Goal: Transaction & Acquisition: Book appointment/travel/reservation

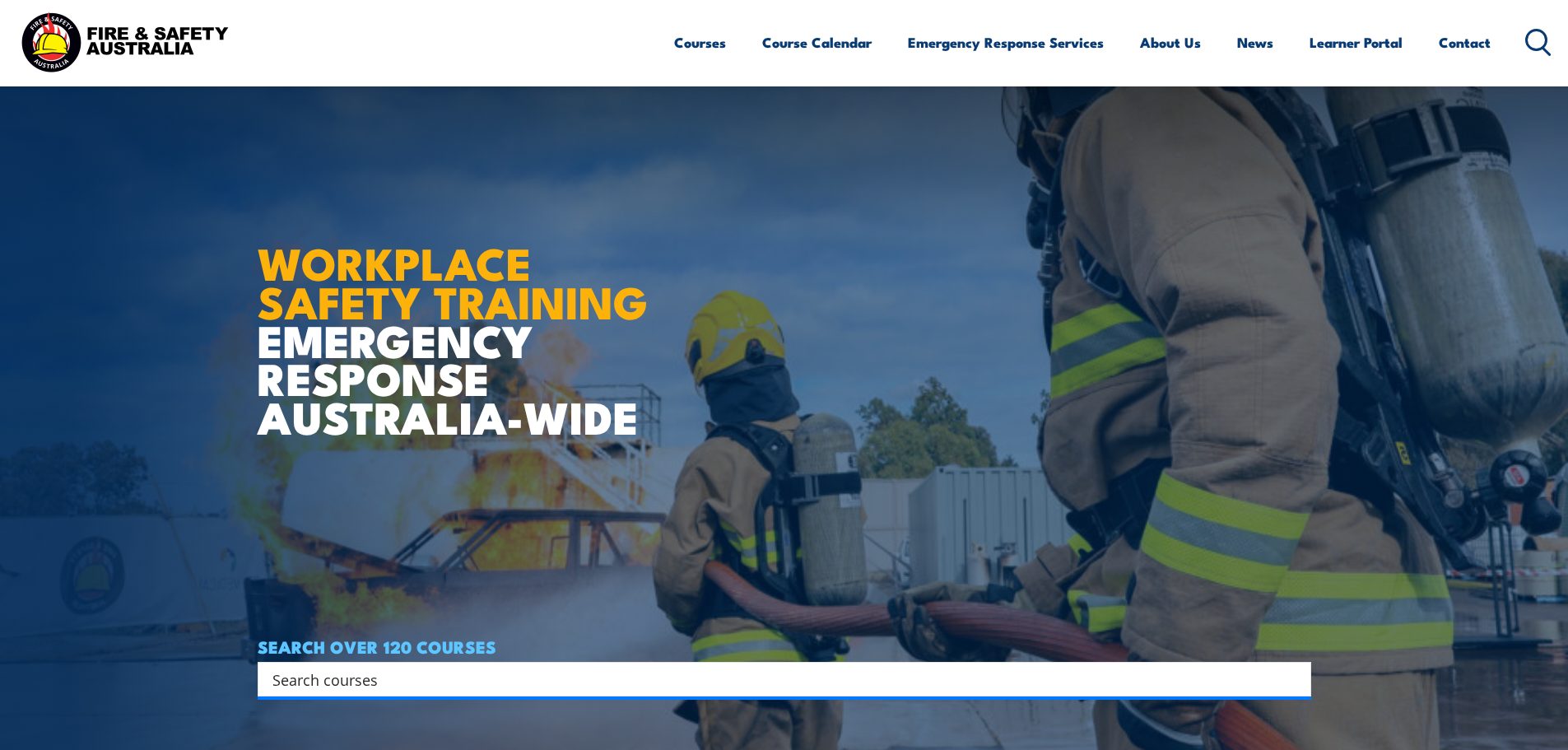
scroll to position [83, 0]
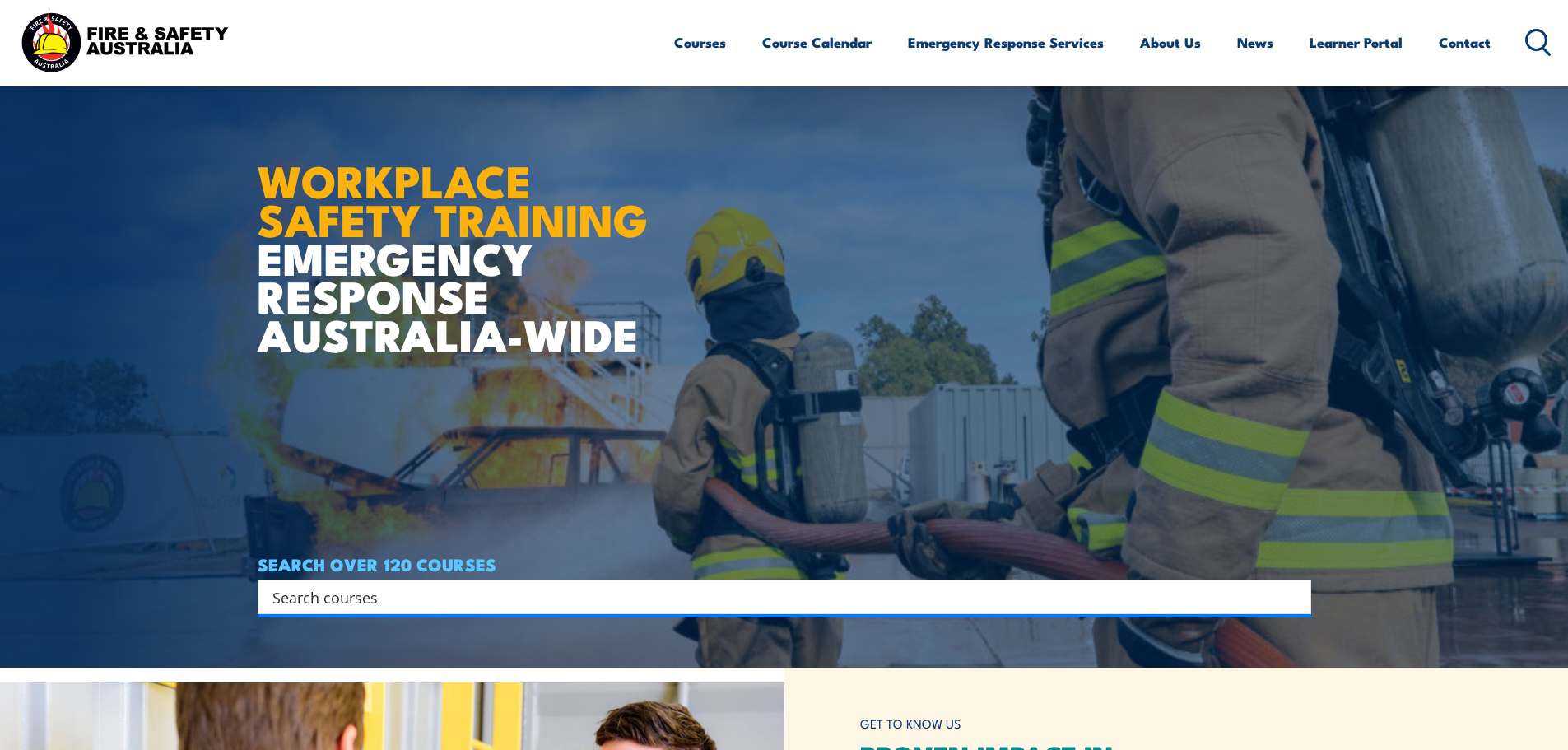
drag, startPoint x: 347, startPoint y: 601, endPoint x: 387, endPoint y: 607, distance: 40.4
click at [352, 601] on input "Search input" at bounding box center [774, 597] width 1002 height 24
type input "Tower Rescue"
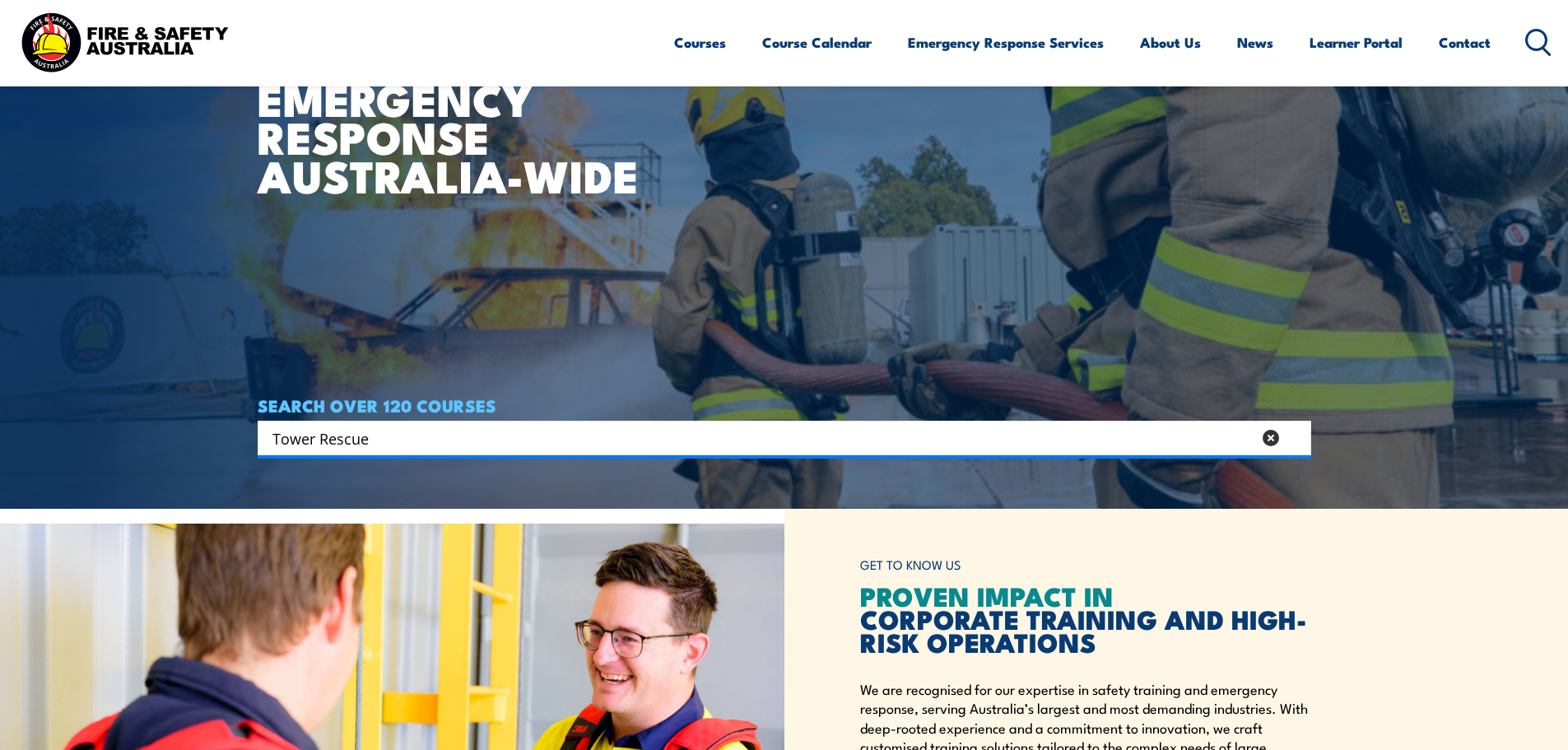
scroll to position [247, 0]
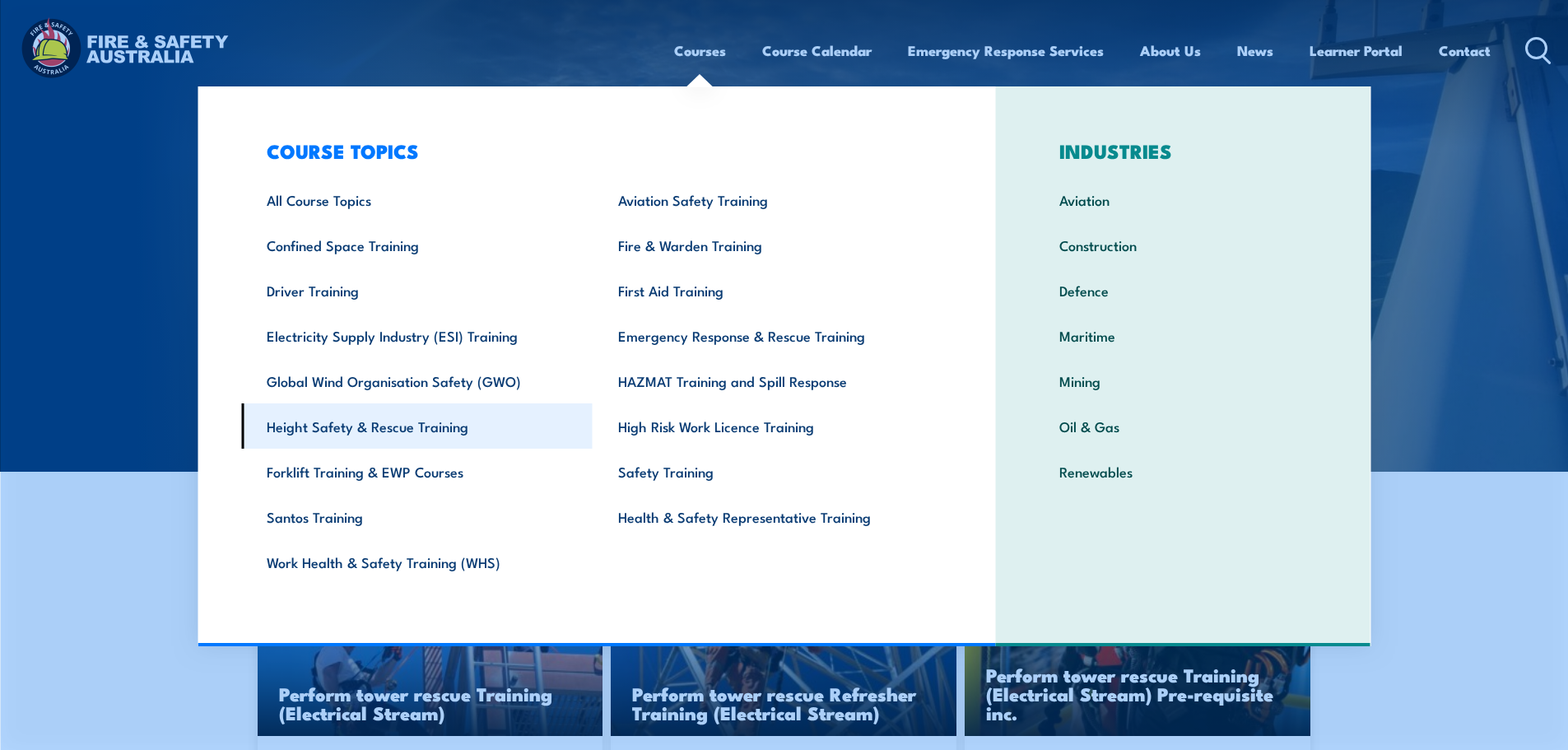
click at [417, 428] on link "Height Safety & Rescue Training" at bounding box center [417, 426] width 352 height 45
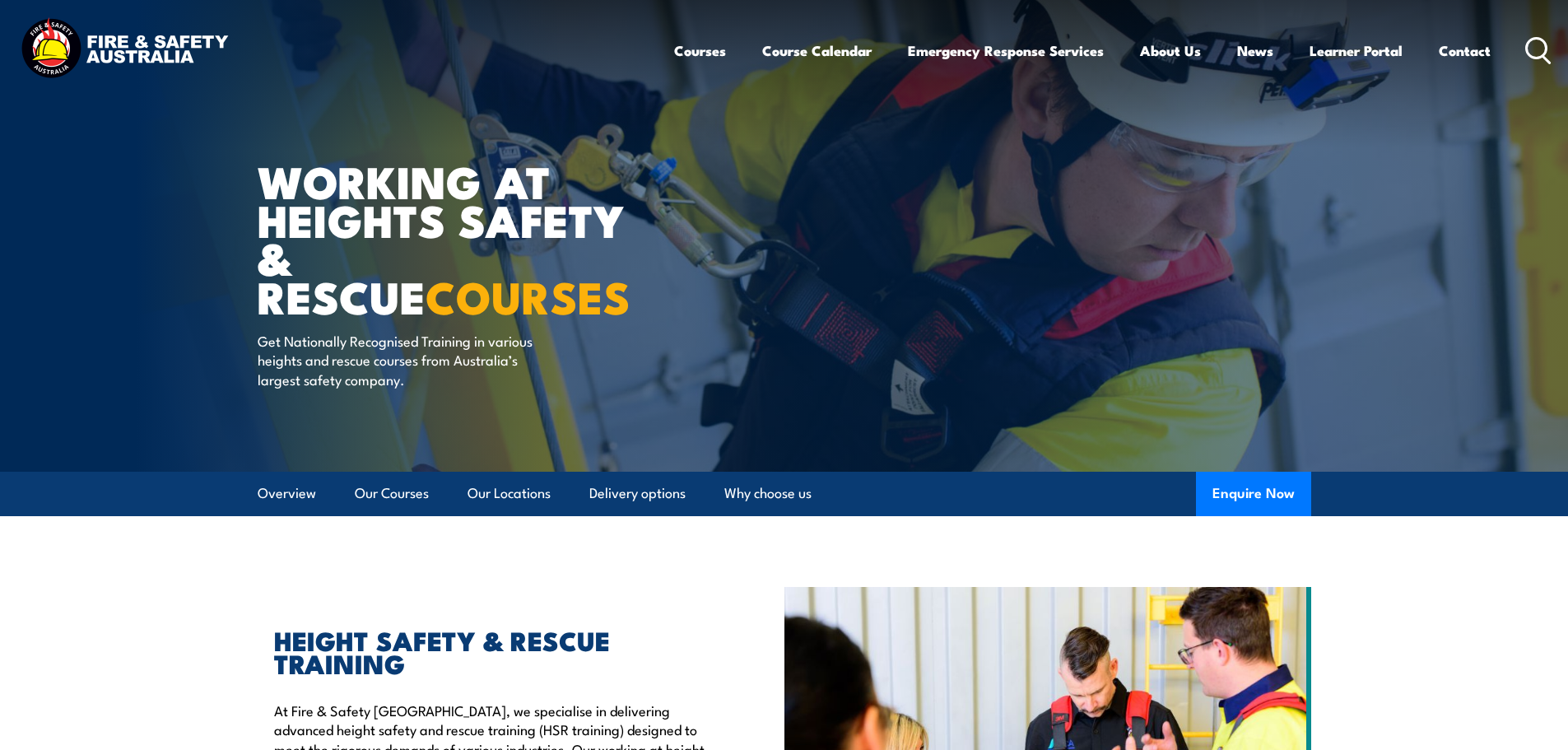
click at [1534, 50] on icon at bounding box center [1538, 50] width 26 height 27
click at [1536, 57] on circle at bounding box center [1537, 48] width 20 height 20
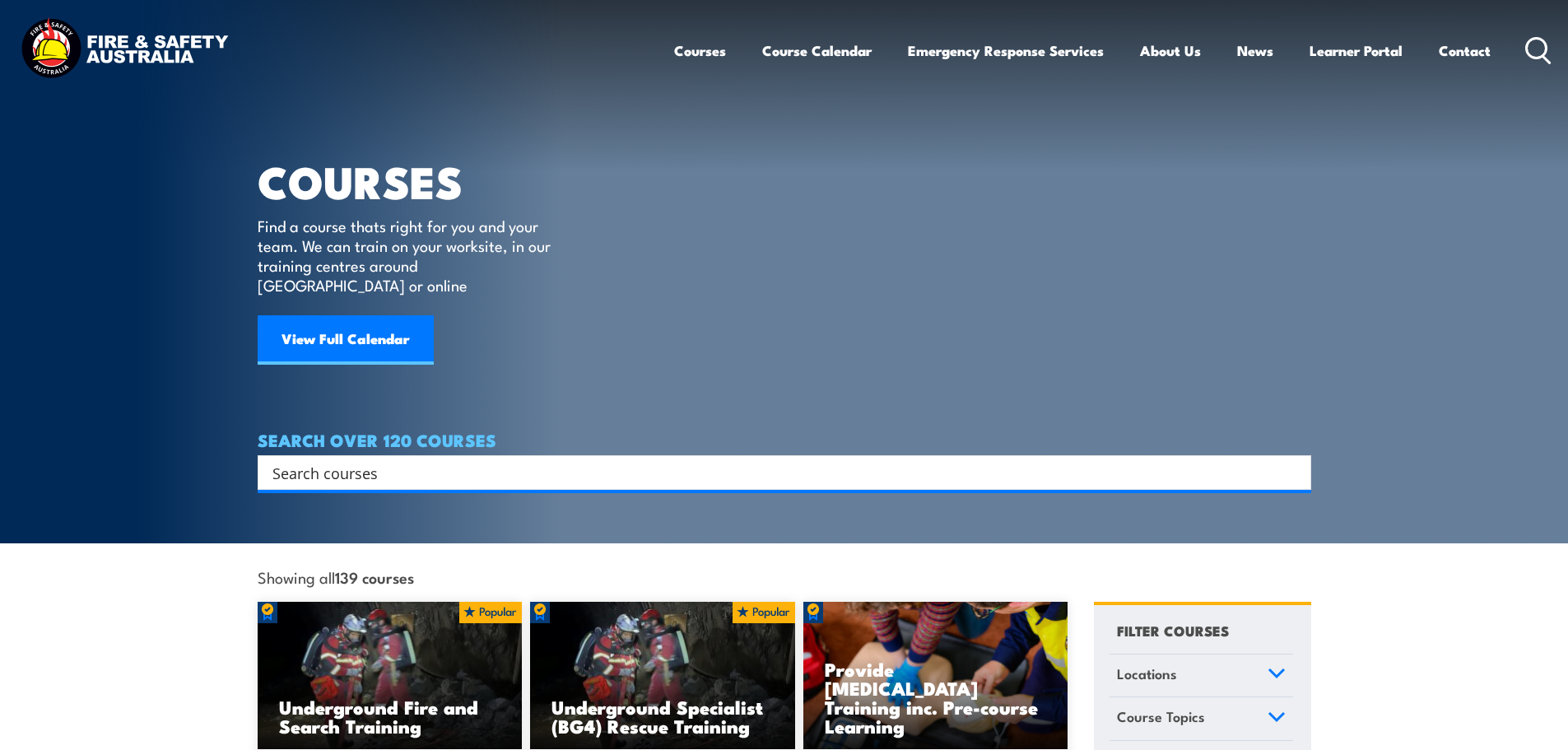
click at [318, 455] on div "Search" at bounding box center [784, 473] width 1054 height 35
click at [313, 461] on input "Search input" at bounding box center [774, 473] width 1002 height 24
paste input "PUASAR022"
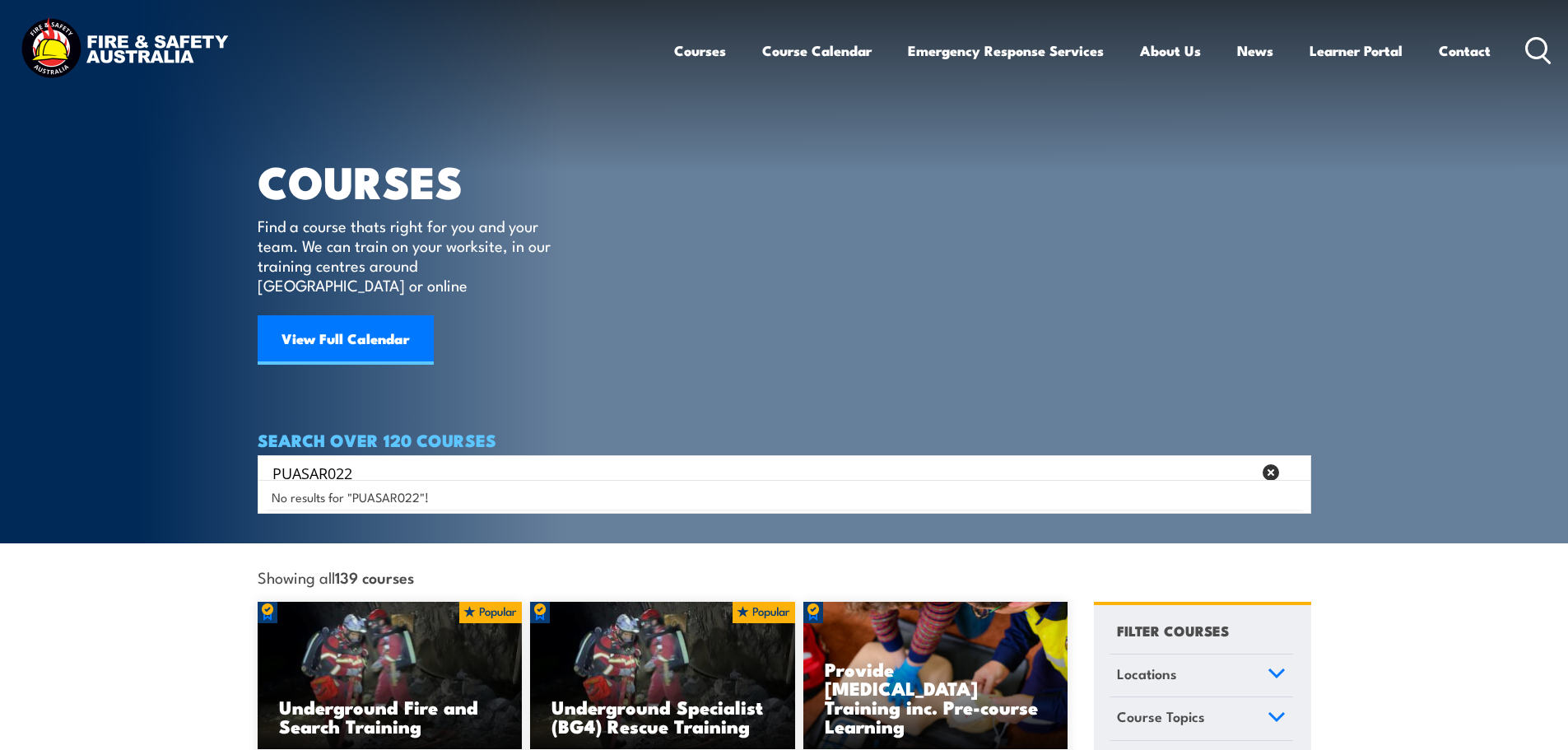
type input "PUASAR022"
drag, startPoint x: 149, startPoint y: 573, endPoint x: 169, endPoint y: 610, distance: 42.1
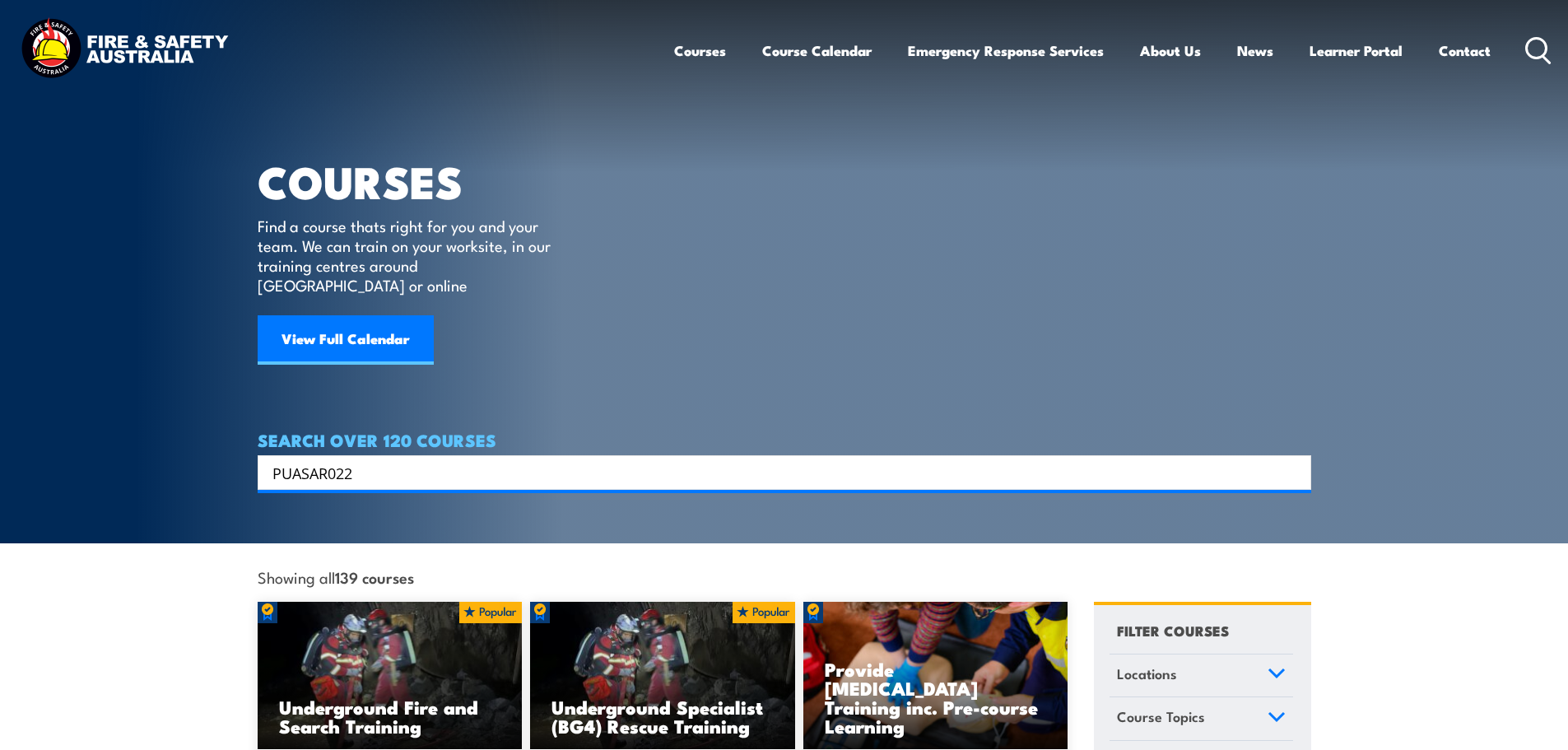
click at [367, 461] on input "PUASAR022" at bounding box center [774, 473] width 1002 height 24
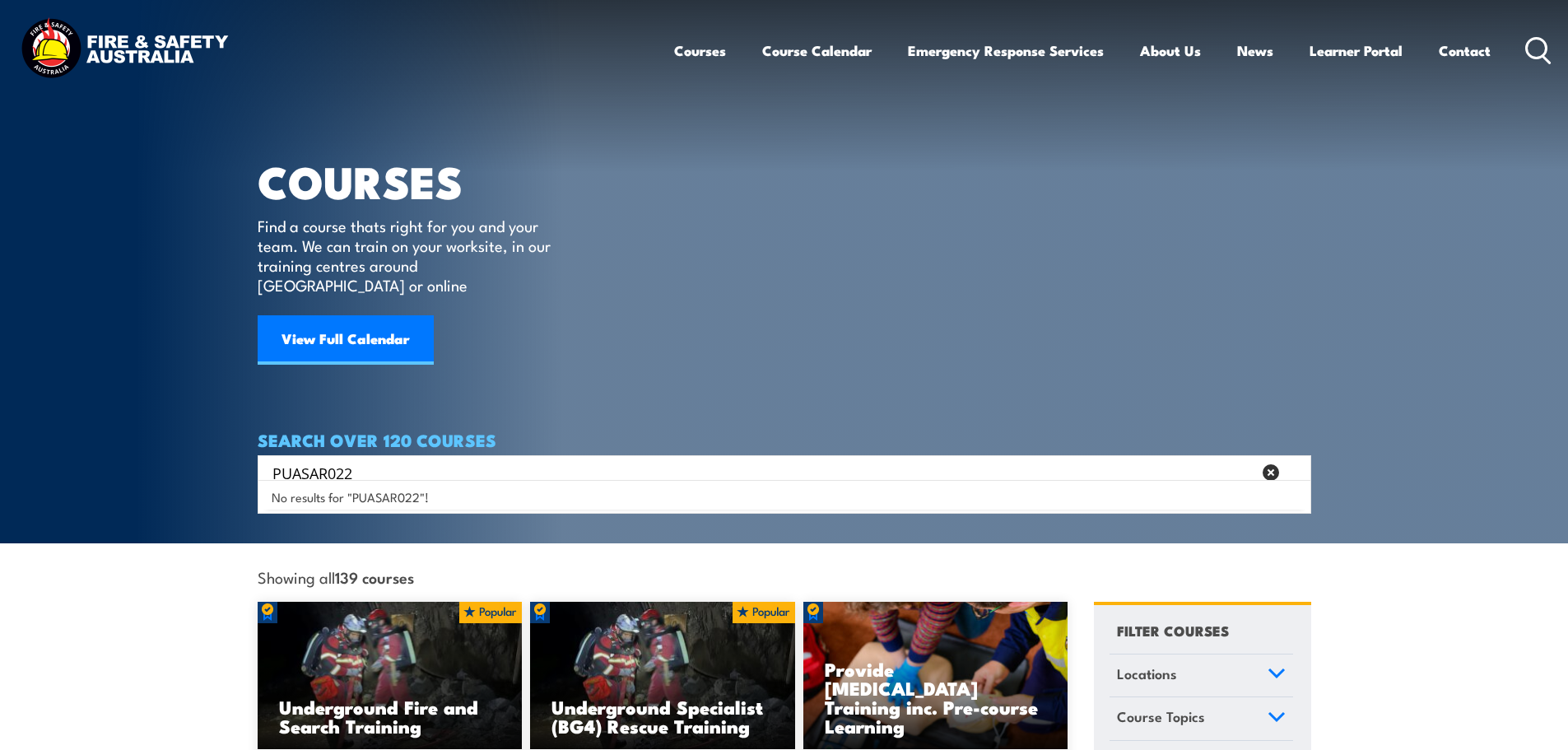
drag, startPoint x: 367, startPoint y: 455, endPoint x: 143, endPoint y: 454, distance: 224.0
click at [143, 454] on section "COURSES Find a course thats right for you and your team. We can train on your w…" at bounding box center [784, 271] width 1568 height 543
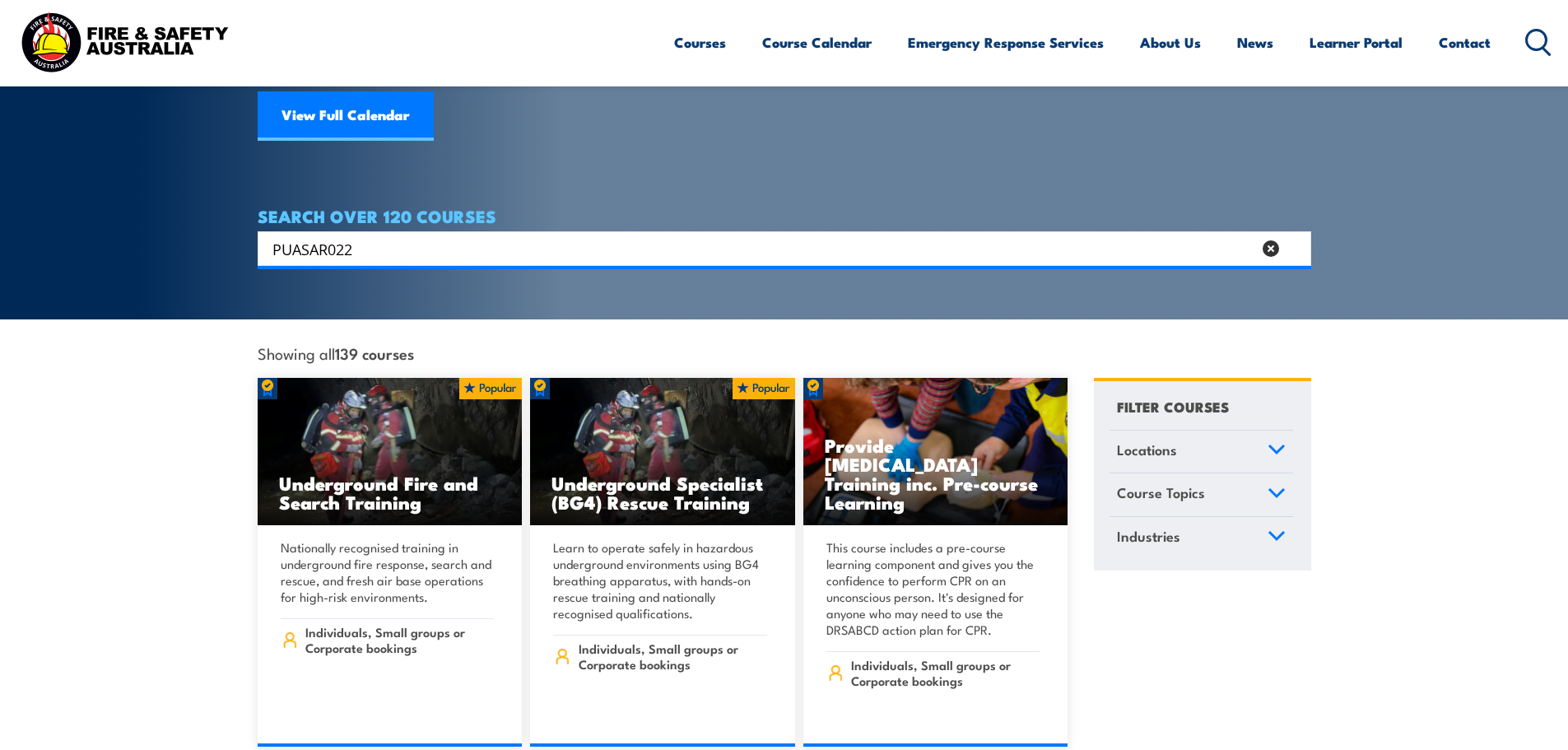
scroll to position [247, 0]
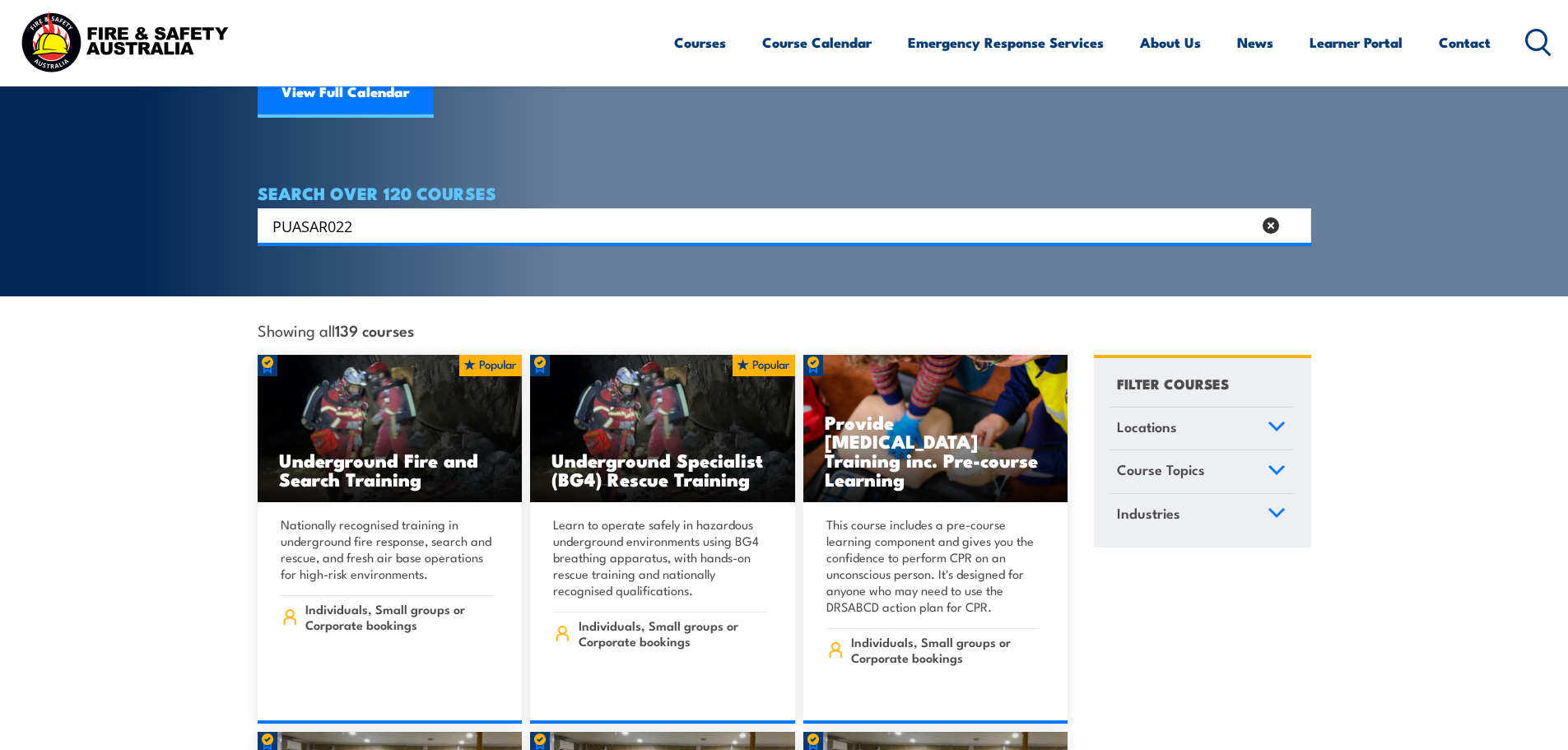
click at [373, 216] on input "PUASAR022" at bounding box center [763, 225] width 980 height 24
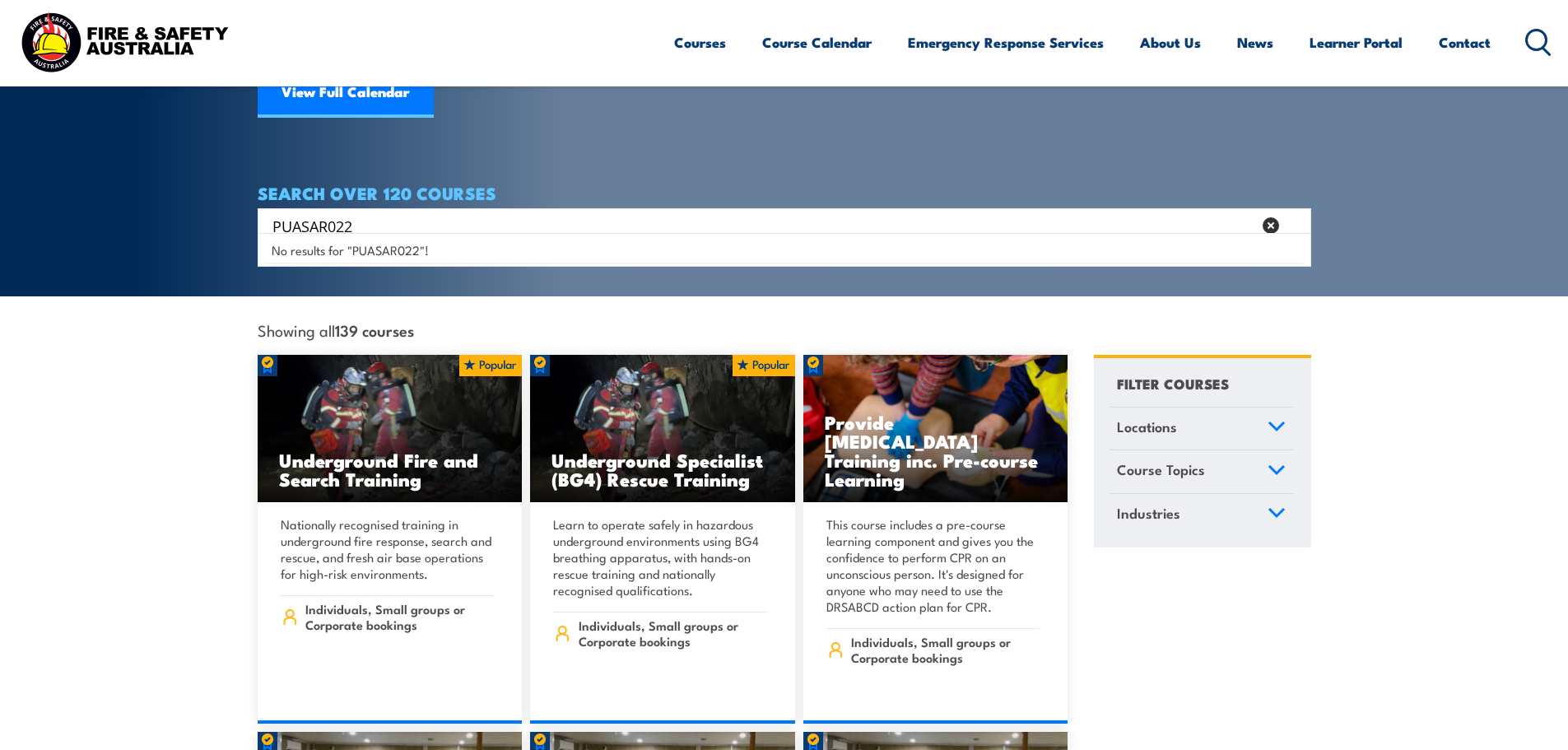
drag, startPoint x: 372, startPoint y: 212, endPoint x: 25, endPoint y: 209, distance: 347.0
click at [37, 209] on section "COURSES Find a course thats right for you and your team. We can train on your w…" at bounding box center [784, 24] width 1568 height 543
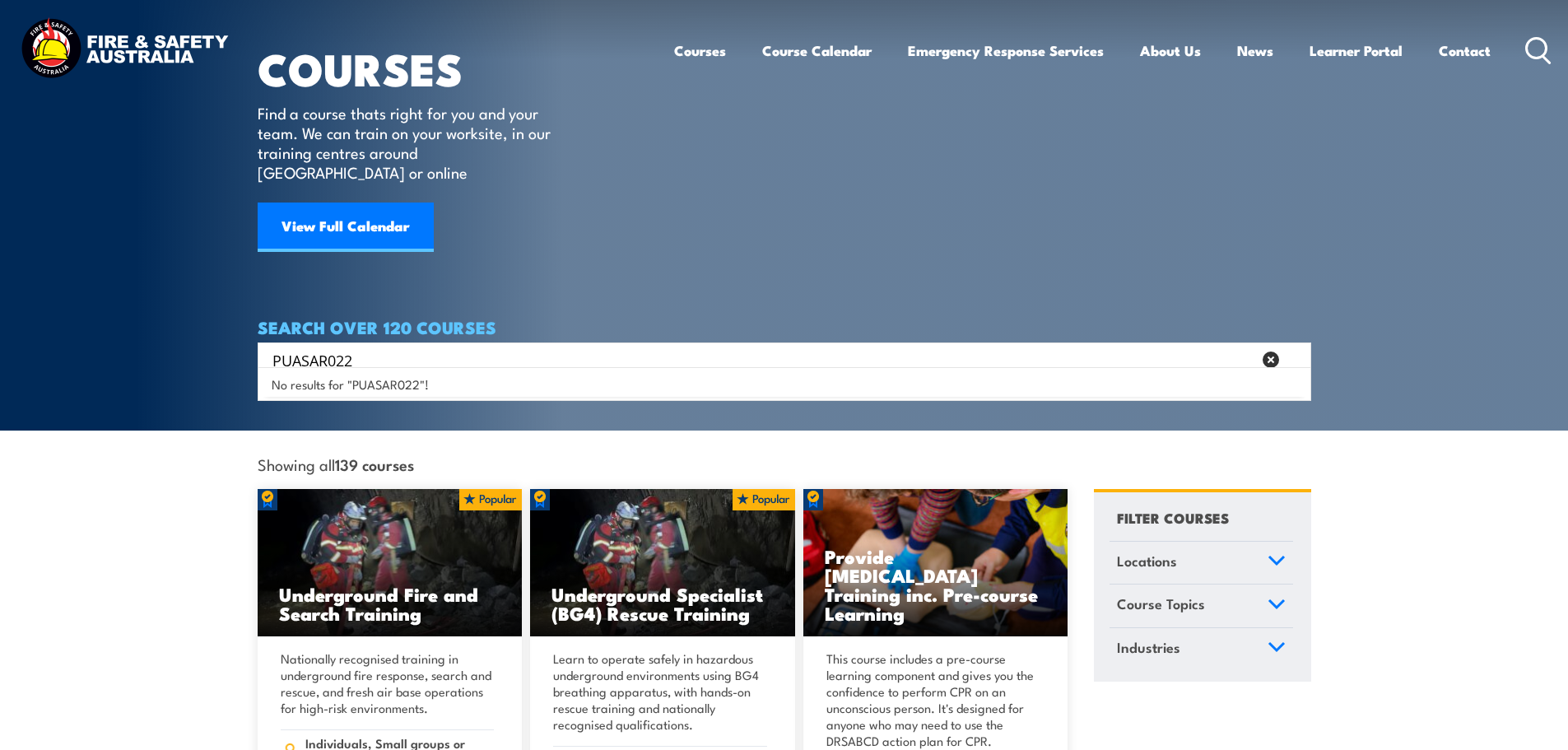
scroll to position [0, 0]
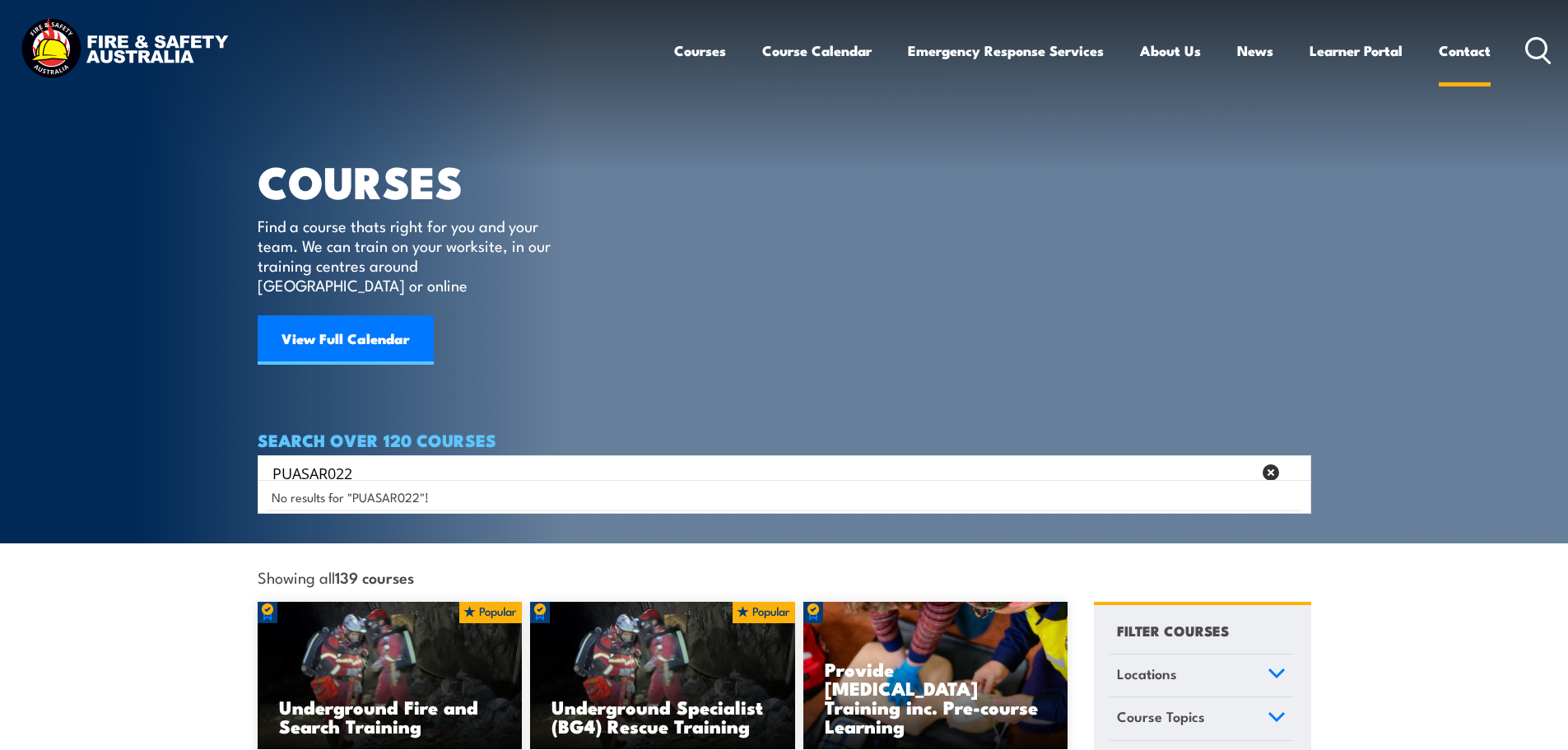
click at [1465, 50] on link "Contact" at bounding box center [1465, 50] width 52 height 43
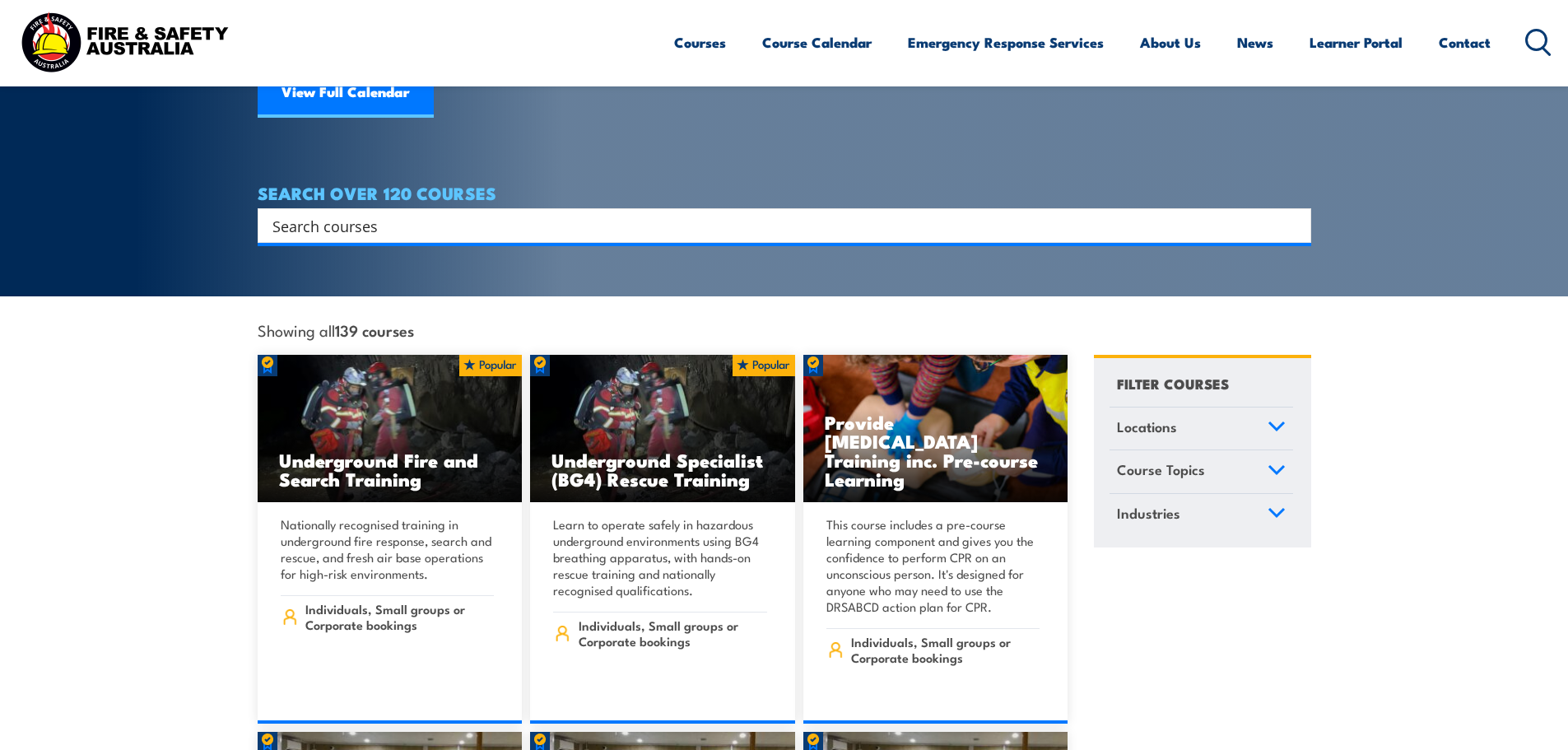
click at [329, 214] on input "Search input" at bounding box center [774, 225] width 1002 height 24
paste input "PUASAR022"
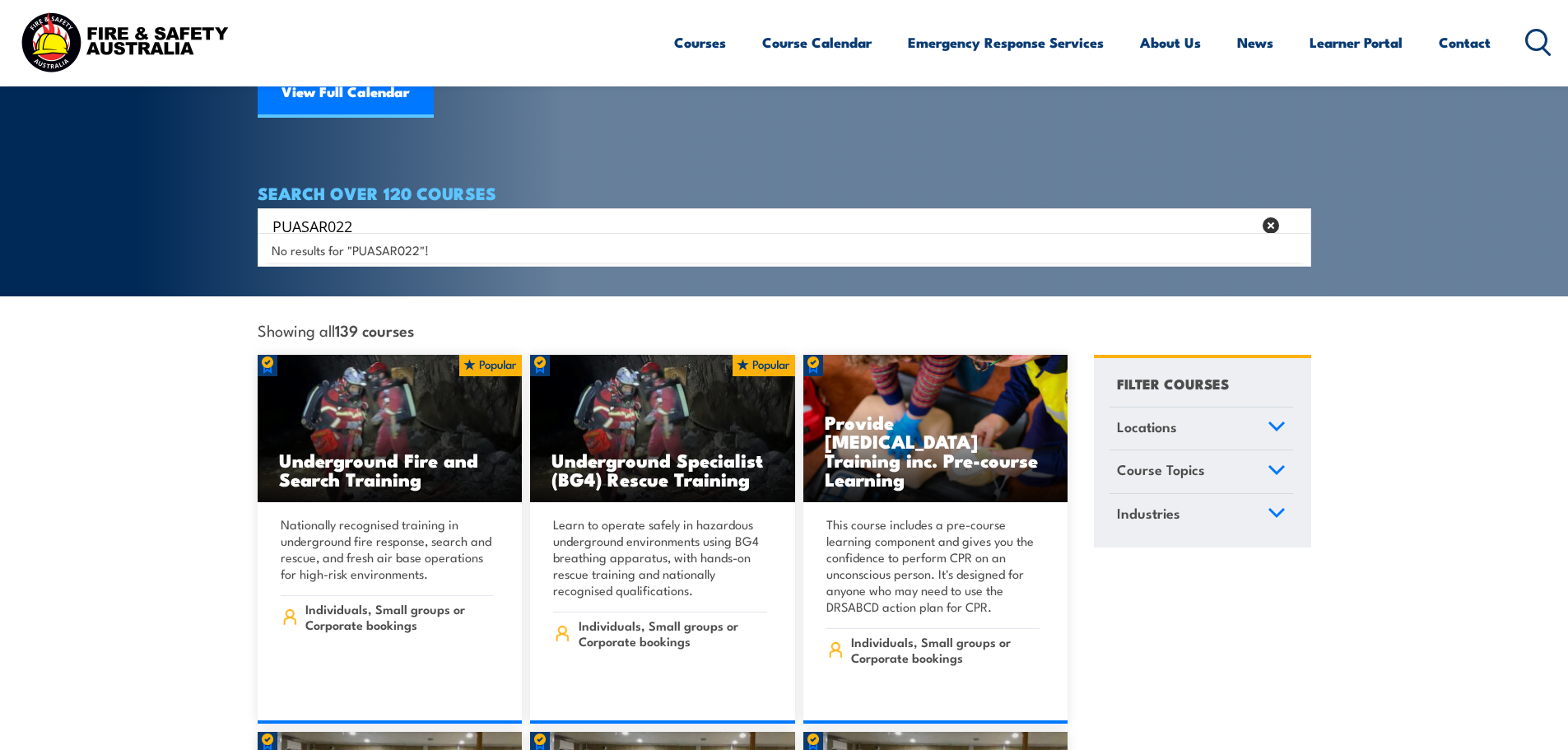
type input "PUASAR022"
click at [338, 246] on span "No results for "PUASAR022"!" at bounding box center [350, 250] width 157 height 16
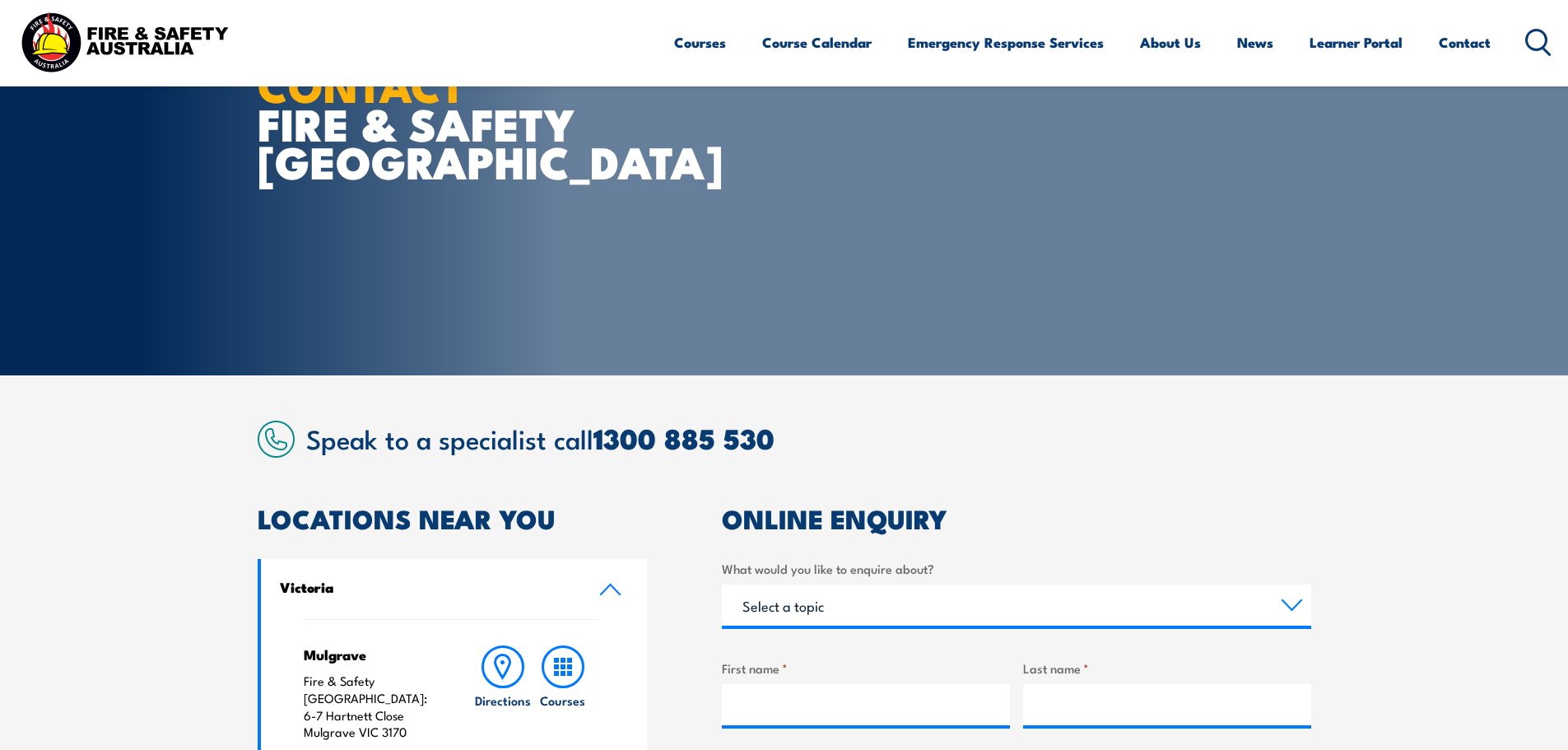
scroll to position [247, 0]
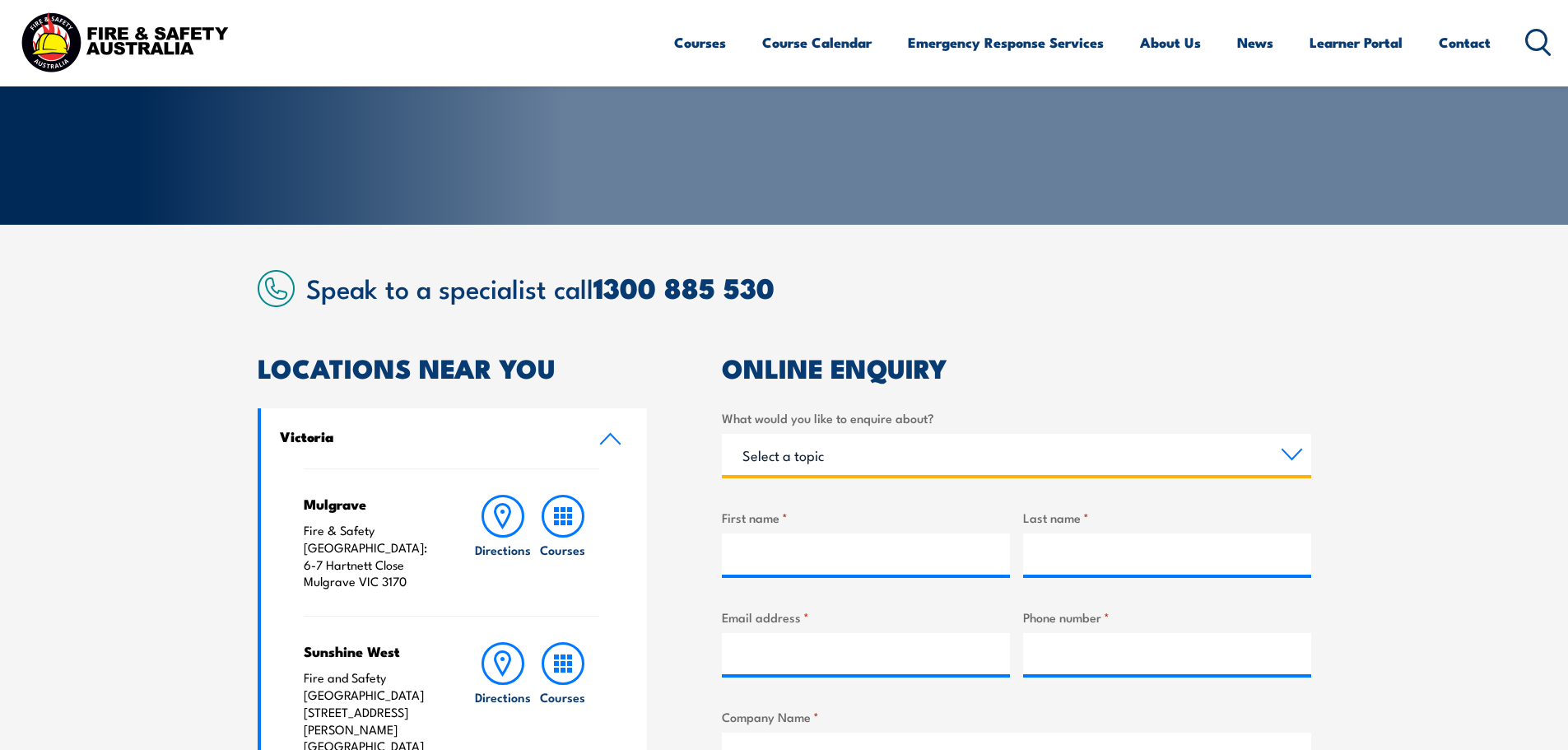
click at [851, 458] on select "Select a topic Training Emergency Response Services General Enquiry" at bounding box center [1016, 454] width 589 height 41
select select "Training"
click at [722, 434] on select "Select a topic Training Emergency Response Services General Enquiry" at bounding box center [1016, 454] width 589 height 41
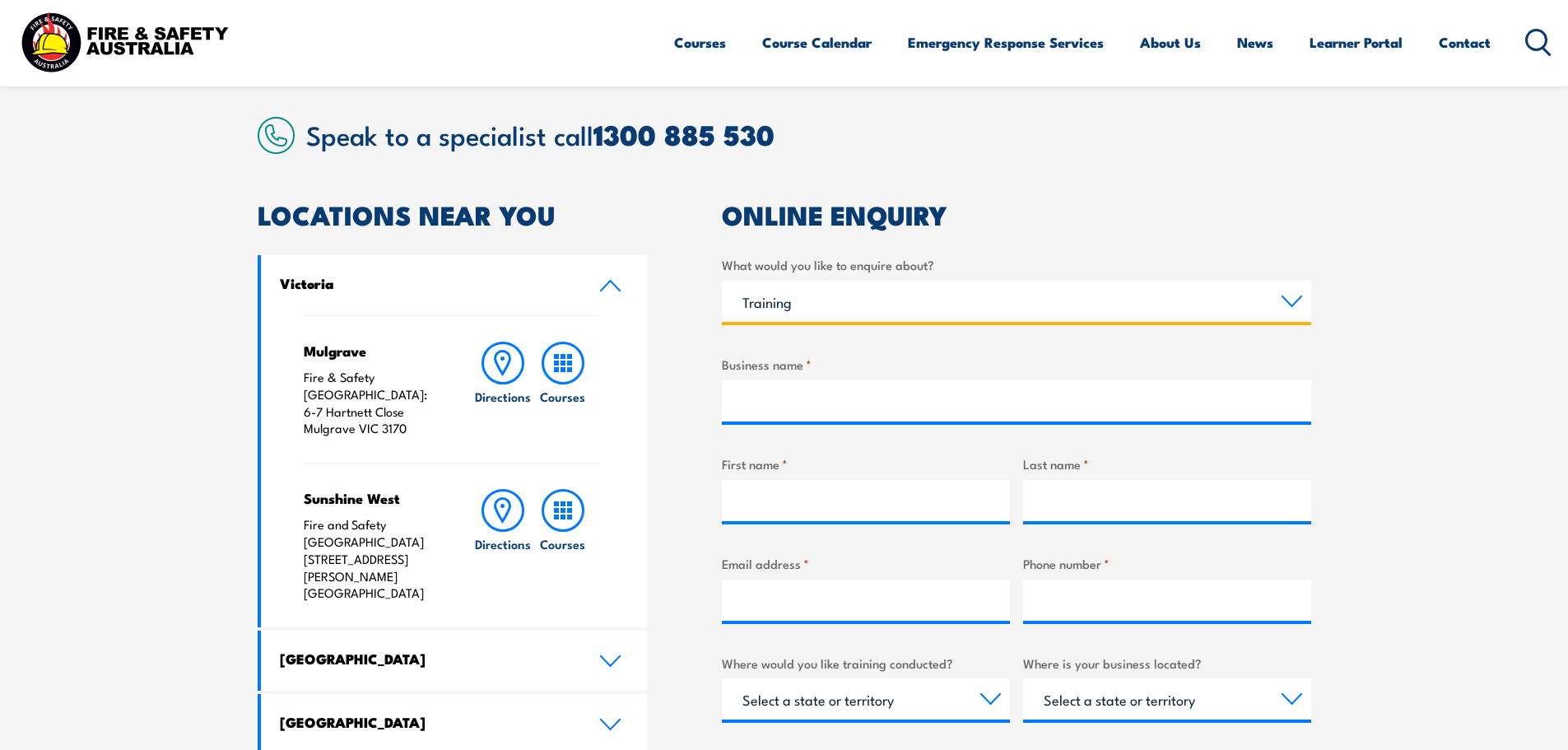
scroll to position [412, 0]
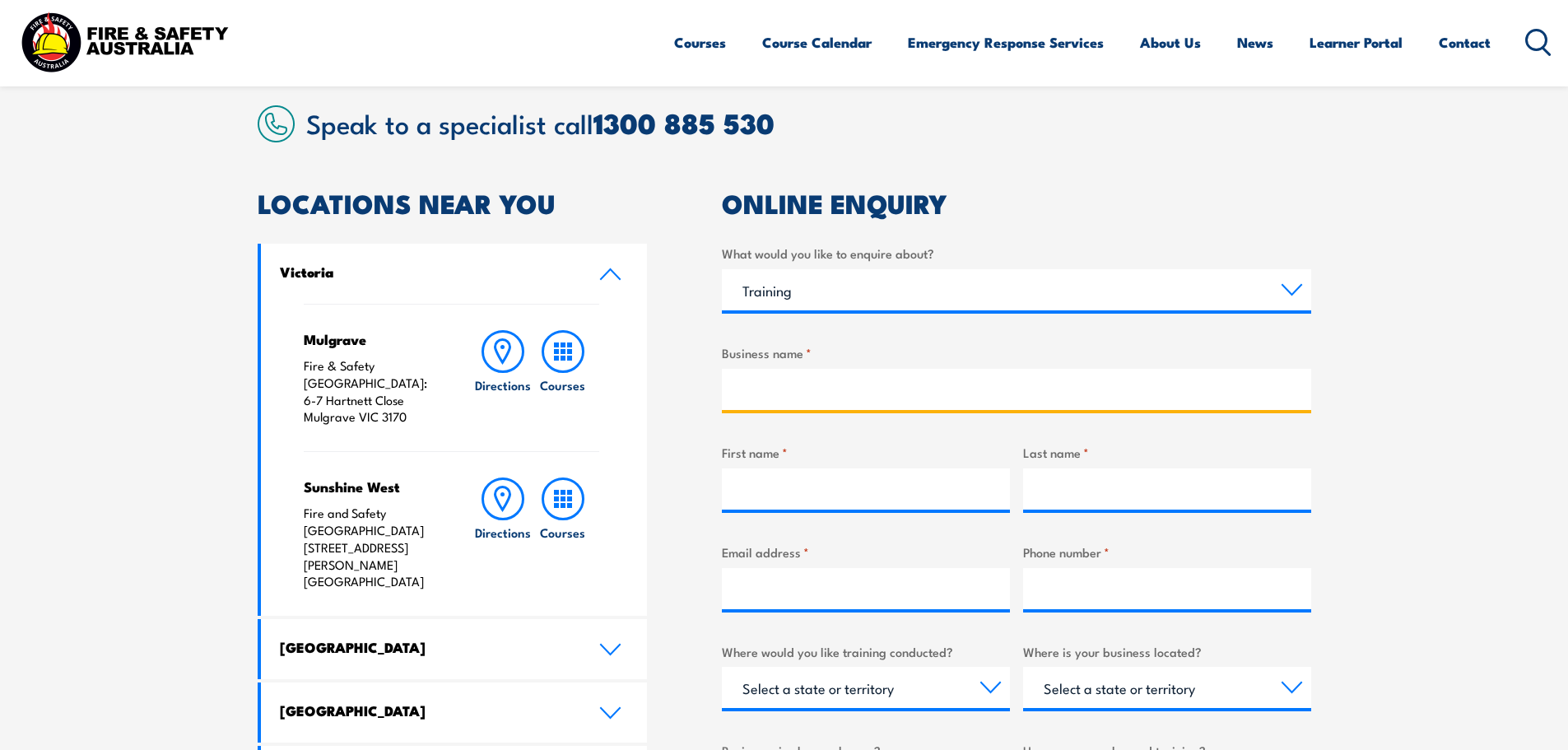
click at [805, 401] on input "Business name *" at bounding box center [1016, 389] width 589 height 41
type input "Ventia Australia Pty Ltd"
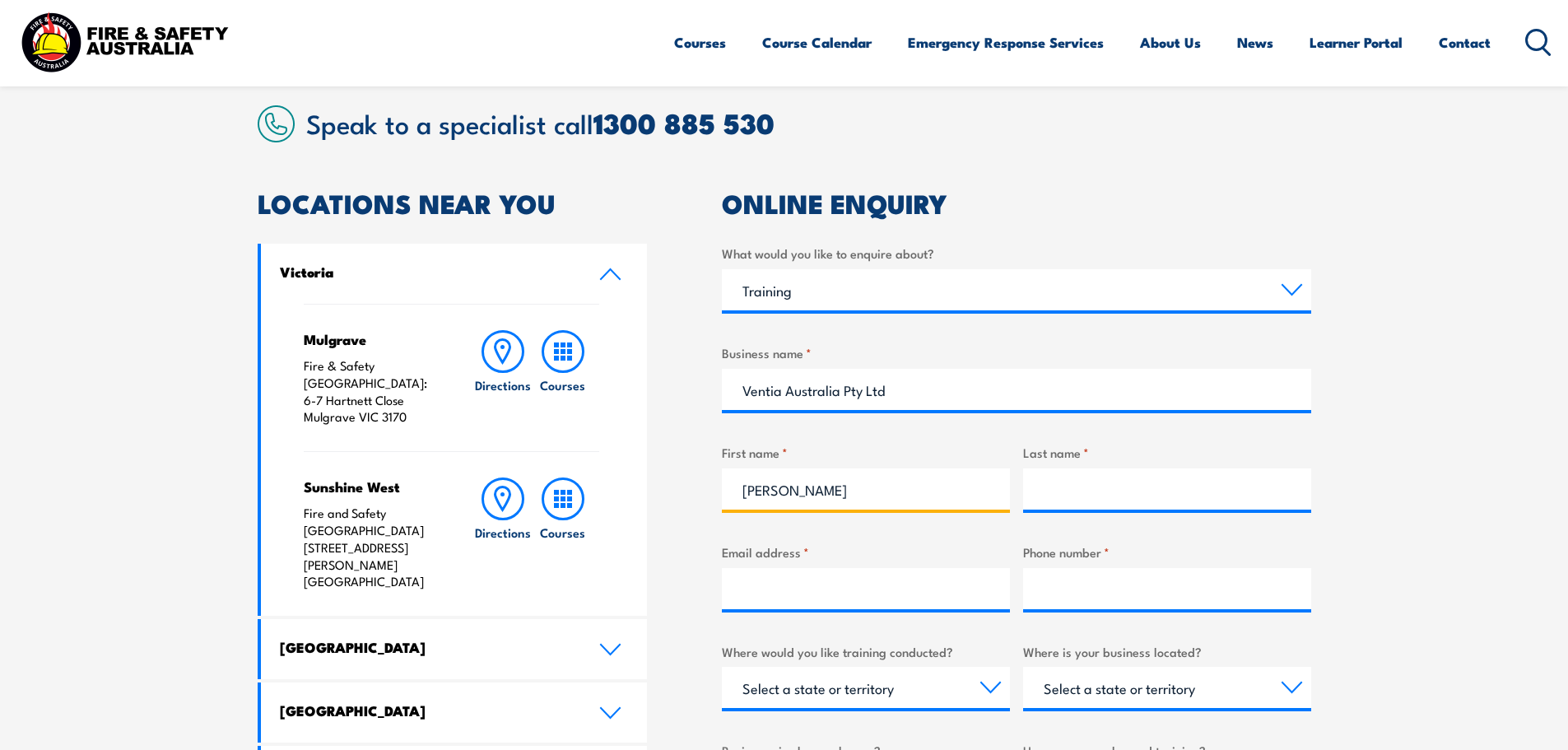
type input "Michelle"
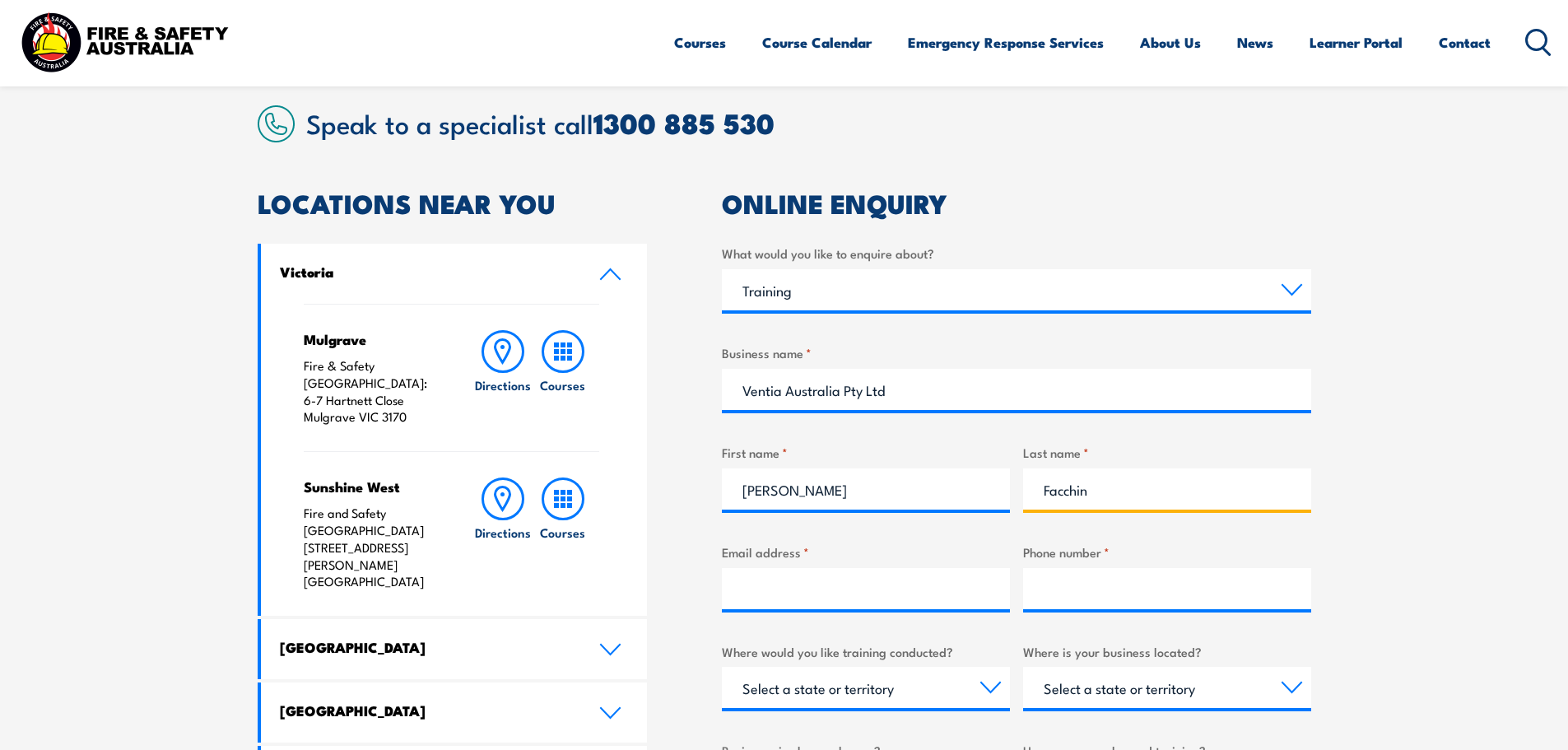
type input "Facchin"
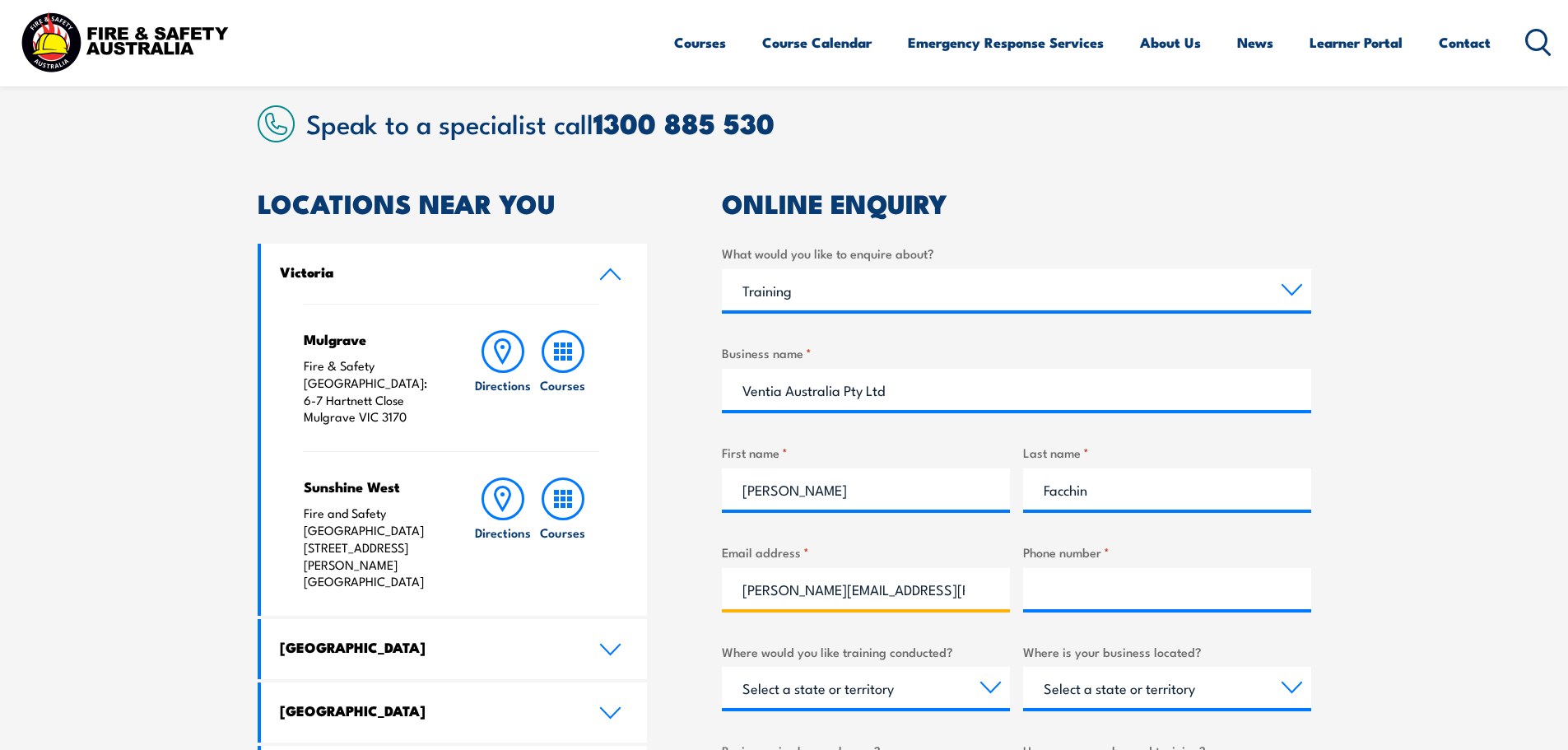
type input "michelle.facchin@ventia.com"
type input "0436393183"
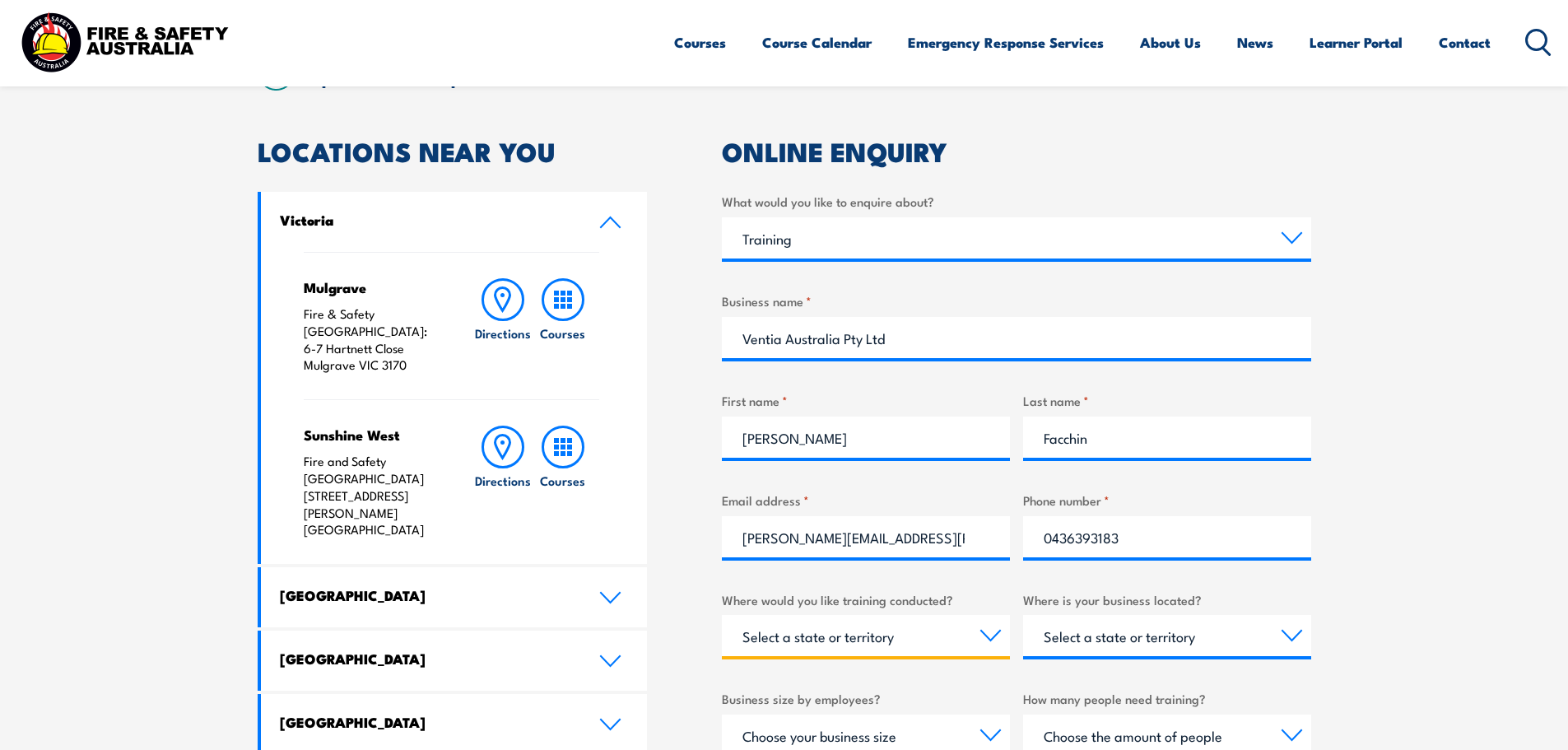
scroll to position [576, 0]
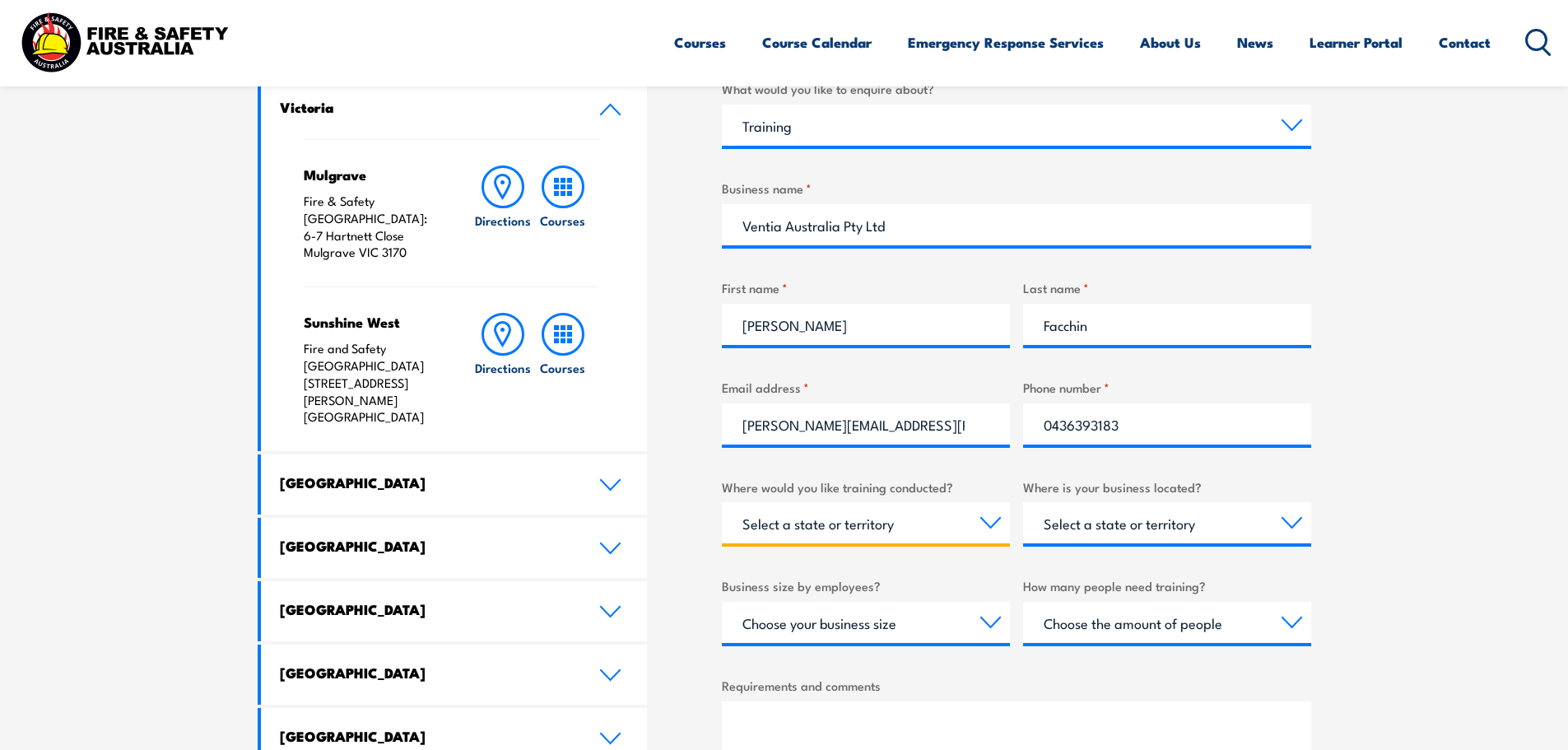
click at [859, 511] on select "Select a state or territory Nationally - multiple locations QLD NSW VIC SA ACT …" at bounding box center [866, 522] width 288 height 41
select select "SA"
click at [722, 502] on select "Select a state or territory Nationally - multiple locations QLD NSW VIC SA ACT …" at bounding box center [866, 522] width 288 height 41
click at [1104, 534] on select "Select a state or territory QLD NSW VIC SA ACT WA TAS NT" at bounding box center [1168, 522] width 288 height 41
select select "SA"
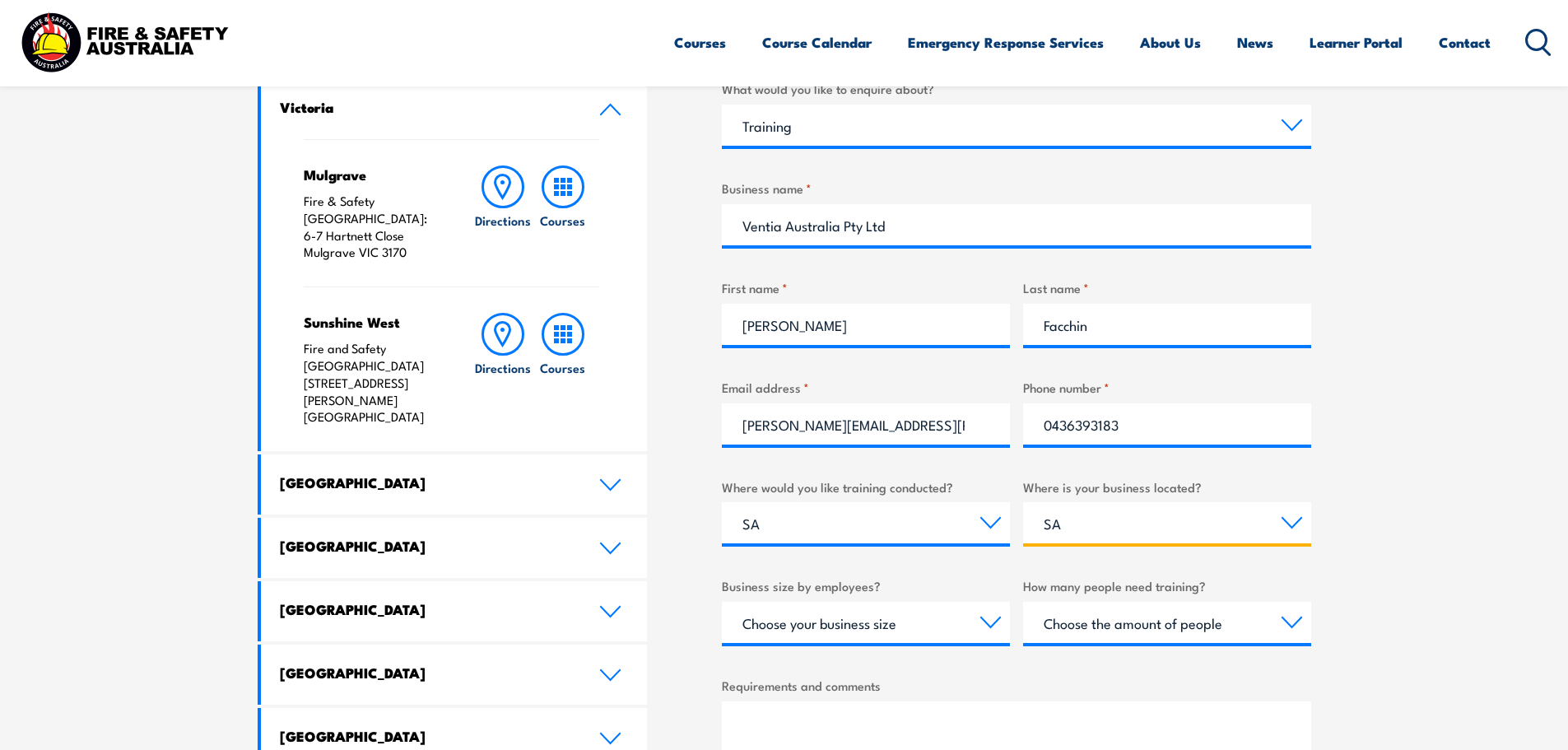
click at [1023, 502] on select "Select a state or territory QLD NSW VIC SA ACT WA TAS NT" at bounding box center [1168, 522] width 288 height 41
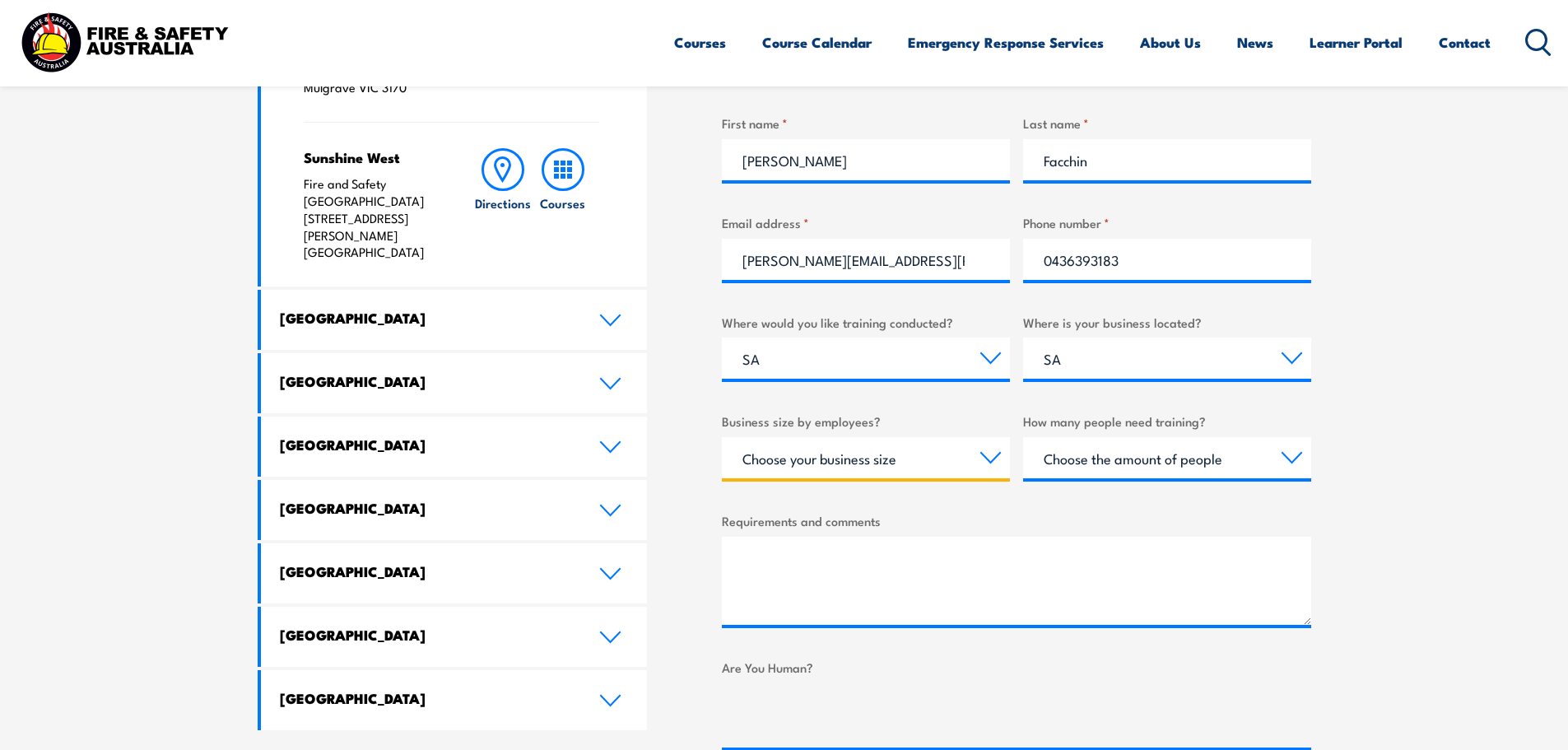
click at [798, 468] on select "Choose your business size 1 to 19 20 to 199 200+" at bounding box center [866, 457] width 288 height 41
click at [816, 448] on select "Choose your business size 1 to 19 20 to 199 200+" at bounding box center [866, 457] width 288 height 41
select select "200+"
click at [722, 437] on select "Choose your business size 1 to 19 20 to 199 200+" at bounding box center [866, 457] width 288 height 41
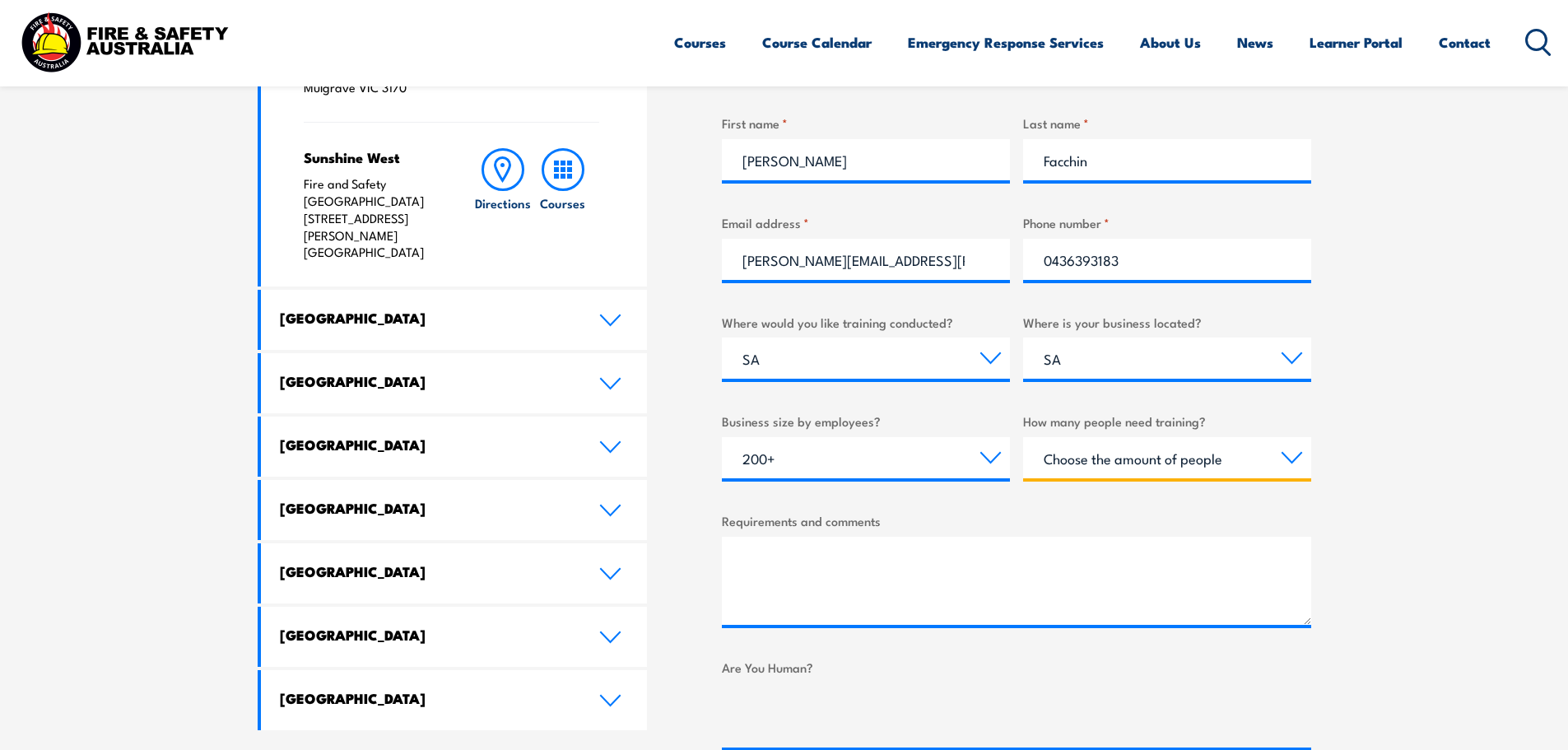
click at [1100, 448] on select "Choose the amount of people 1 to 4 5 to 19 20+" at bounding box center [1168, 457] width 288 height 41
select select "1 to 4"
click at [1023, 437] on select "Choose the amount of people 1 to 4 5 to 19 20+" at bounding box center [1168, 457] width 288 height 41
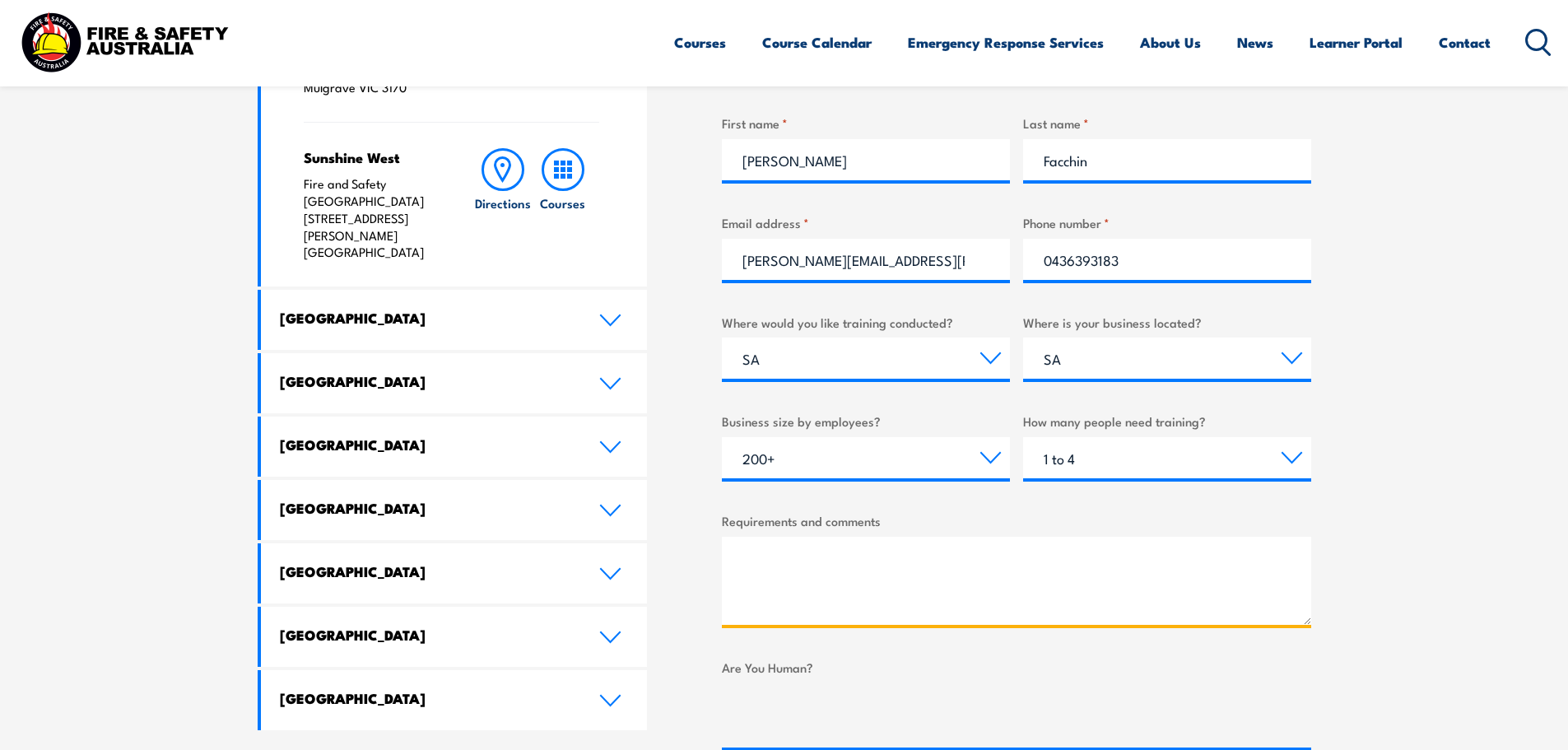
click at [901, 568] on textarea "Requirements and comments" at bounding box center [1016, 581] width 589 height 88
click at [1020, 602] on textarea "Hi Team, Can you please let me know if you are running ICTTCR203" at bounding box center [1016, 581] width 589 height 88
click at [857, 614] on textarea "Hi Team, Can you please let me know if you are running any of the below courses…" at bounding box center [1016, 581] width 589 height 88
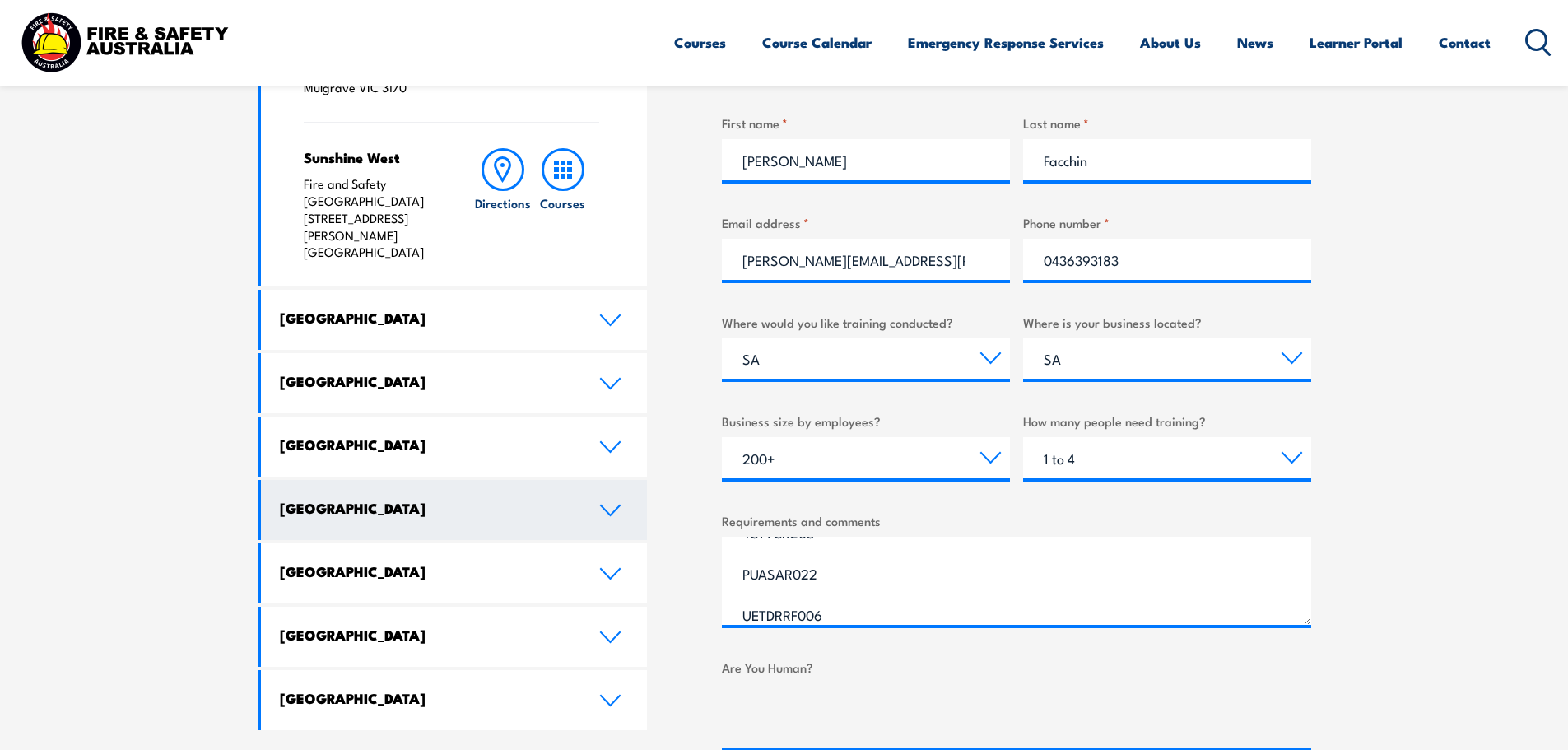
click at [598, 480] on link "South Australia" at bounding box center [453, 509] width 387 height 60
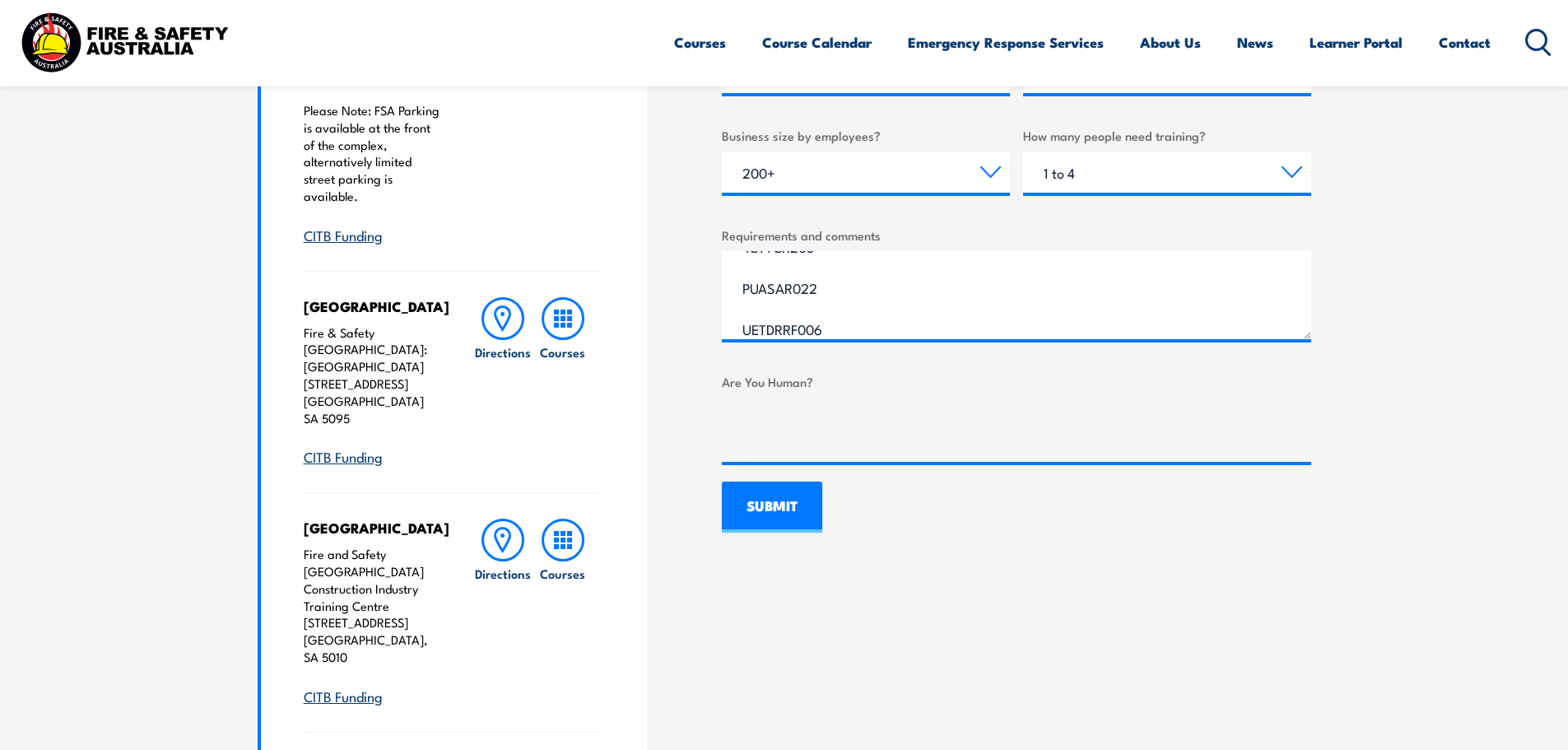
scroll to position [988, 0]
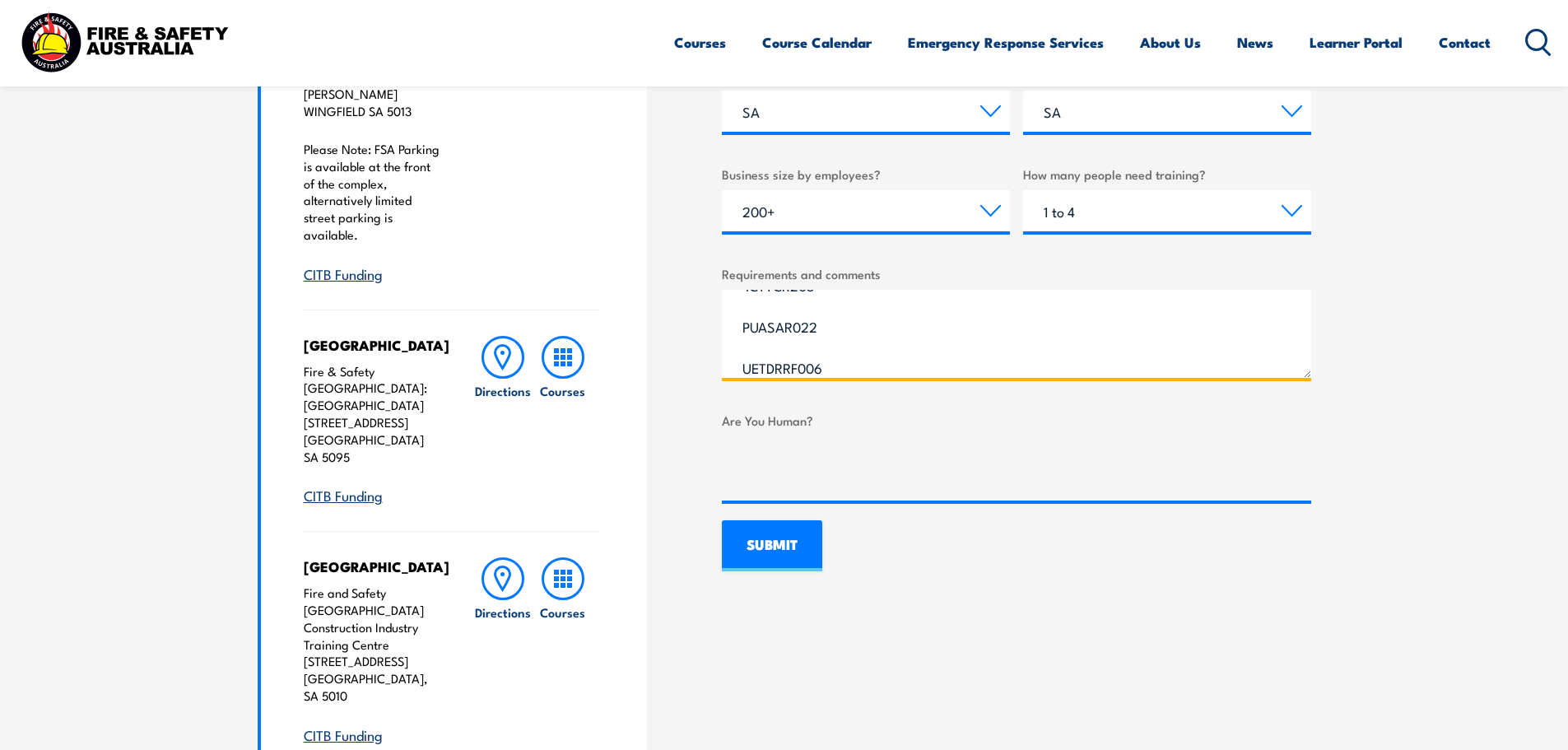
click at [868, 372] on textarea "Hi Team, Can you please let me know if you are running any of the below courses…" at bounding box center [1016, 334] width 589 height 88
type textarea "Hi Team, Can you please let me know if you are running any of the below courses…"
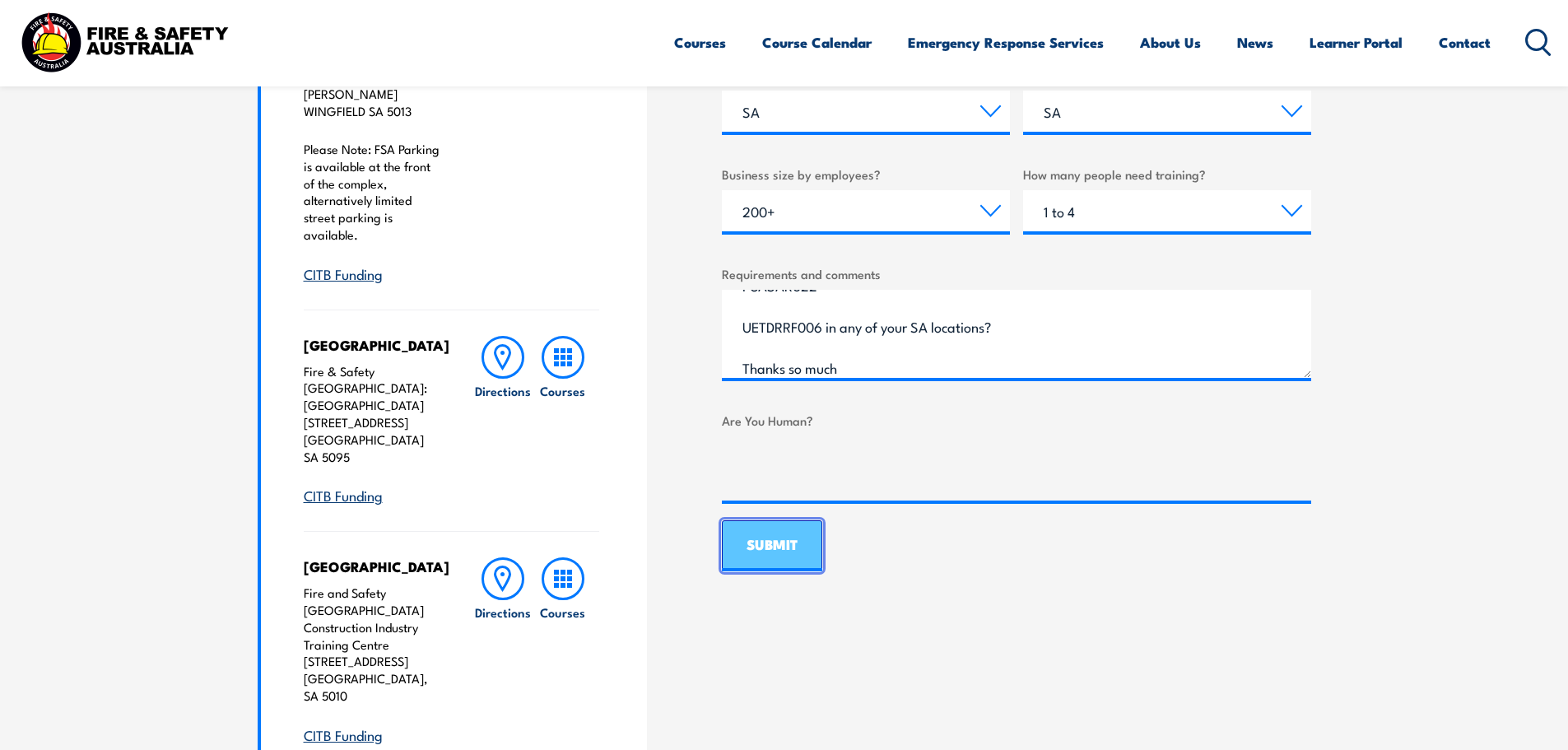
click at [779, 527] on input "SUBMIT" at bounding box center [772, 546] width 101 height 51
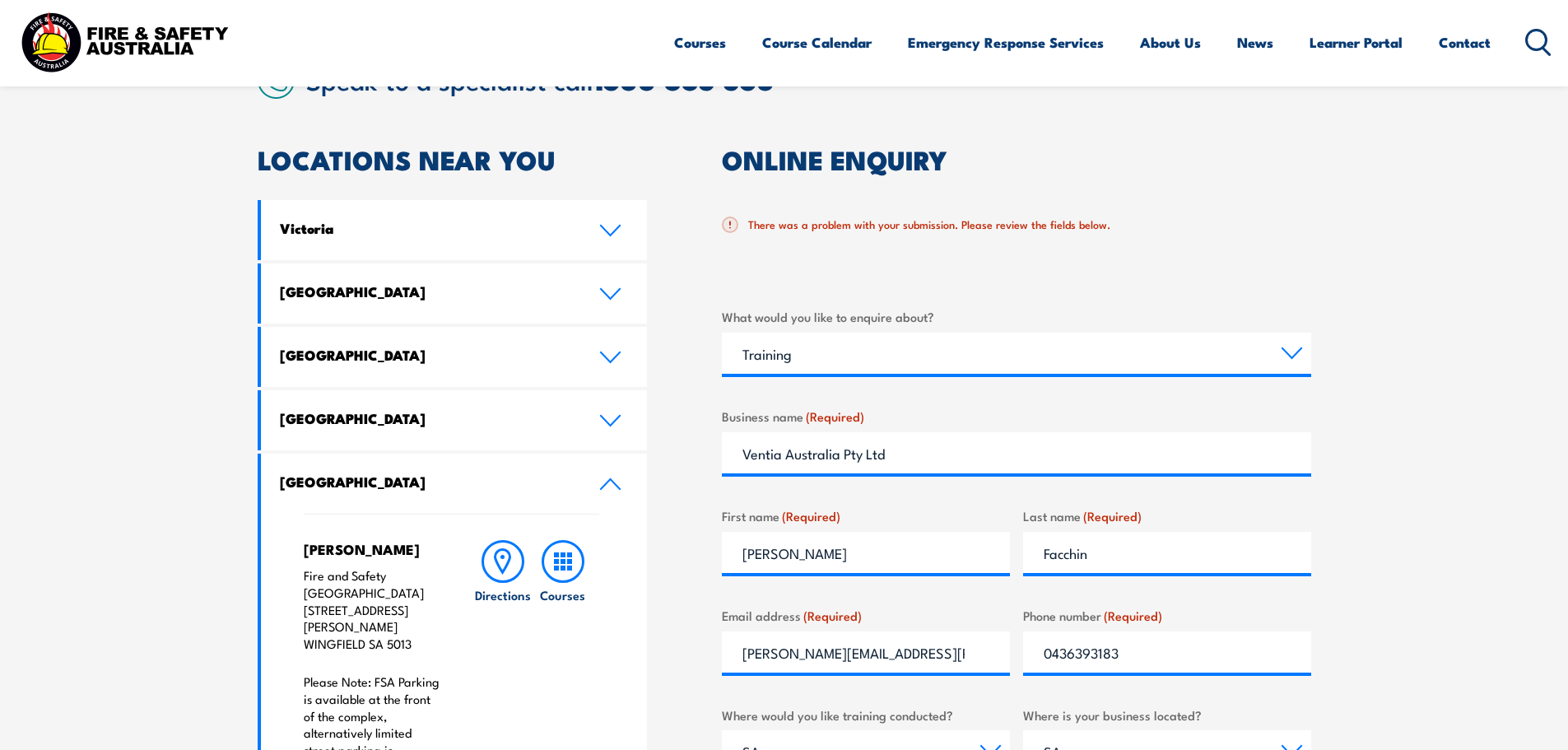
scroll to position [485, 0]
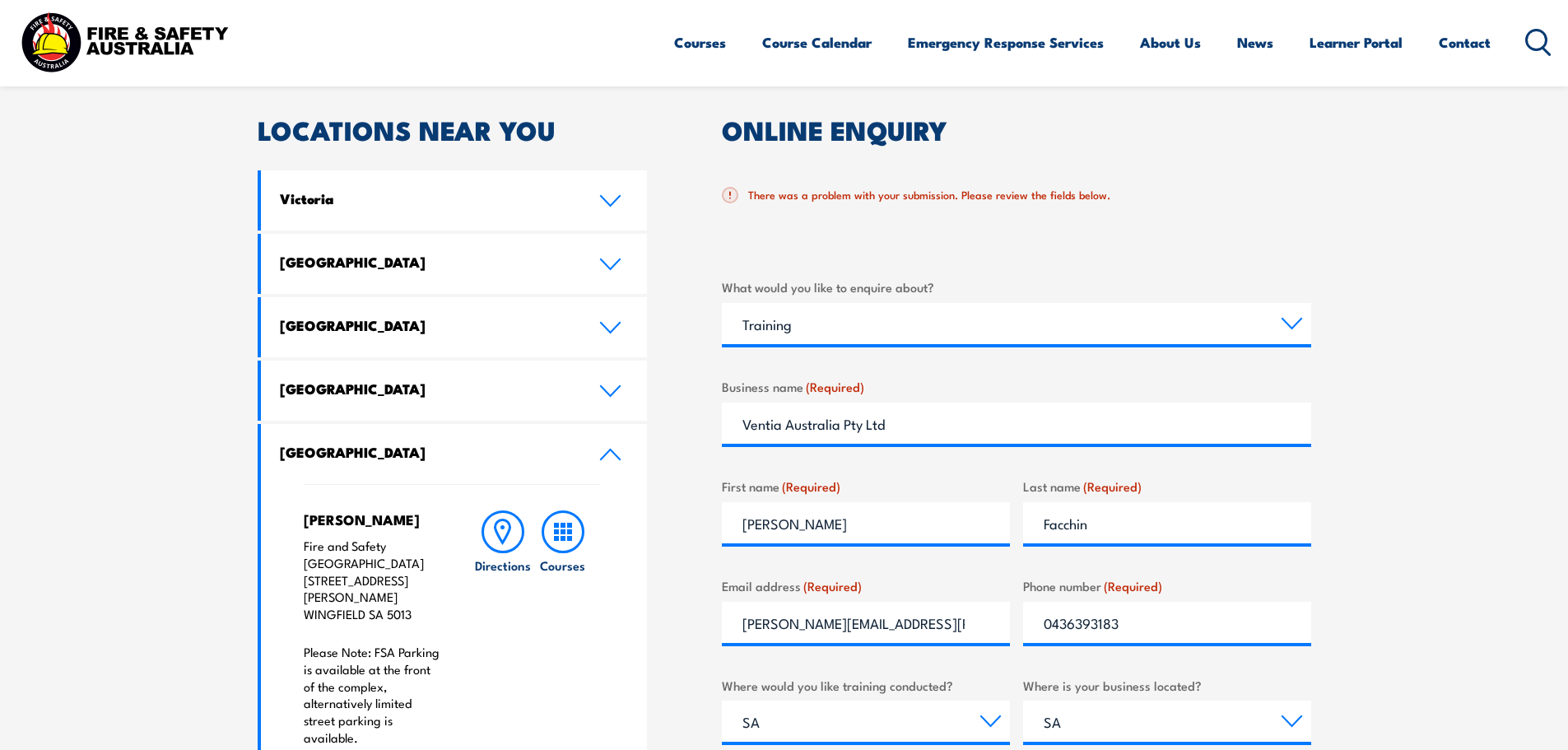
click at [925, 401] on div "Business name (Required) Ventia Australia Pty Ltd" at bounding box center [1016, 410] width 589 height 67
click at [945, 429] on input "Ventia Australia Pty Ltd" at bounding box center [1016, 422] width 589 height 41
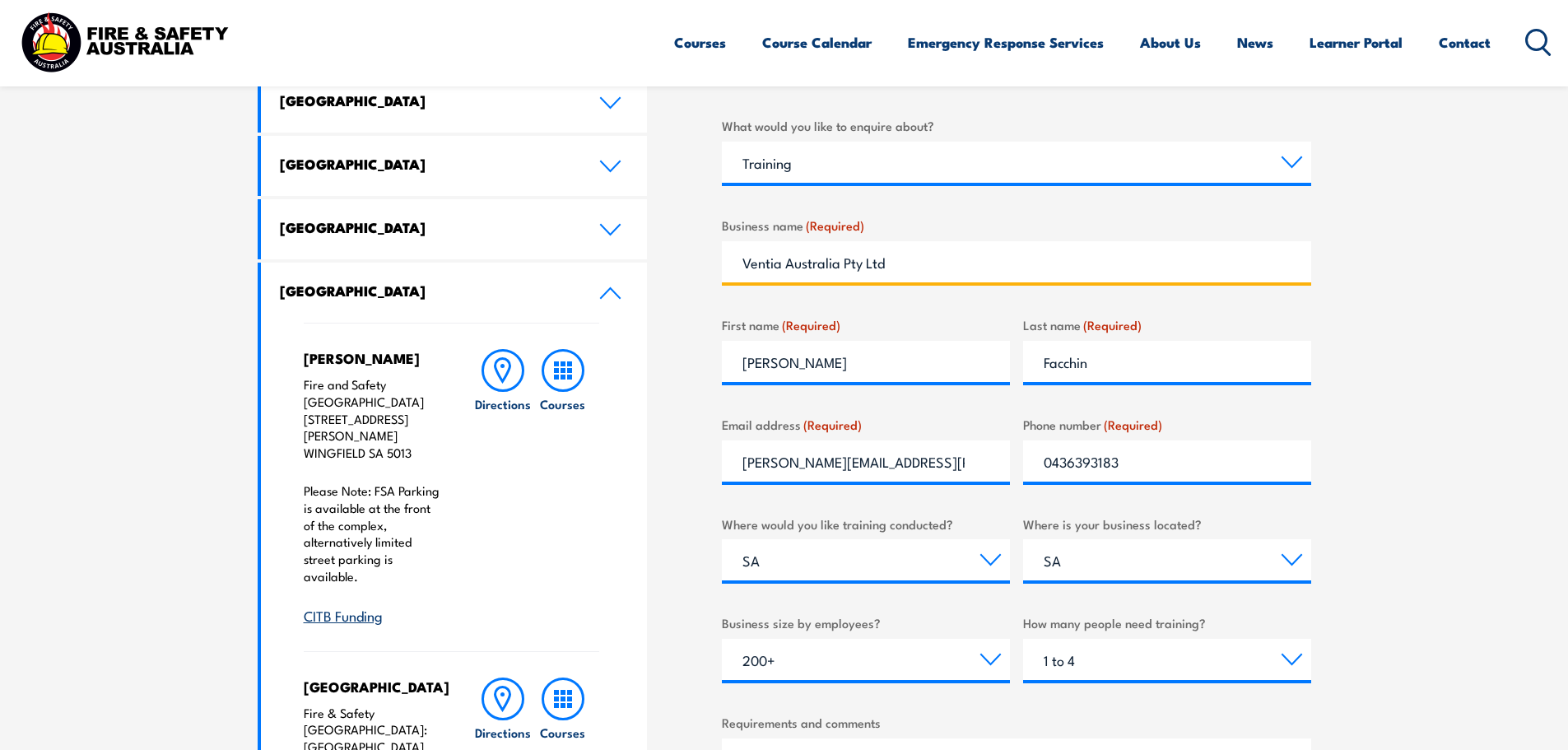
scroll to position [650, 0]
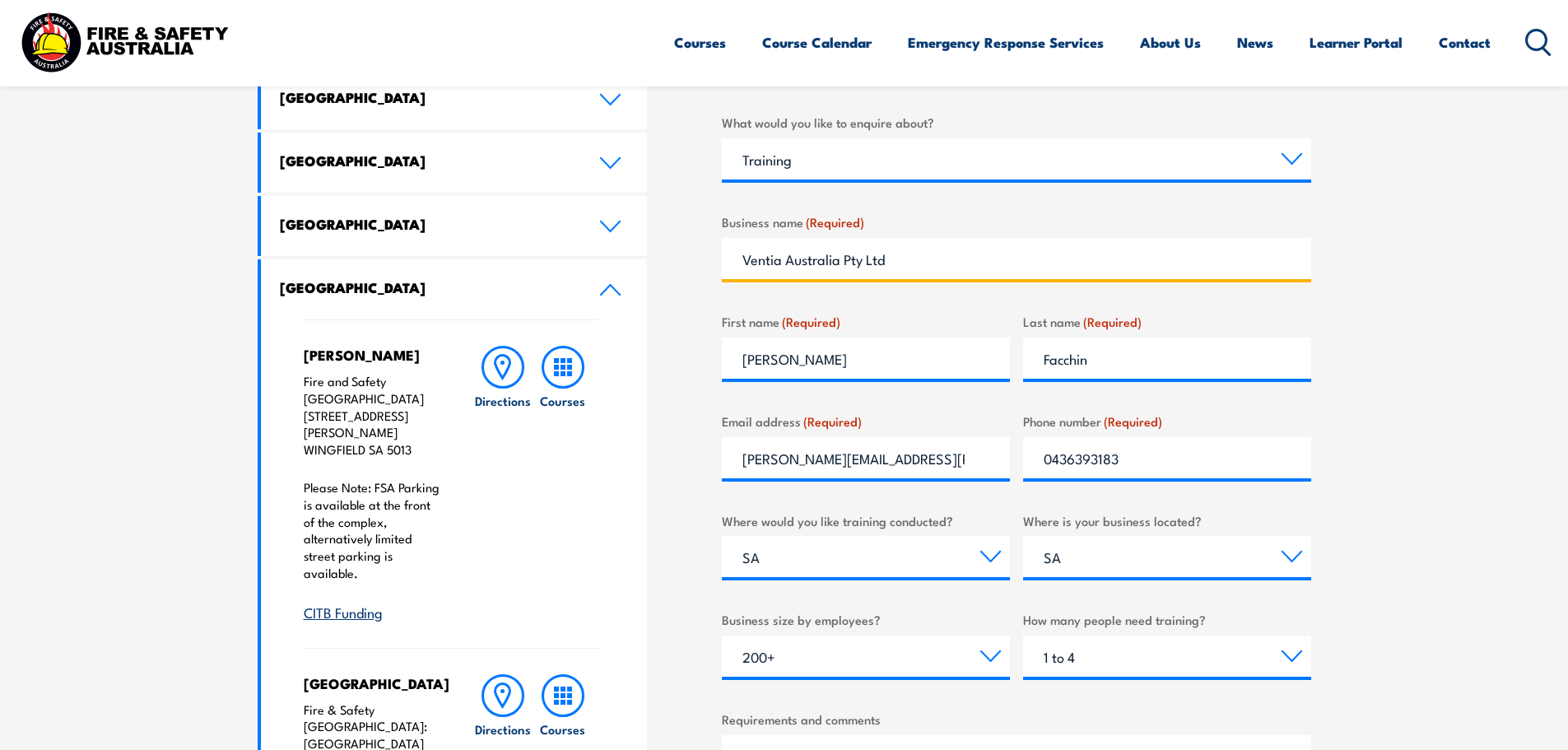
type input "Ventia Australia Pty Ltd"
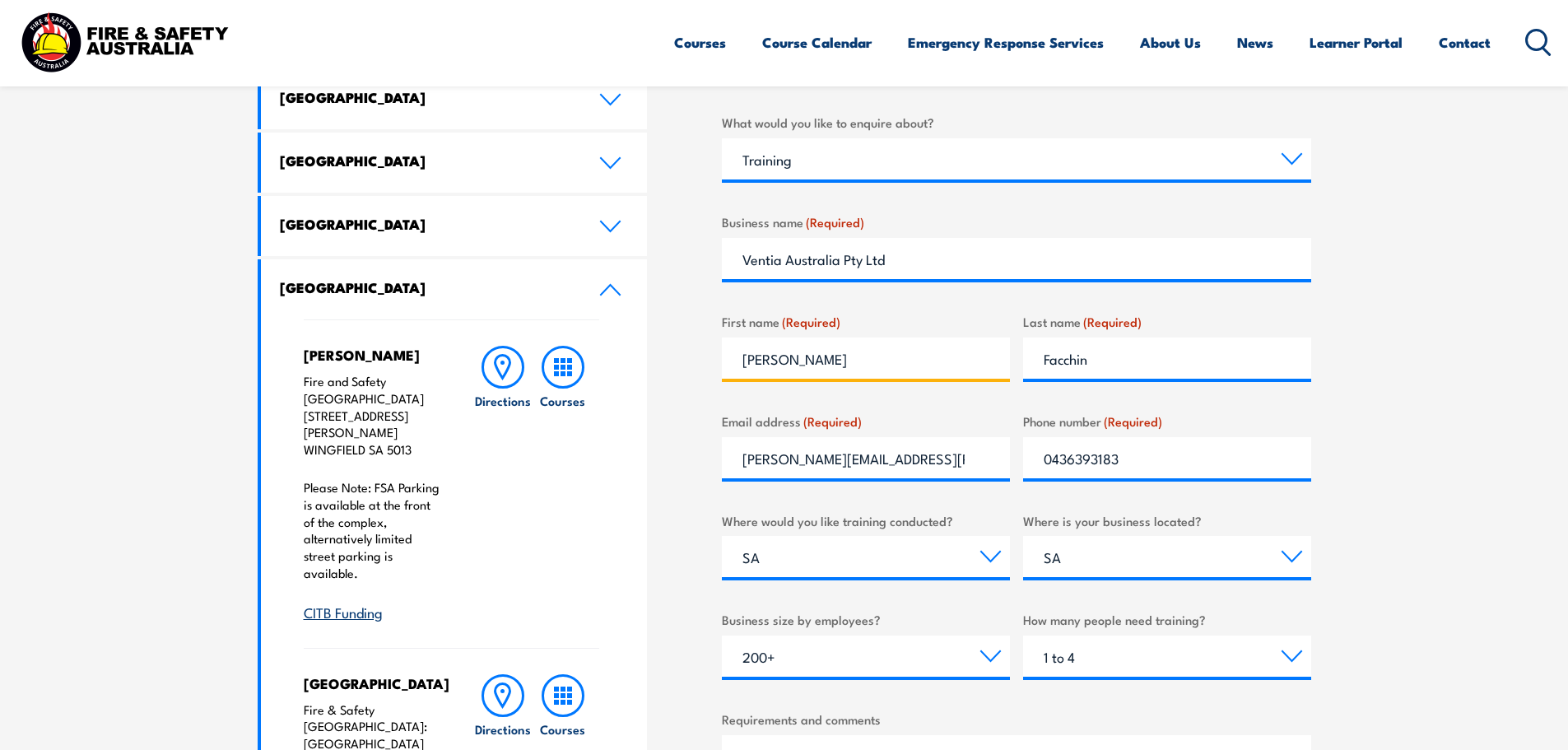
click at [881, 354] on input "Michelle" at bounding box center [866, 358] width 288 height 41
click at [740, 359] on input "Michelle" at bounding box center [866, 358] width 288 height 41
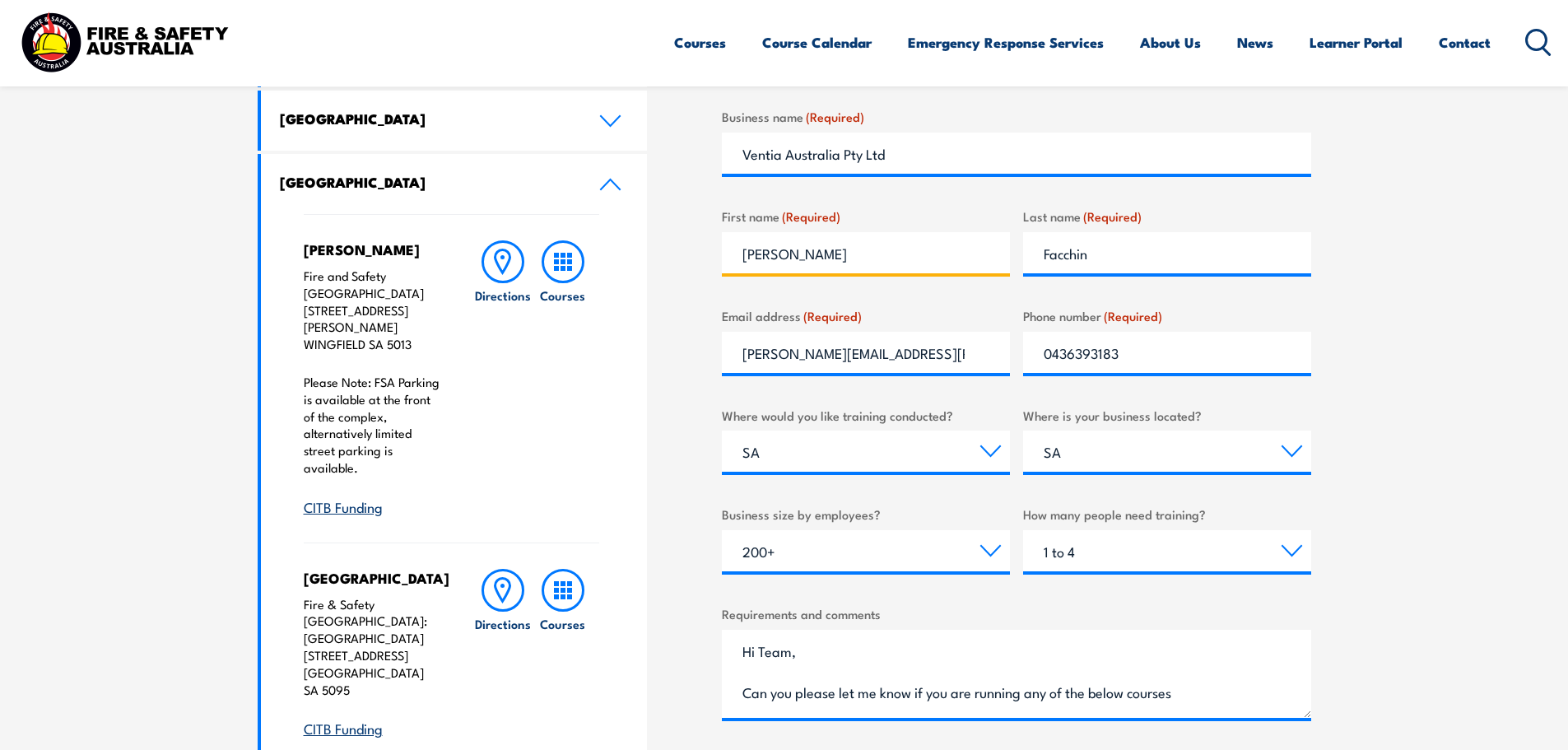
scroll to position [1144, 0]
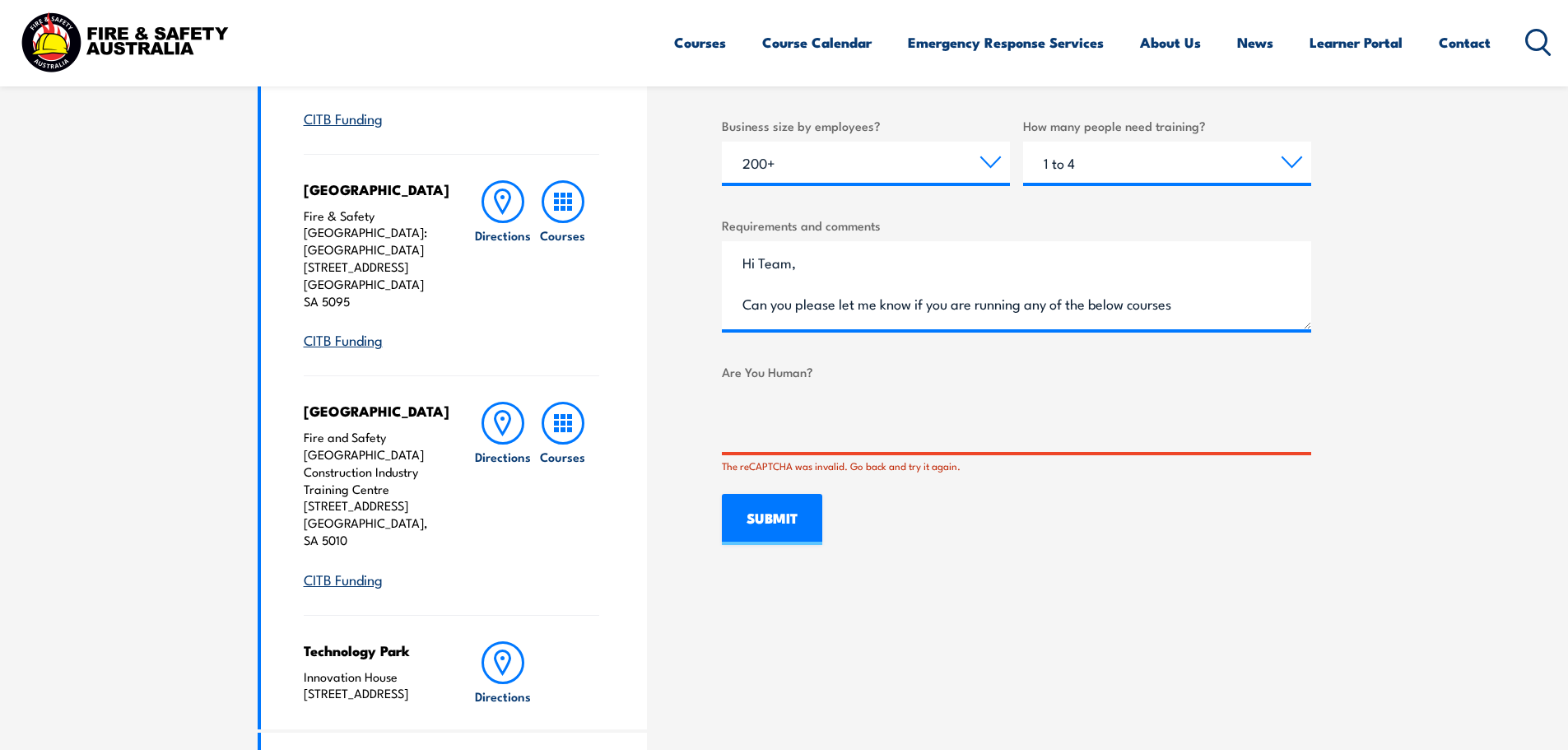
type input "Michelle"
click at [777, 519] on input "SUBMIT" at bounding box center [772, 520] width 101 height 51
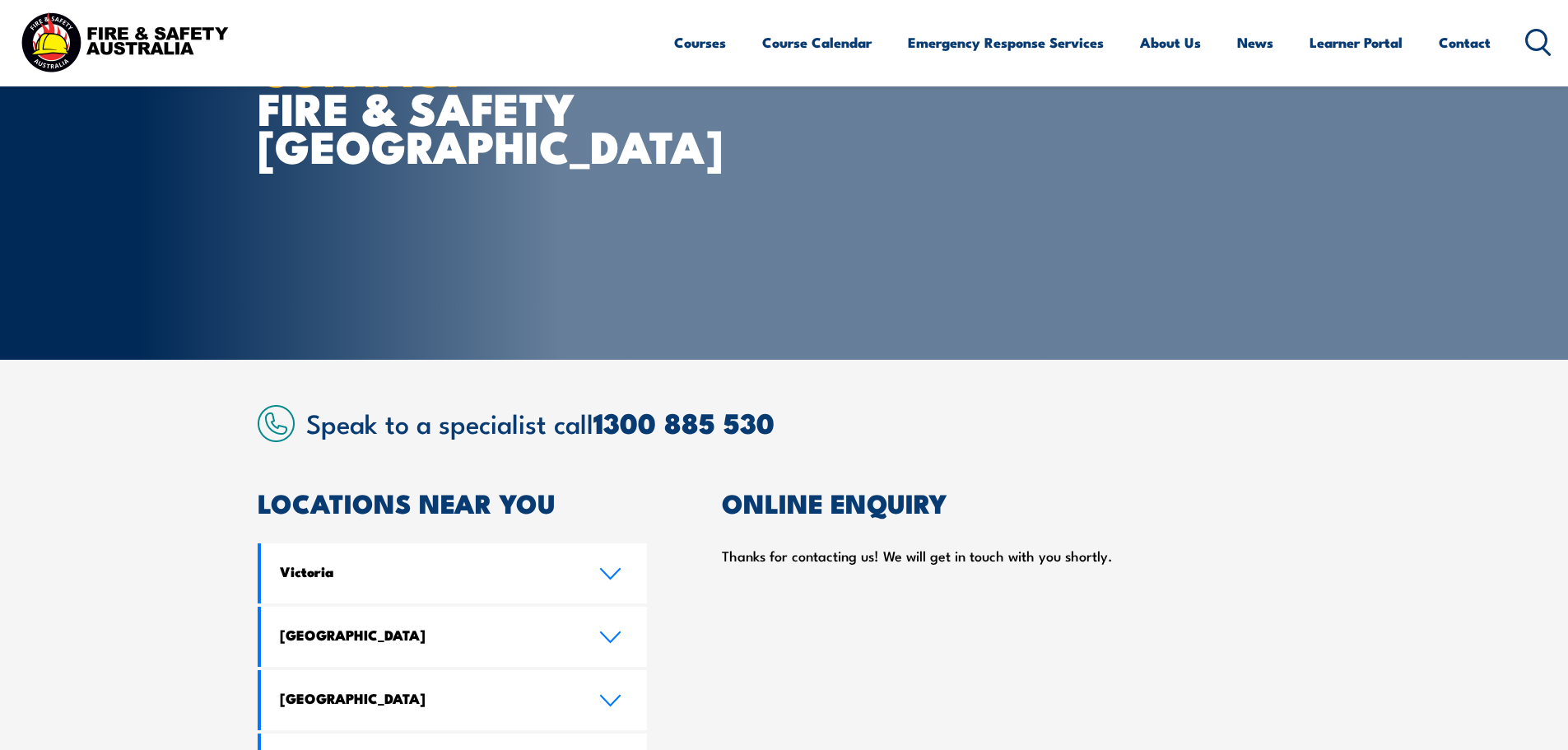
scroll to position [73, 0]
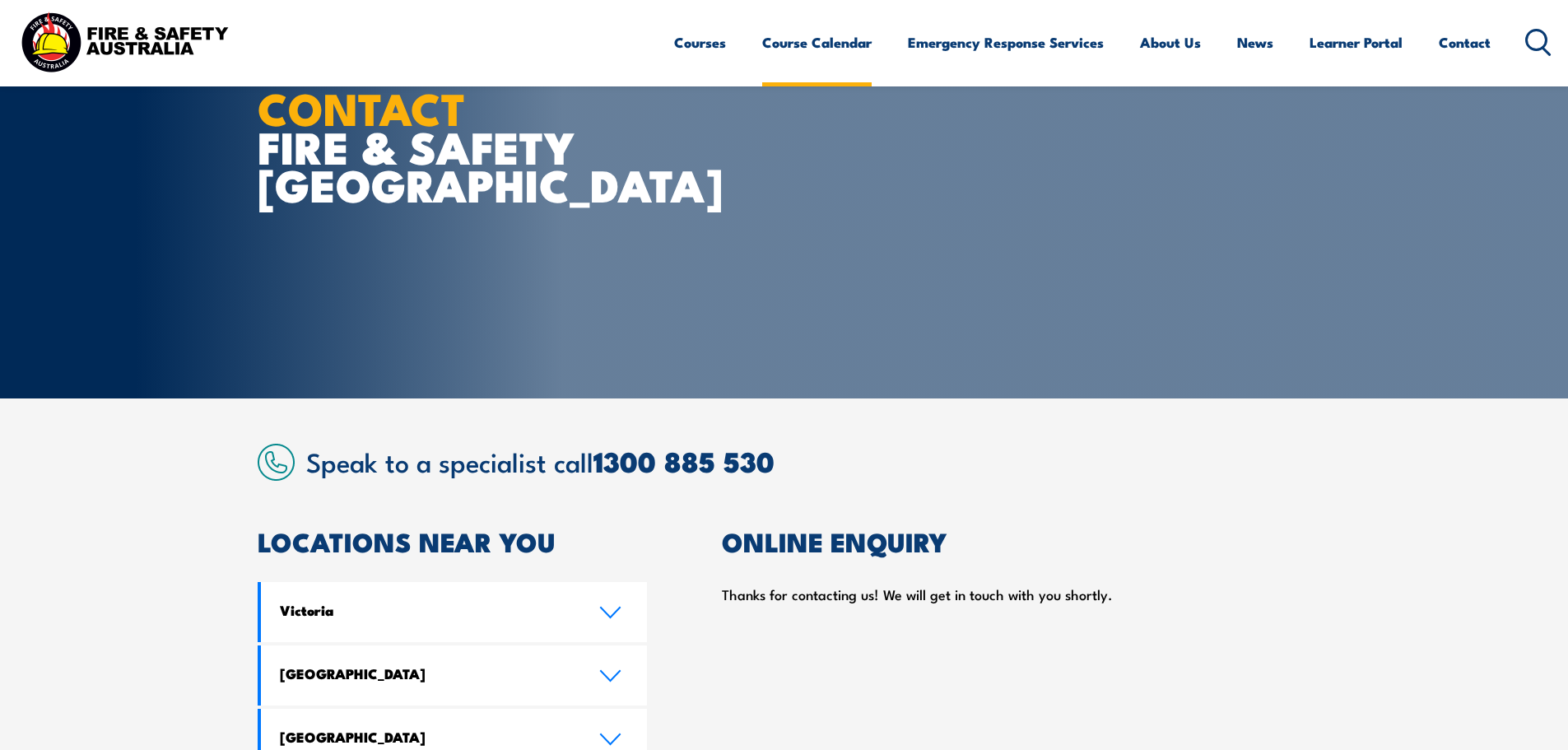
click at [792, 41] on link "Course Calendar" at bounding box center [817, 43] width 109 height 43
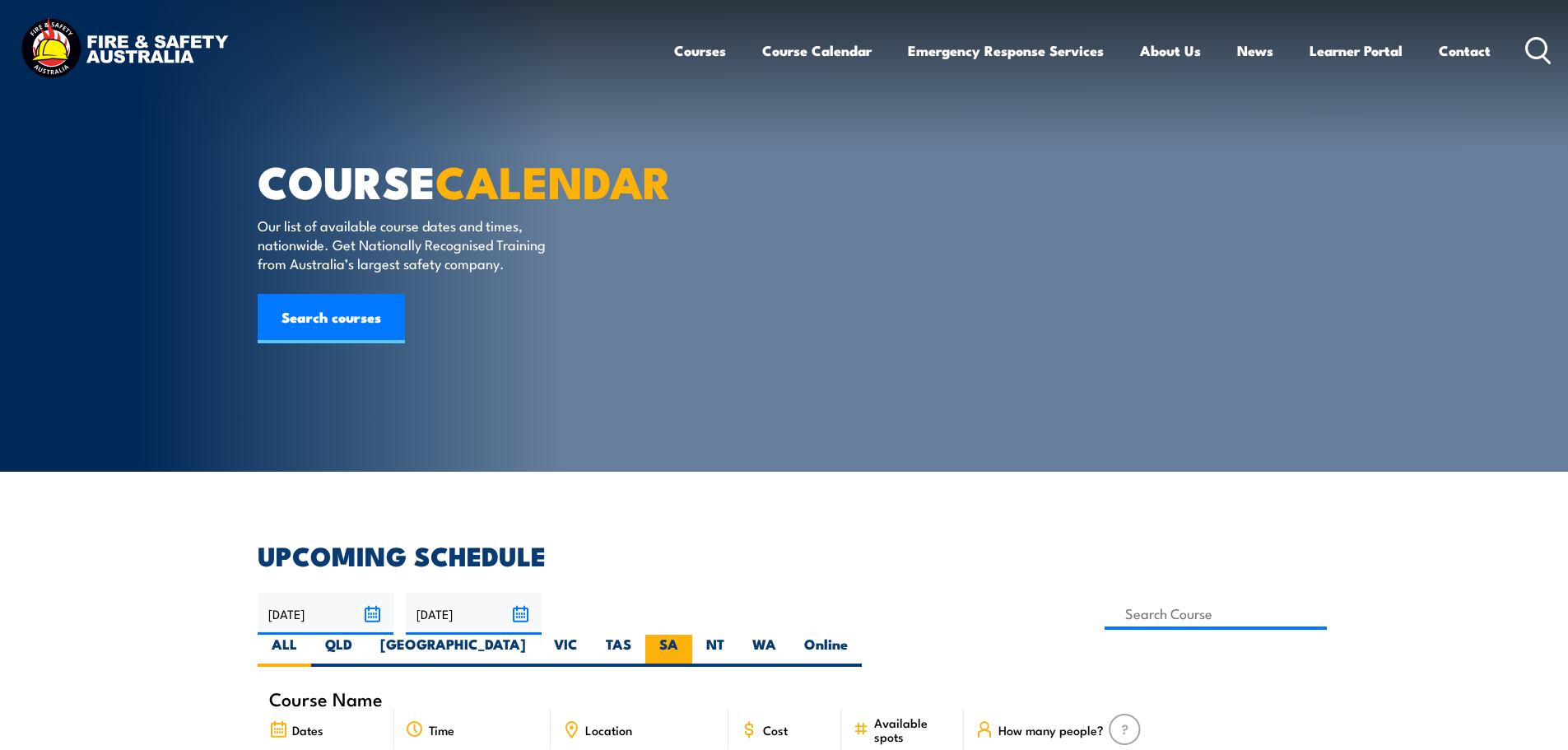
click at [692, 635] on label "SA" at bounding box center [669, 651] width 47 height 32
click at [689, 635] on input "SA" at bounding box center [684, 640] width 10 height 10
radio input "true"
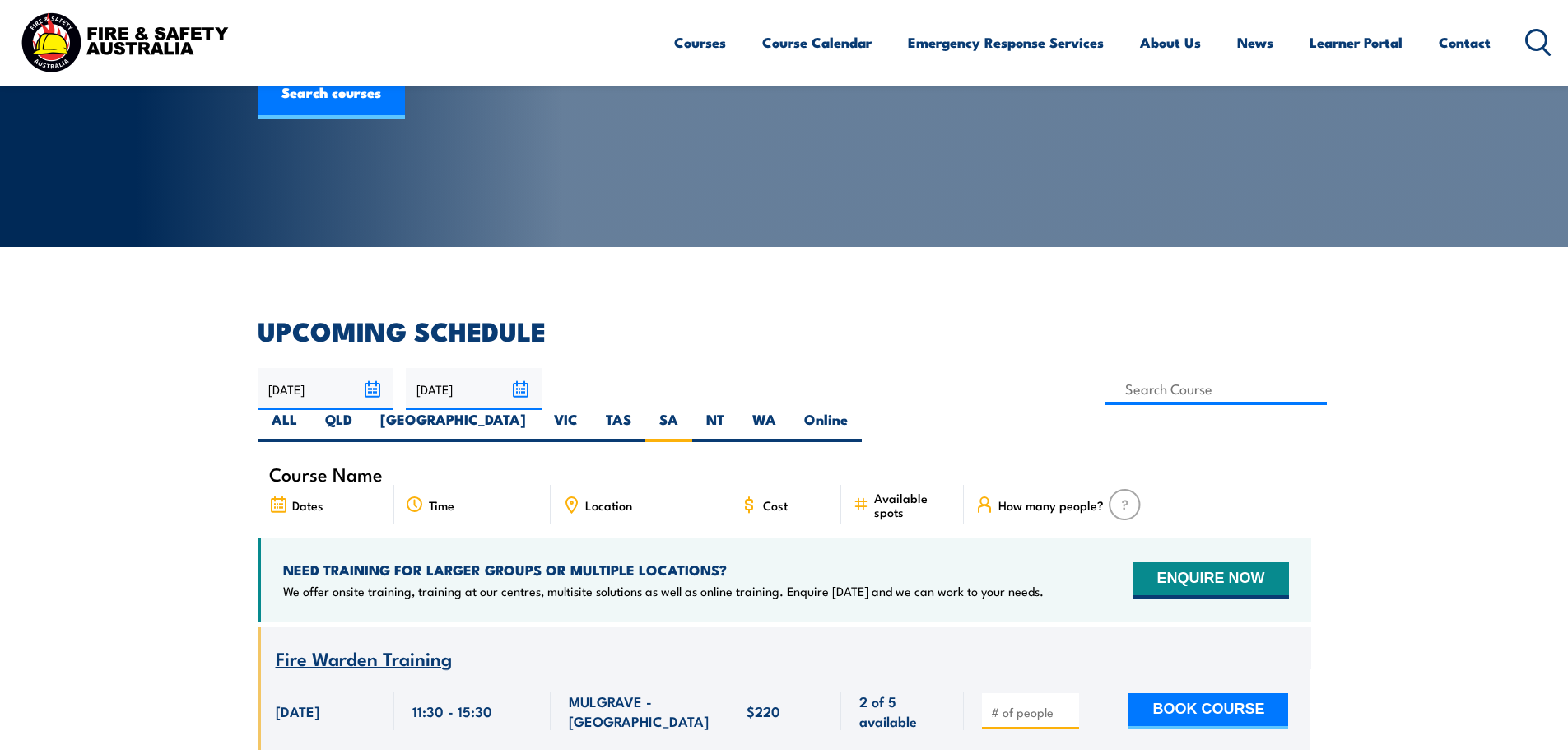
scroll to position [247, 0]
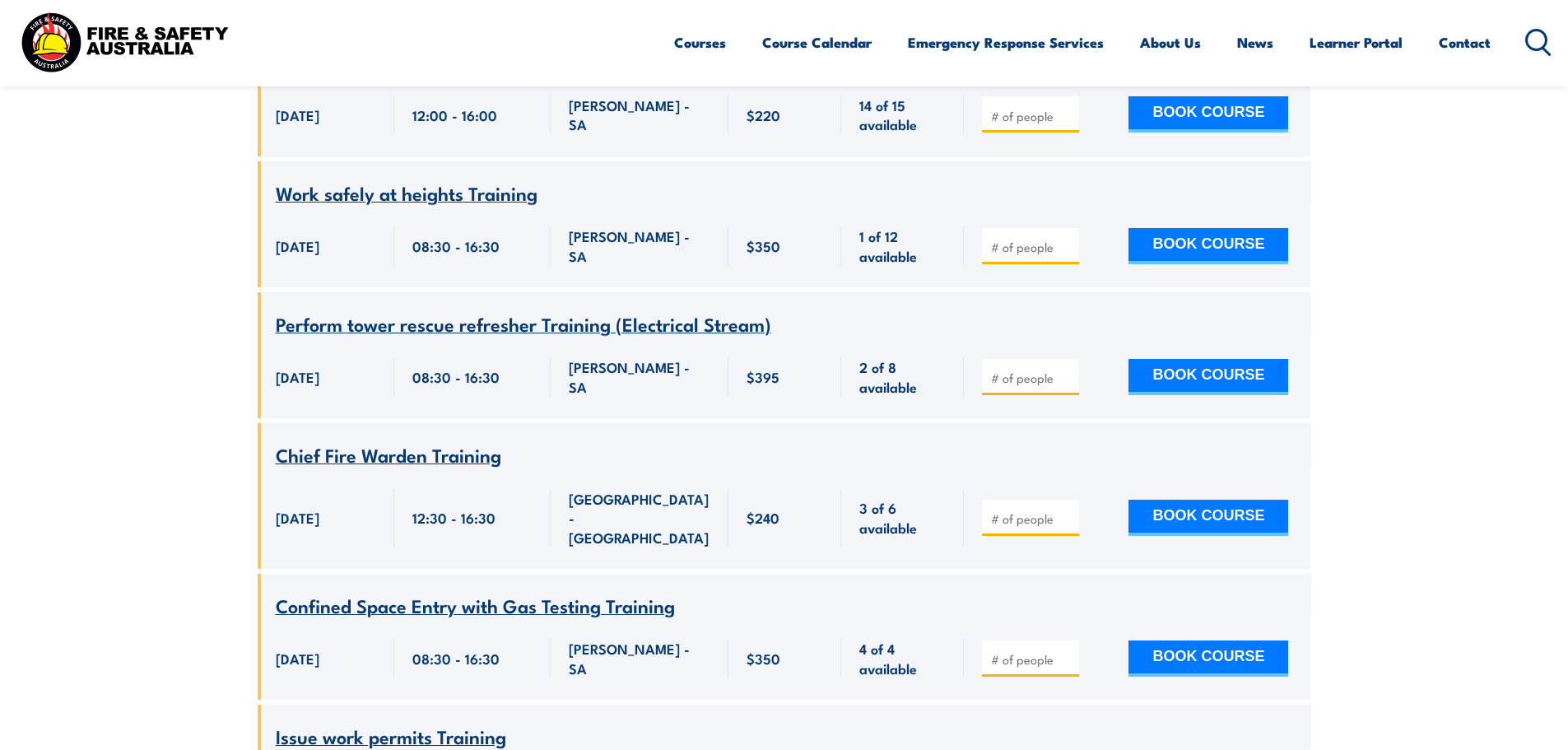
scroll to position [2438, 0]
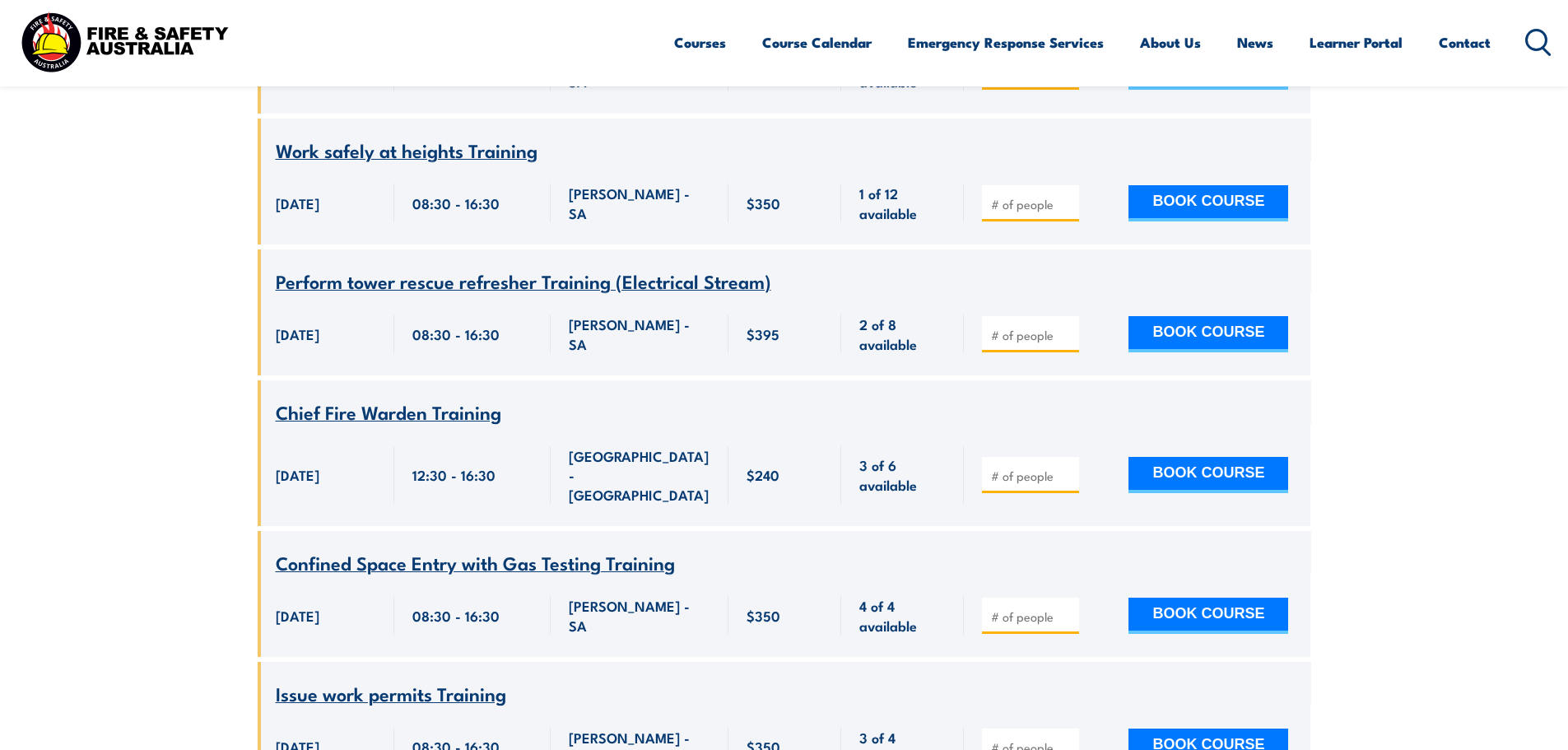
click at [502, 267] on span "Perform tower rescue refresher Training (Electrical Stream)" at bounding box center [523, 281] width 495 height 28
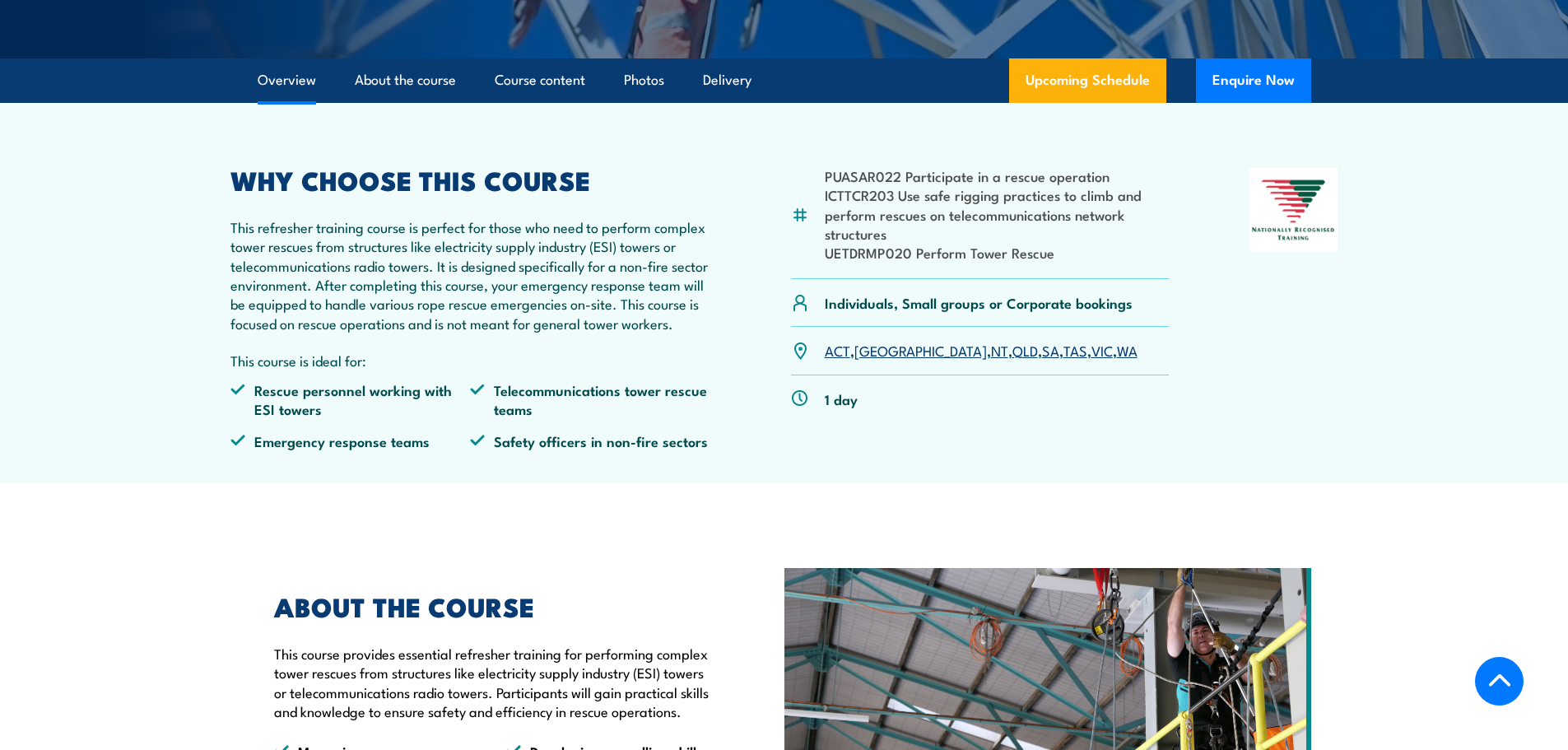
scroll to position [494, 0]
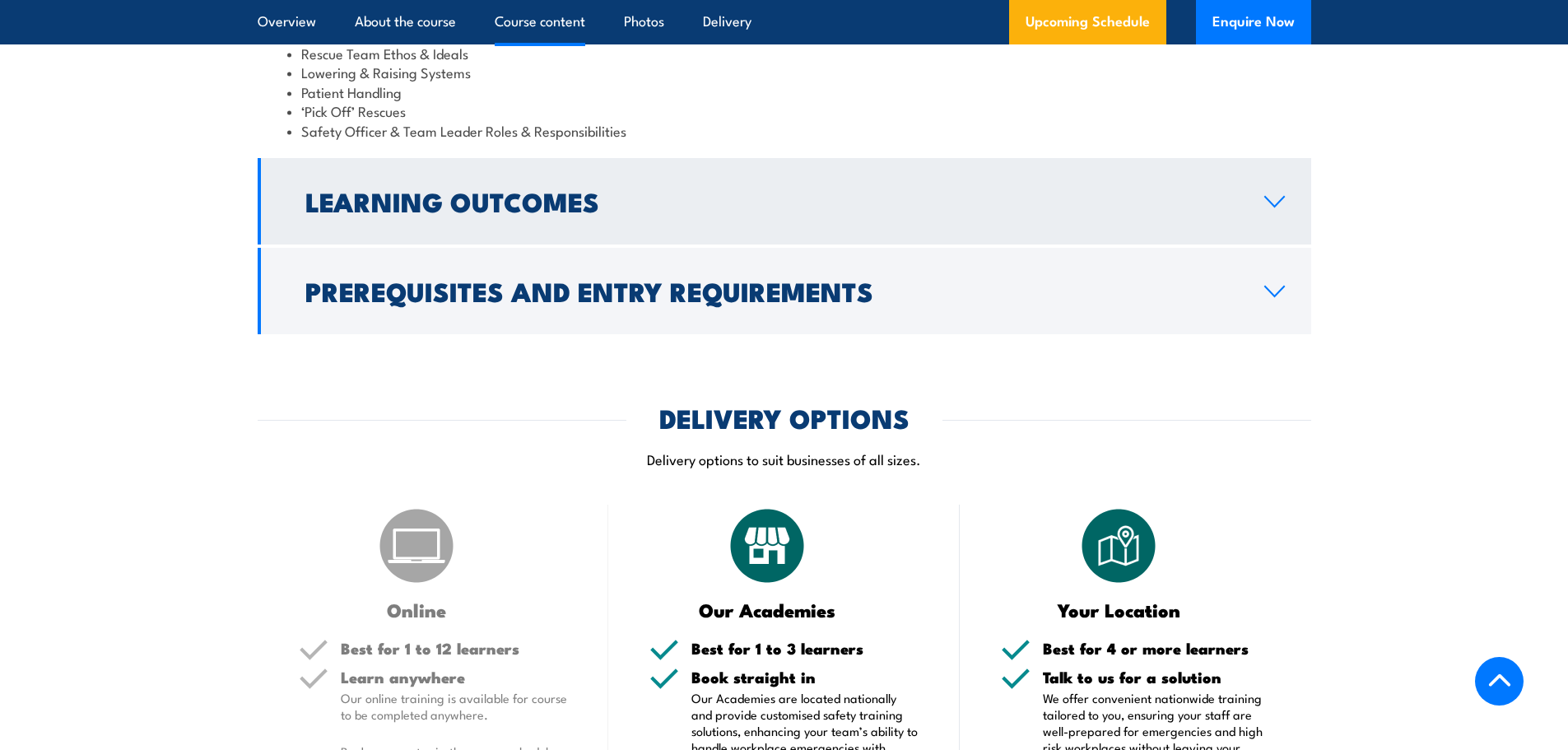
click at [502, 244] on link "Learning Outcomes" at bounding box center [784, 201] width 1054 height 86
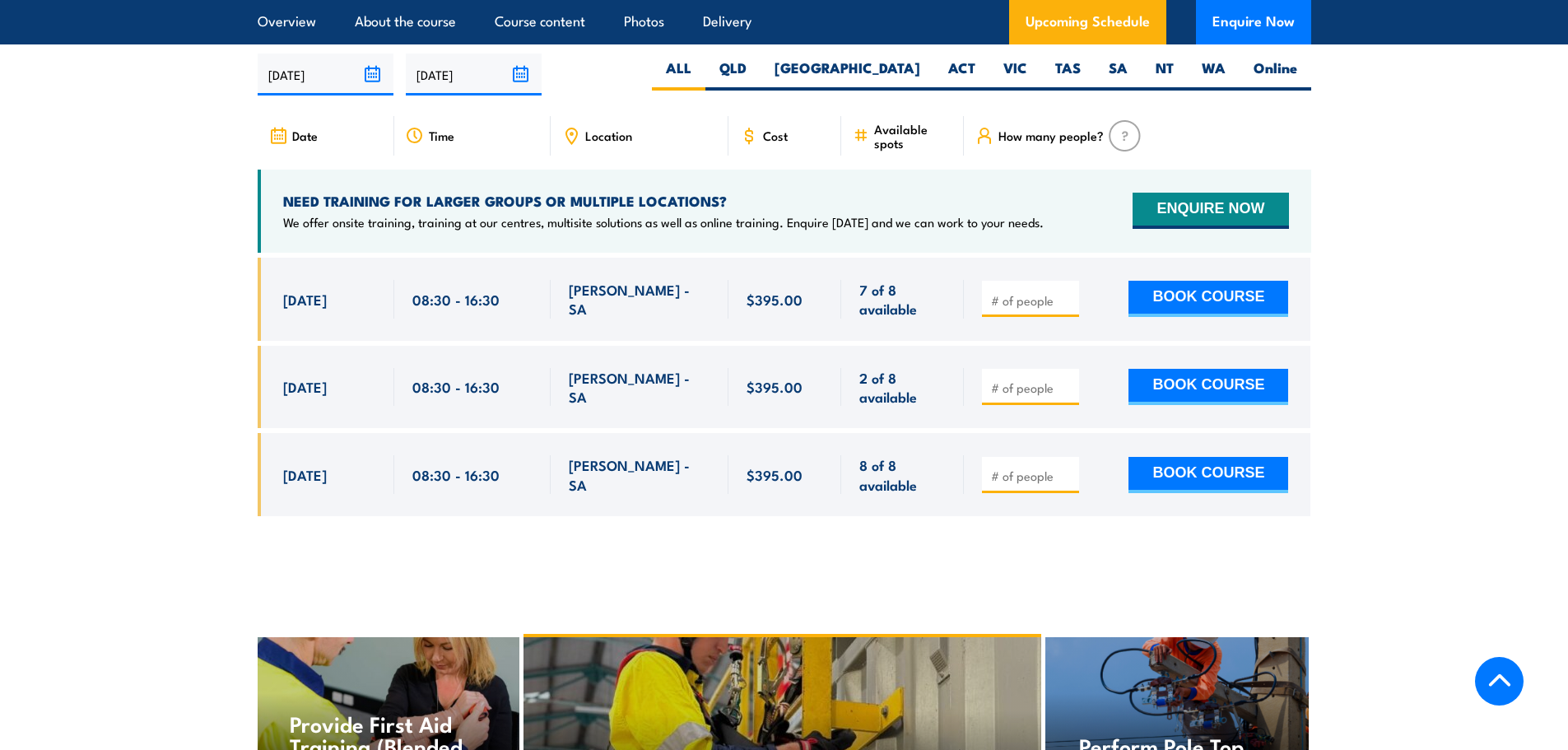
scroll to position [2615, 0]
click at [1013, 406] on div at bounding box center [1030, 388] width 97 height 37
click at [1013, 397] on input "number" at bounding box center [1032, 388] width 83 height 17
type input "1"
click at [1177, 406] on button "BOOK COURSE" at bounding box center [1208, 388] width 160 height 37
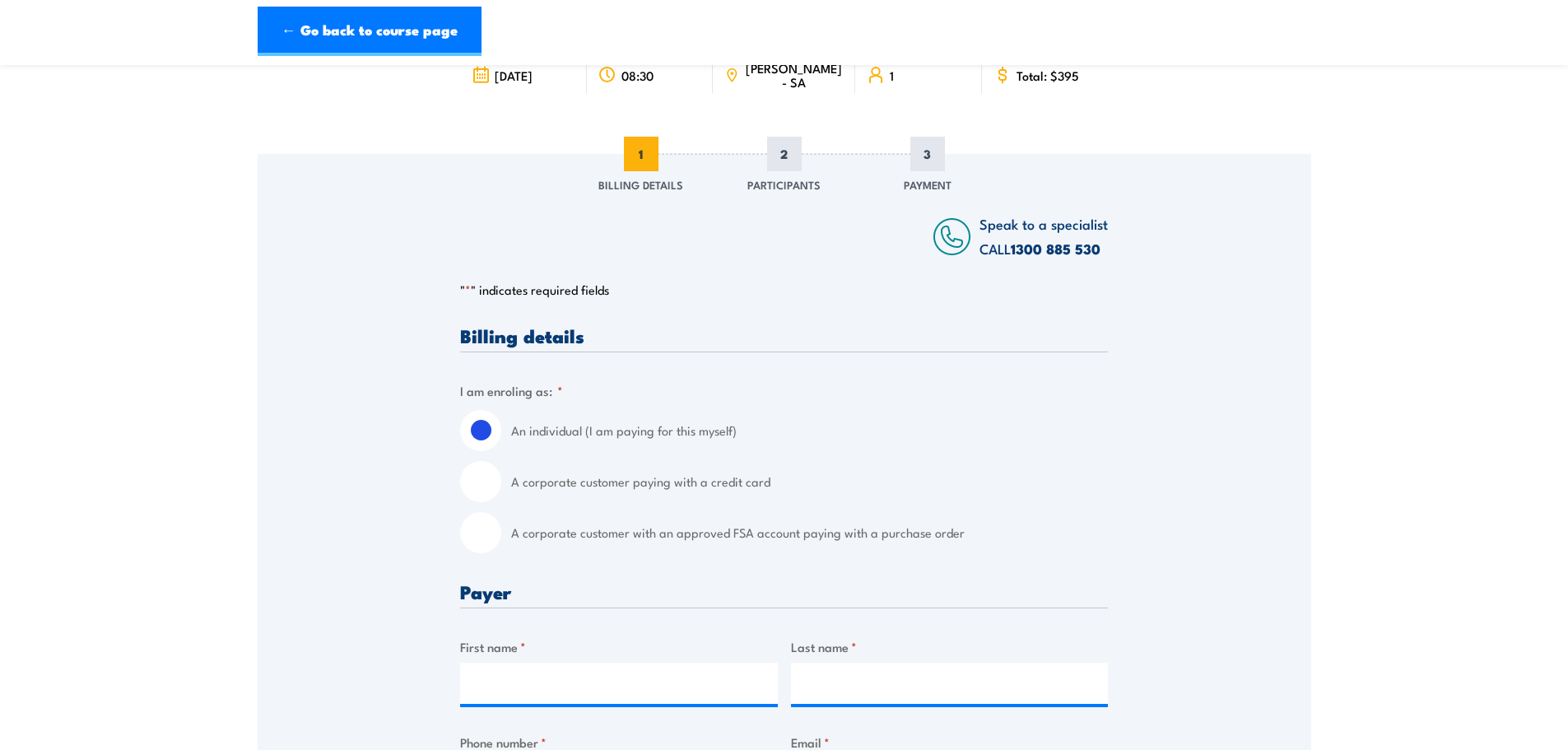
scroll to position [165, 0]
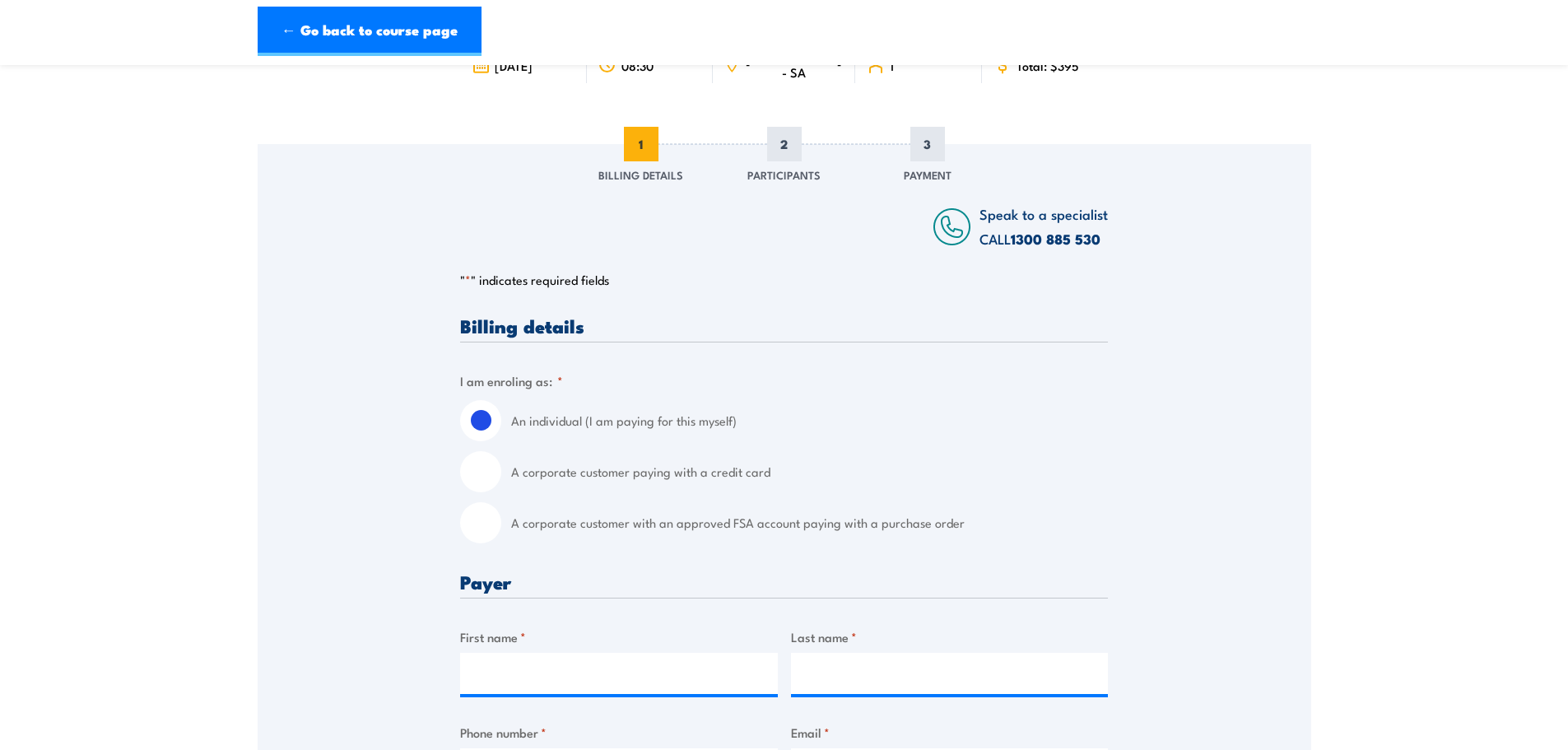
click at [500, 527] on input "A corporate customer with an approved FSA account paying with a purchase order" at bounding box center [480, 522] width 41 height 41
radio input "true"
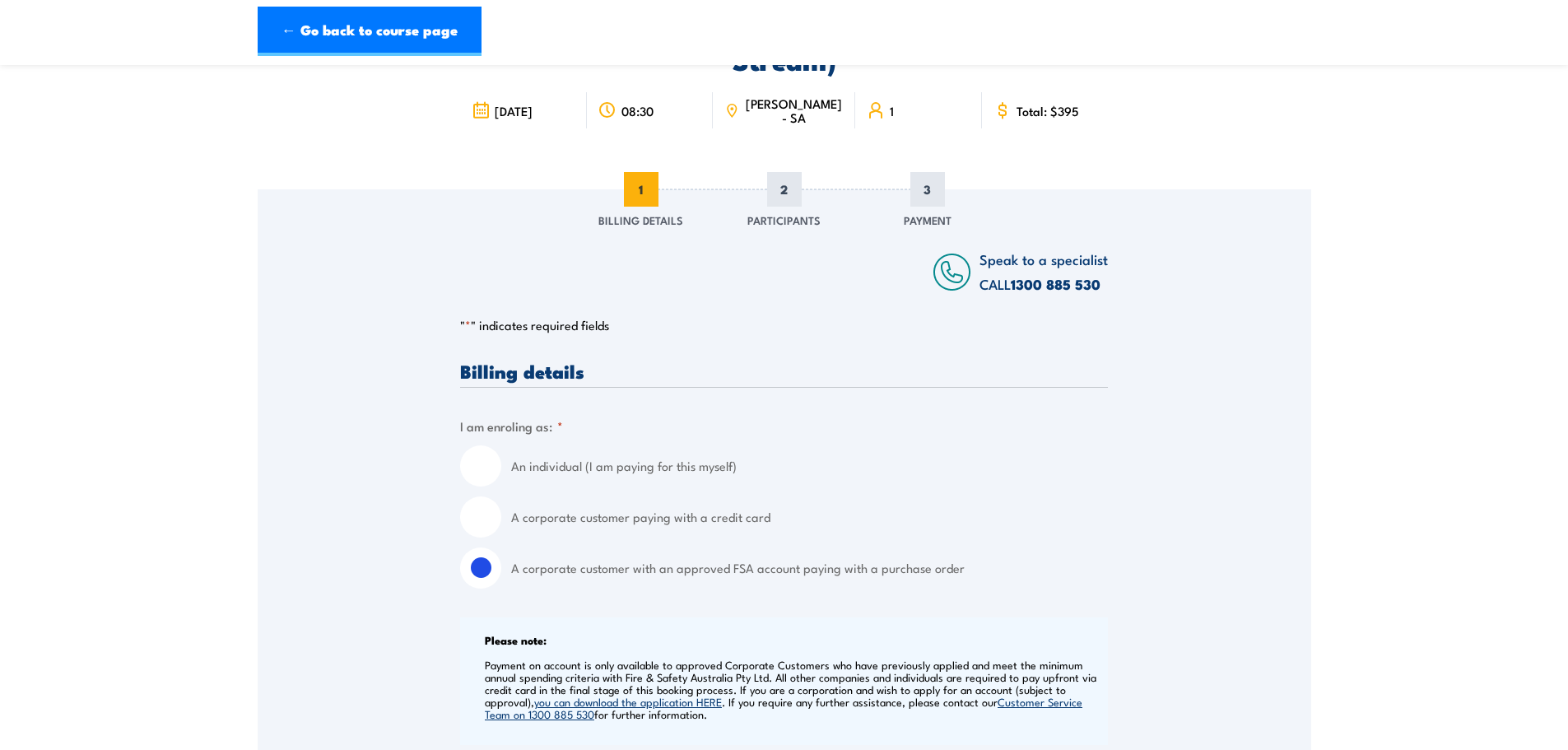
scroll to position [83, 0]
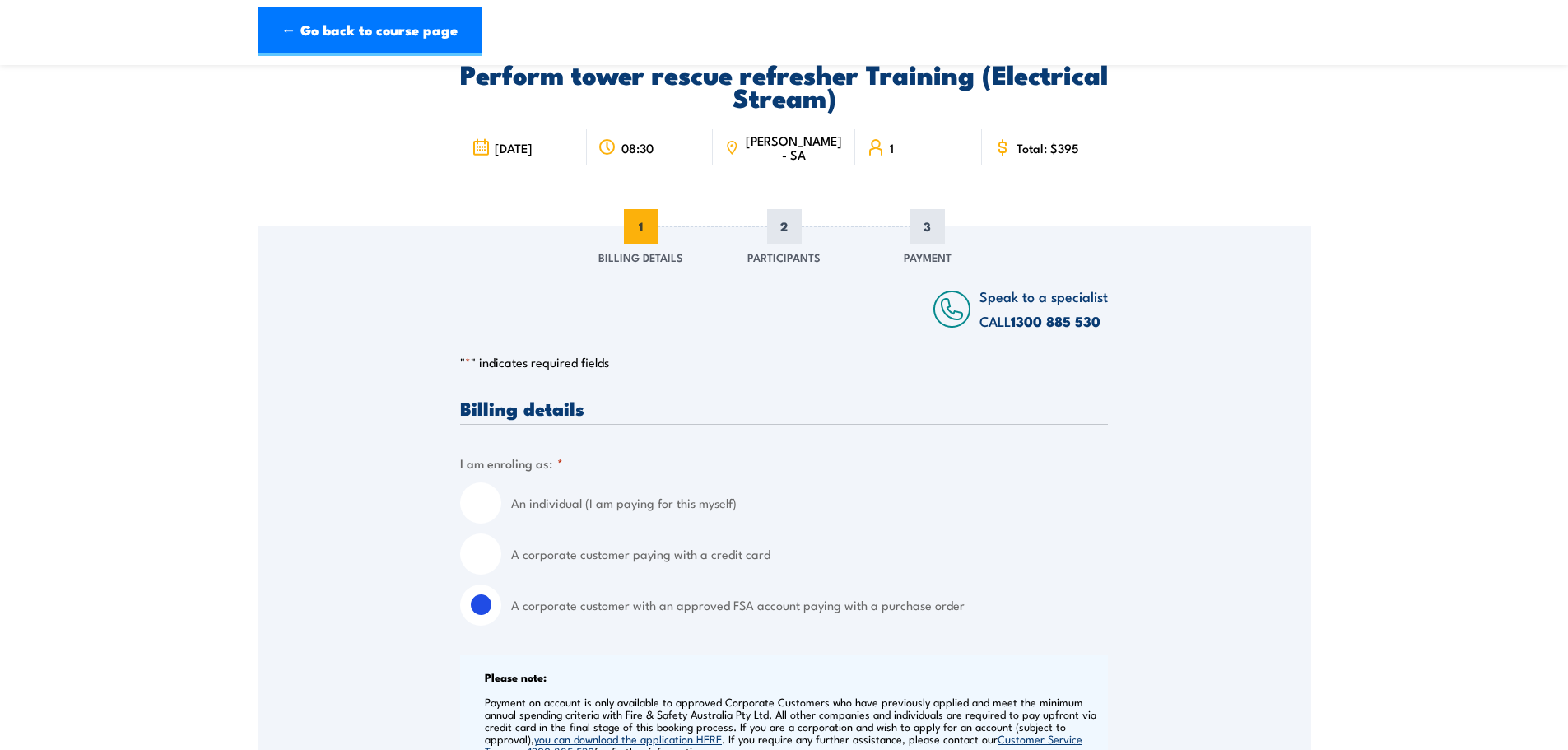
click at [480, 554] on input "A corporate customer paying with a credit card" at bounding box center [480, 554] width 41 height 41
radio input "true"
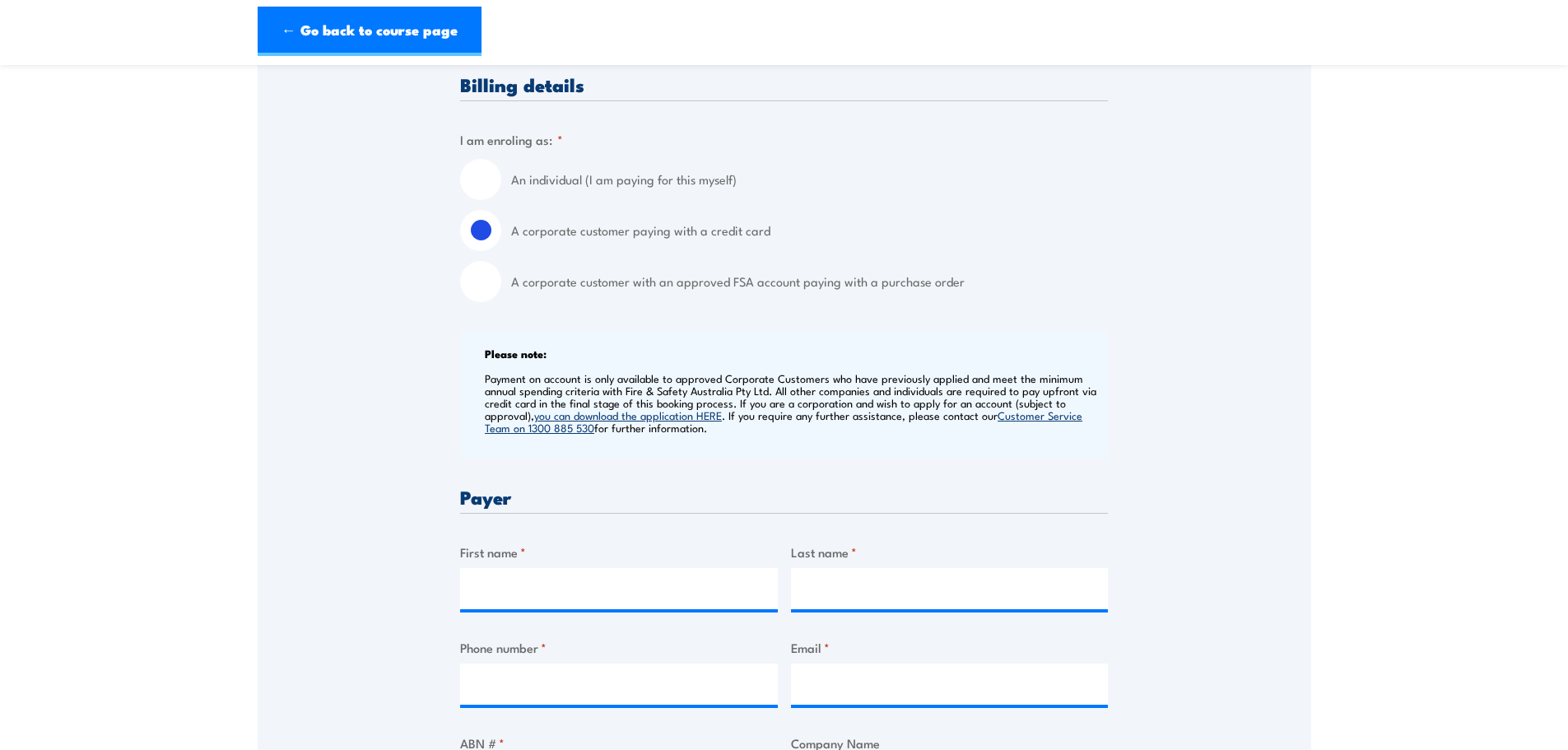
scroll to position [329, 0]
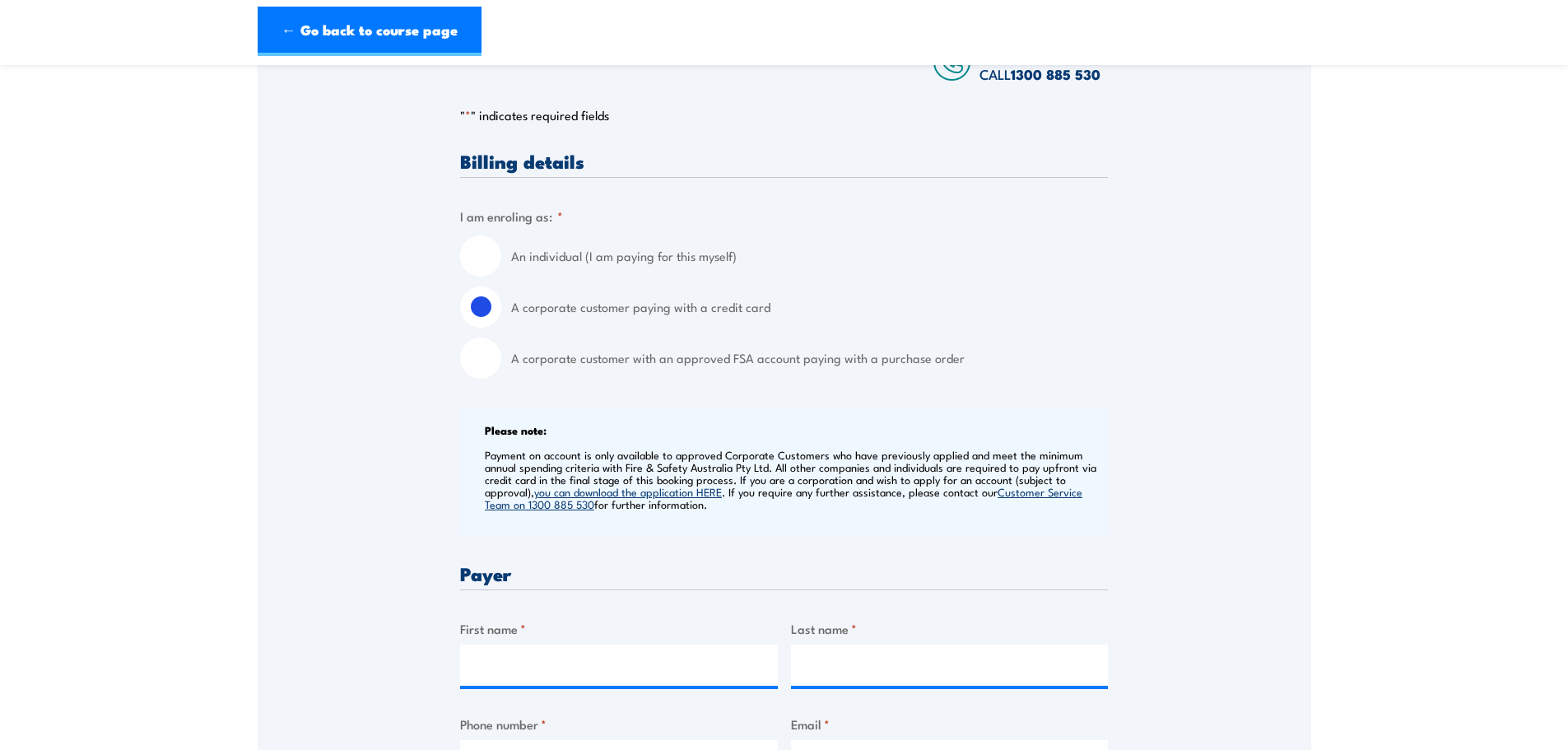
click at [488, 364] on input "A corporate customer with an approved FSA account paying with a purchase order" at bounding box center [480, 358] width 41 height 41
radio input "true"
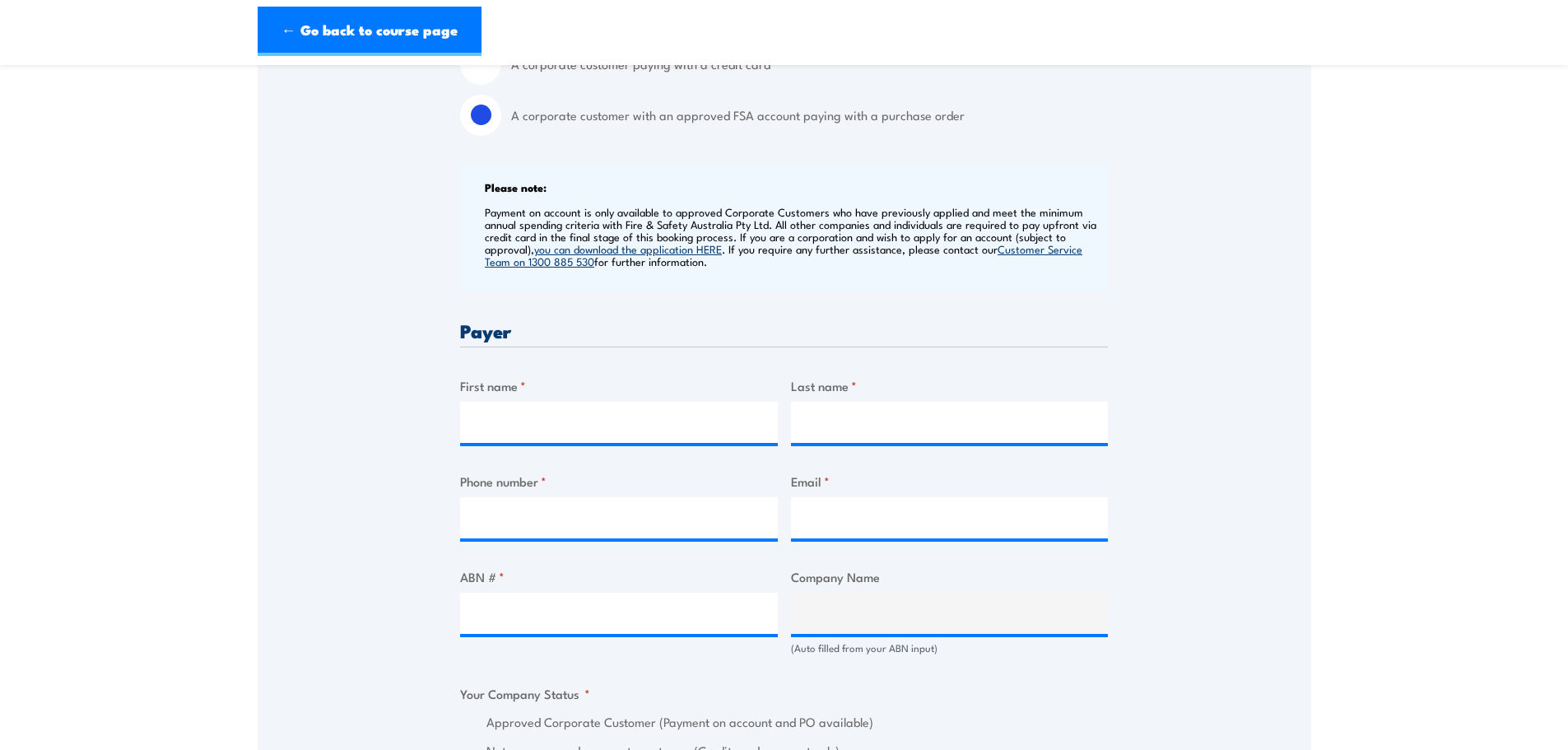
scroll to position [576, 0]
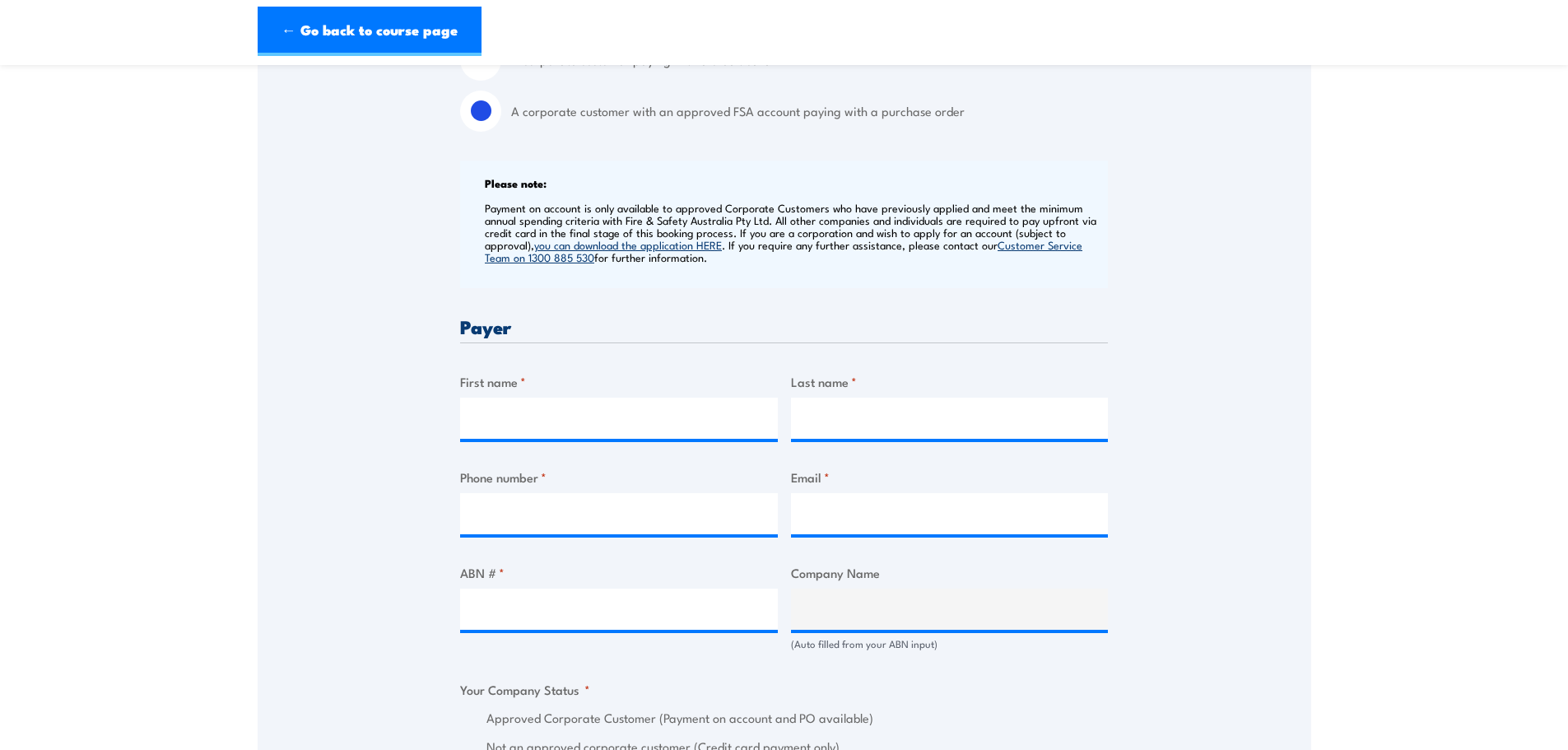
click at [373, 472] on div "Speak to a specialist CALL [PHONE_NUMBER] CALL [PHONE_NUMBER] " * " indicates r…" at bounding box center [784, 760] width 1054 height 2057
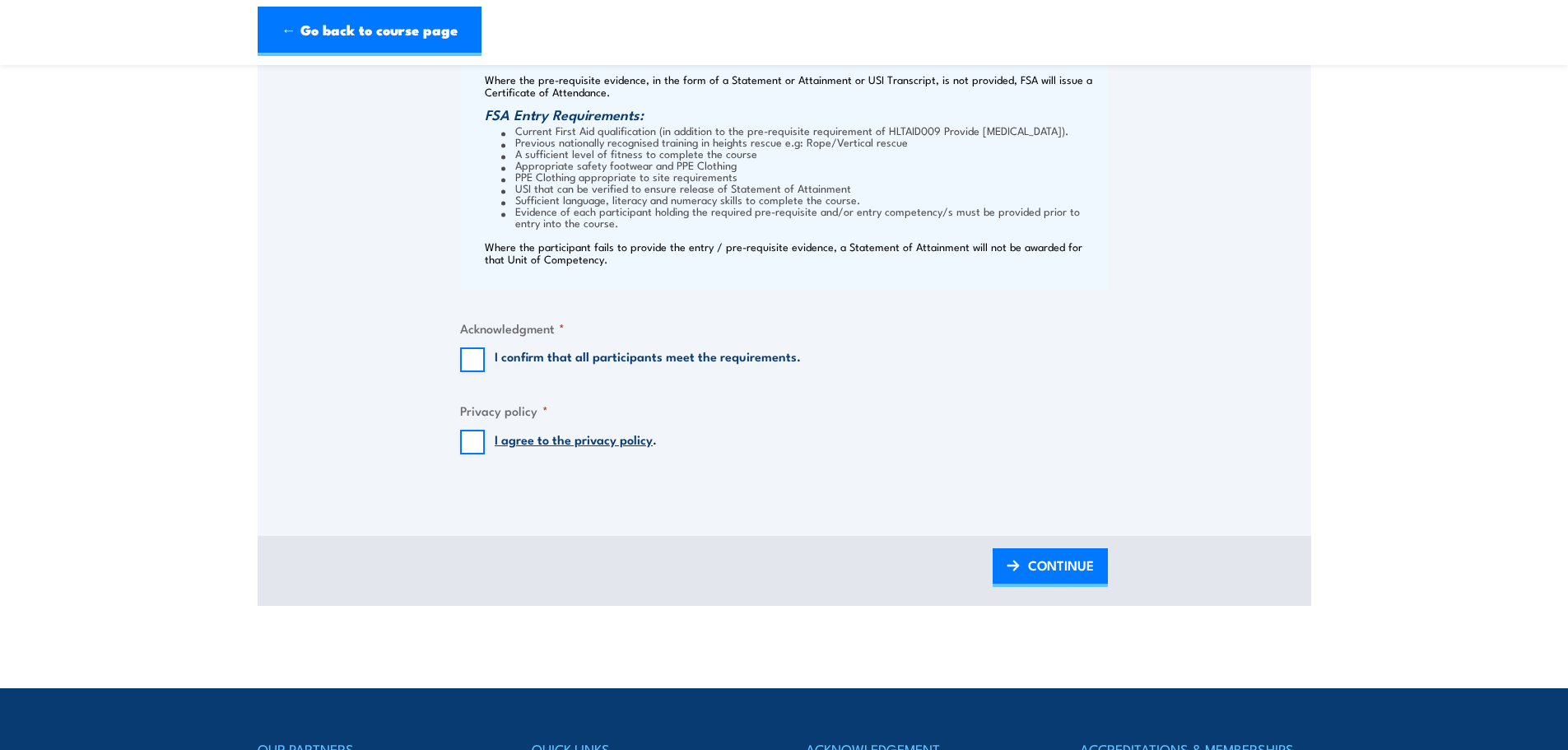
scroll to position [2351, 0]
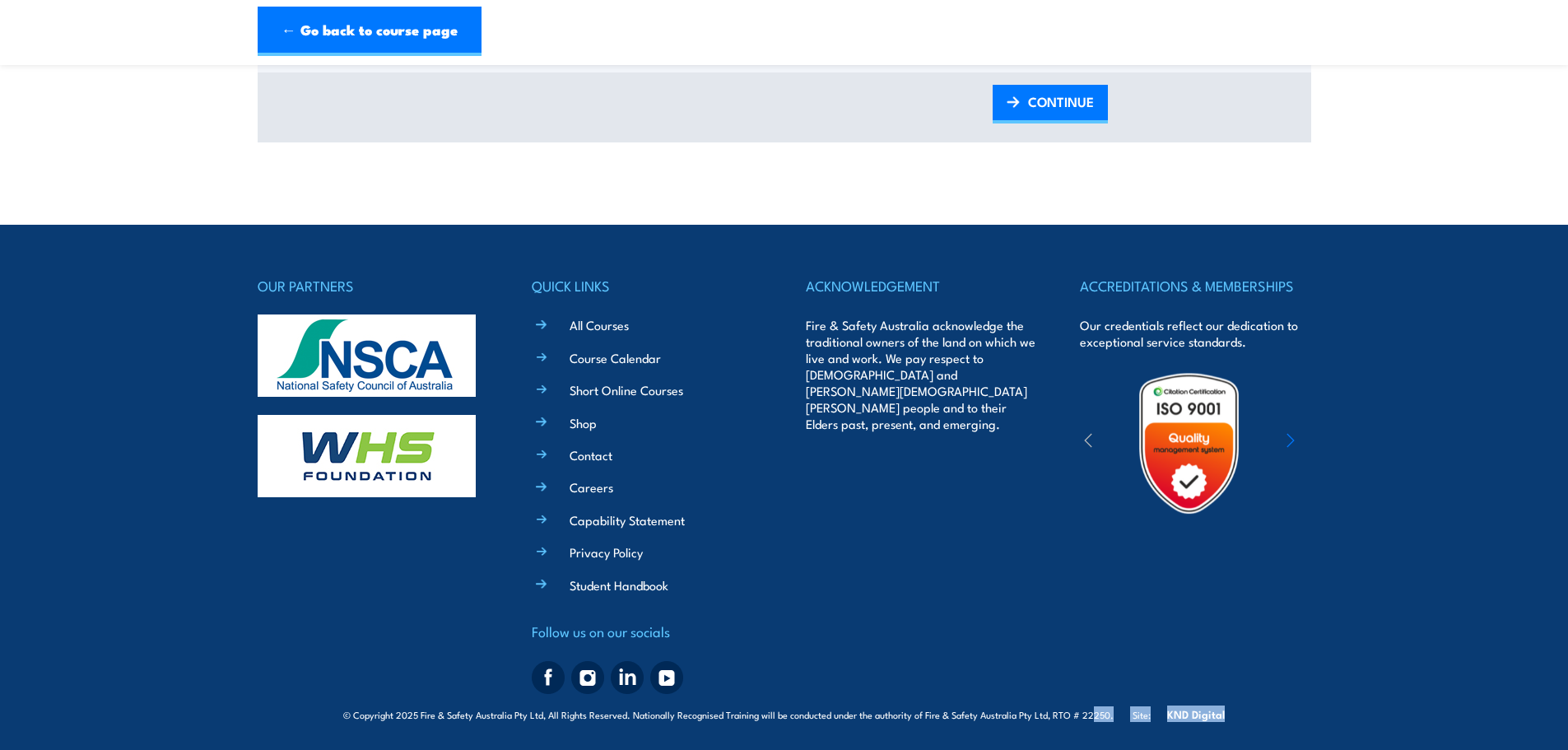
drag, startPoint x: 1119, startPoint y: 723, endPoint x: 1091, endPoint y: 714, distance: 29.4
click at [1091, 714] on div "© Copyright 2025 Fire & Safety Australia Pty Ltd, All Rights Reserved. National…" at bounding box center [784, 713] width 1054 height 24
click at [1082, 660] on div "ACCREDITATIONS & MEMBERSHIPS Our credentials reflect our dedication to exceptio…" at bounding box center [1194, 488] width 230 height 427
drag, startPoint x: 1110, startPoint y: 712, endPoint x: 1053, endPoint y: 713, distance: 57.0
click at [1053, 713] on span "© Copyright 2025 Fire & Safety Australia Pty Ltd, All Rights Reserved. National…" at bounding box center [784, 714] width 882 height 16
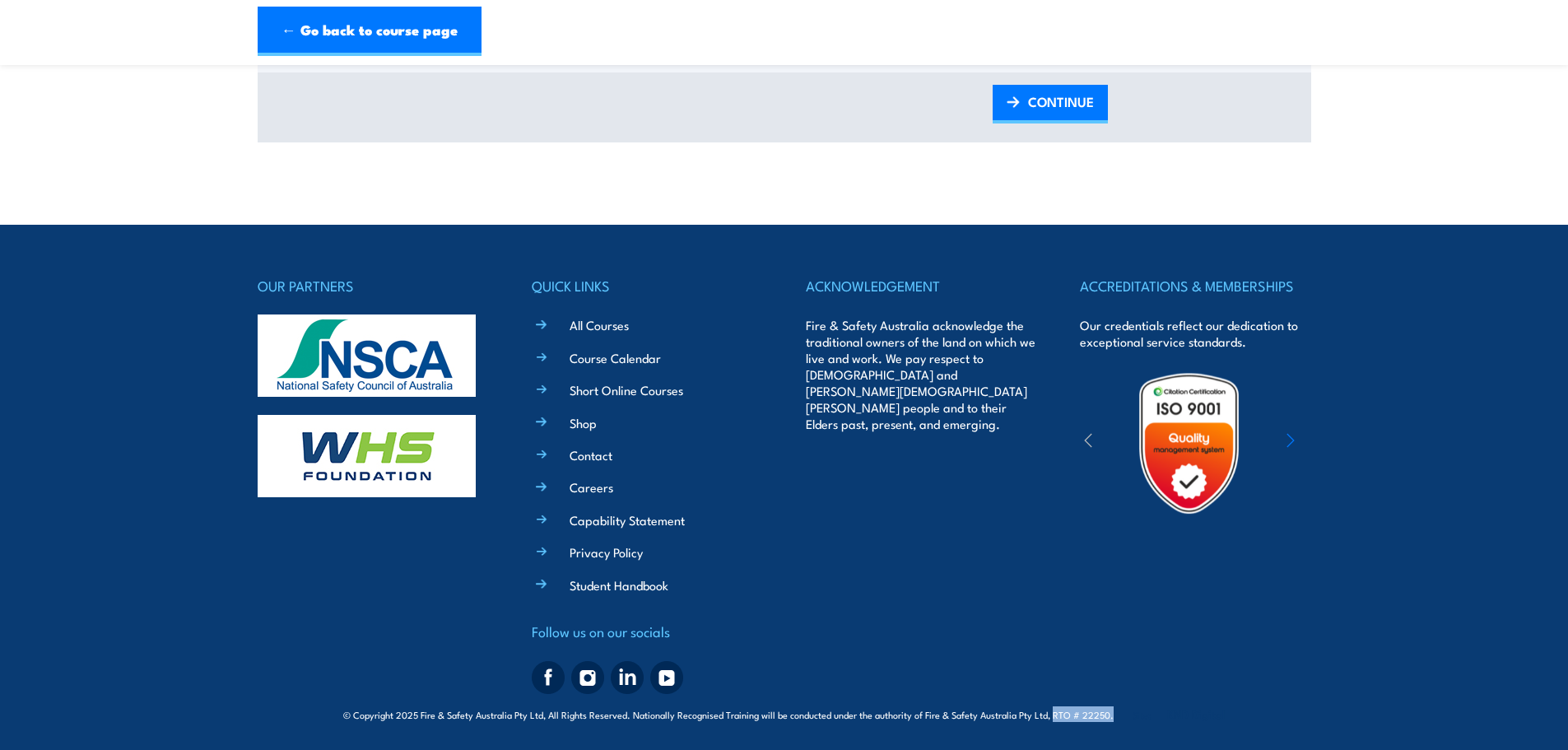
copy span "RTO # 22250."
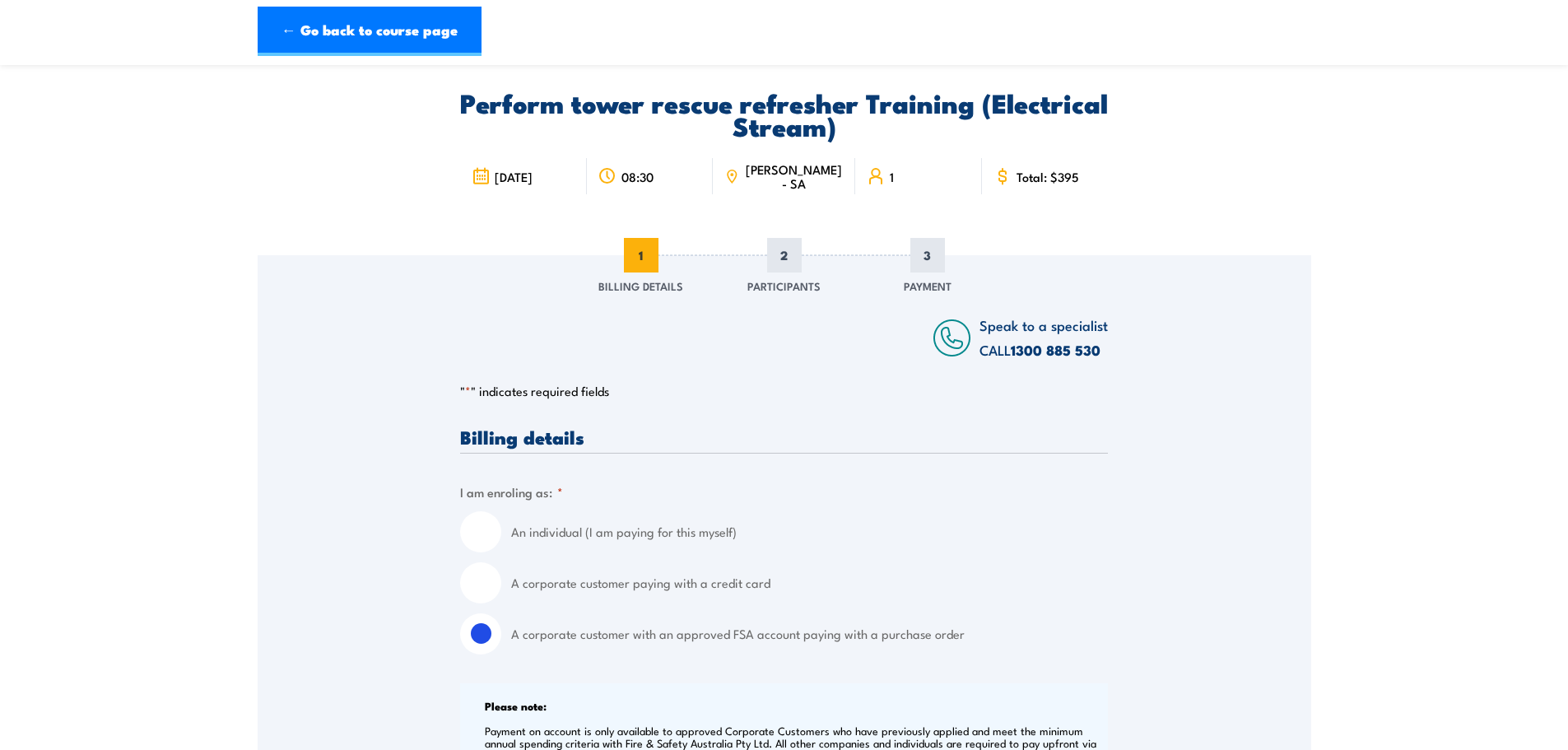
scroll to position [0, 0]
